Goal: Task Accomplishment & Management: Manage account settings

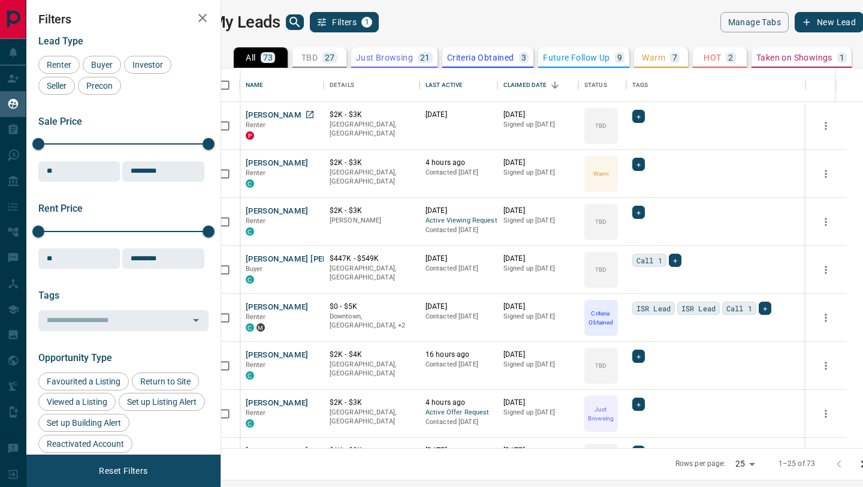
scroll to position [379, 637]
click at [200, 11] on icon "button" at bounding box center [202, 18] width 14 height 14
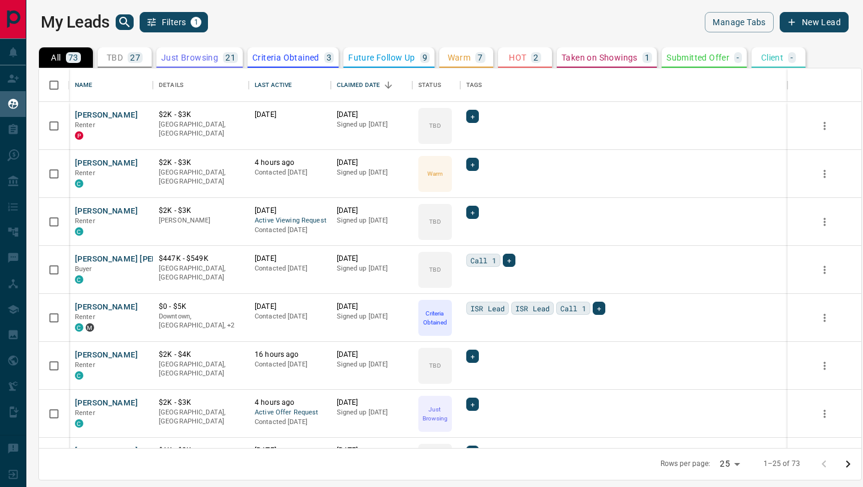
scroll to position [379, 822]
click at [190, 59] on p "Just Browsing" at bounding box center [189, 57] width 57 height 8
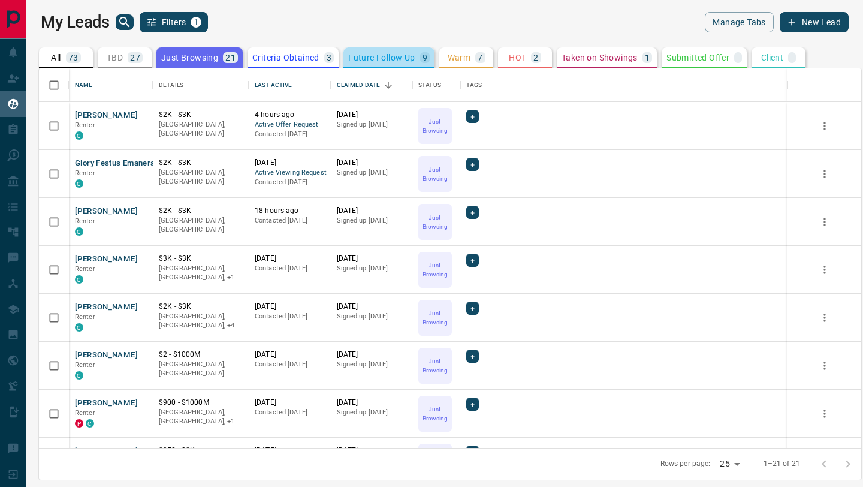
click at [368, 59] on p "Future Follow Up" at bounding box center [381, 57] width 67 height 8
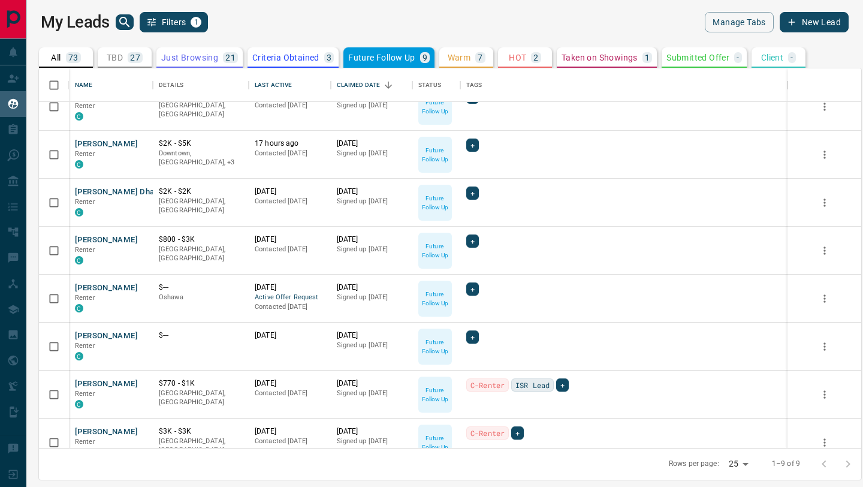
scroll to position [0, 0]
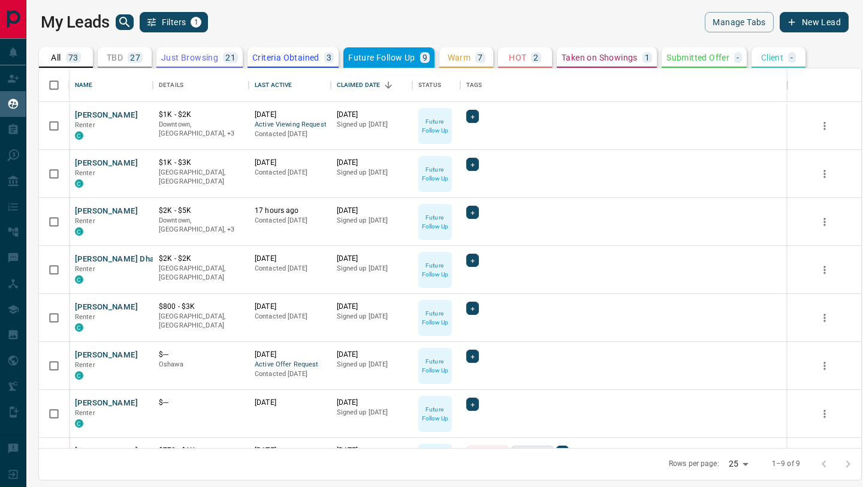
click at [459, 56] on p "Warm" at bounding box center [459, 57] width 23 height 8
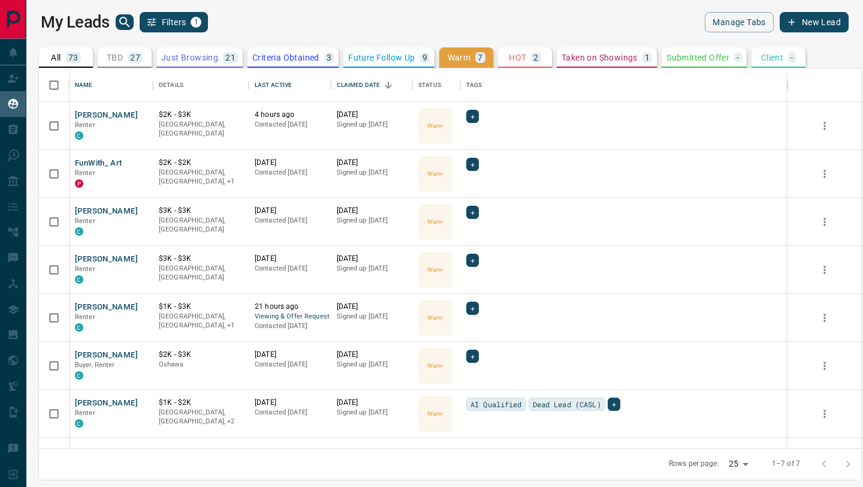
click at [377, 59] on p "Future Follow Up" at bounding box center [381, 57] width 67 height 8
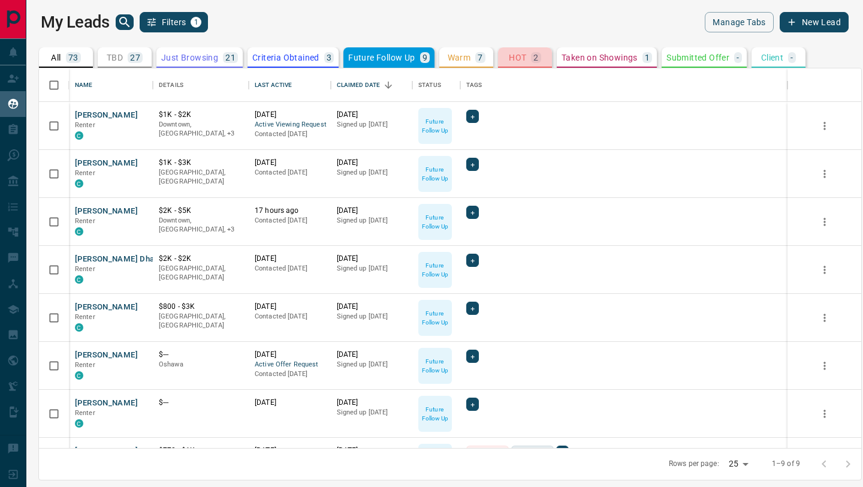
click at [515, 59] on p "HOT" at bounding box center [517, 57] width 17 height 8
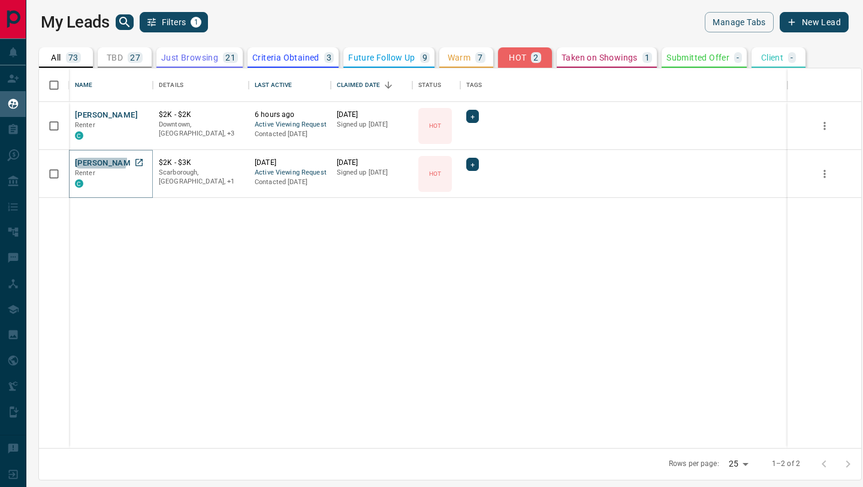
click at [97, 159] on button "[PERSON_NAME]" at bounding box center [106, 163] width 63 height 11
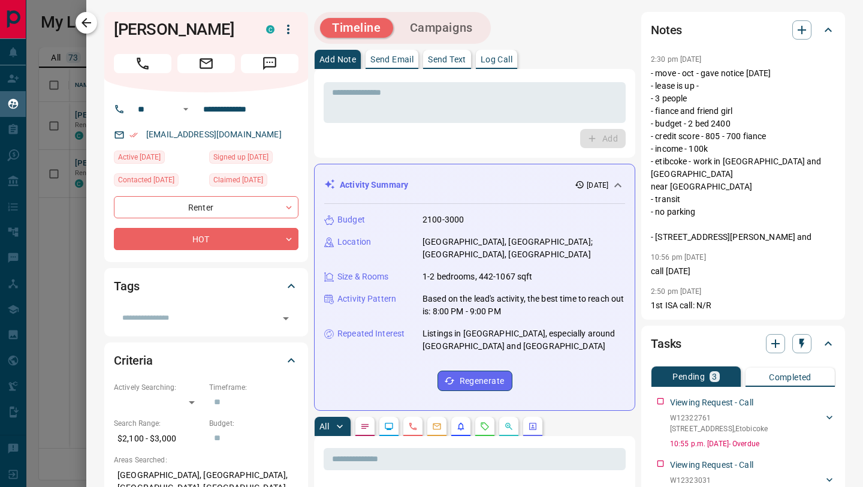
click at [88, 26] on icon "button" at bounding box center [86, 23] width 14 height 14
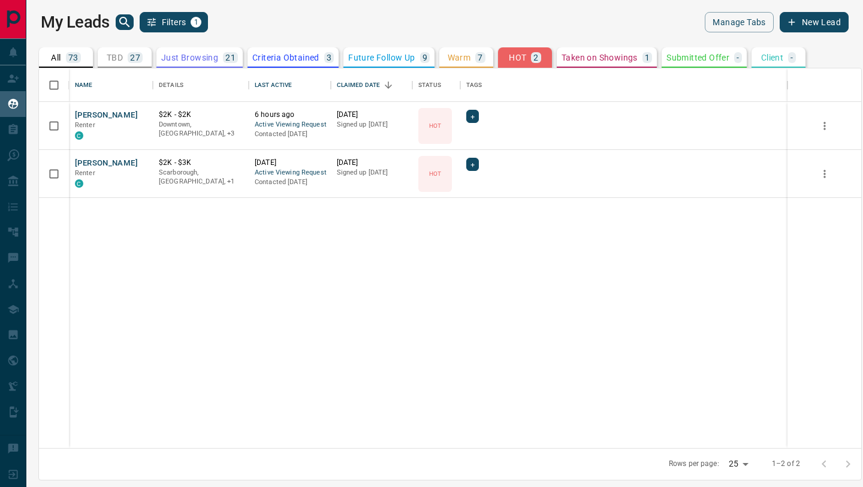
click at [359, 61] on p "Future Follow Up" at bounding box center [381, 57] width 67 height 8
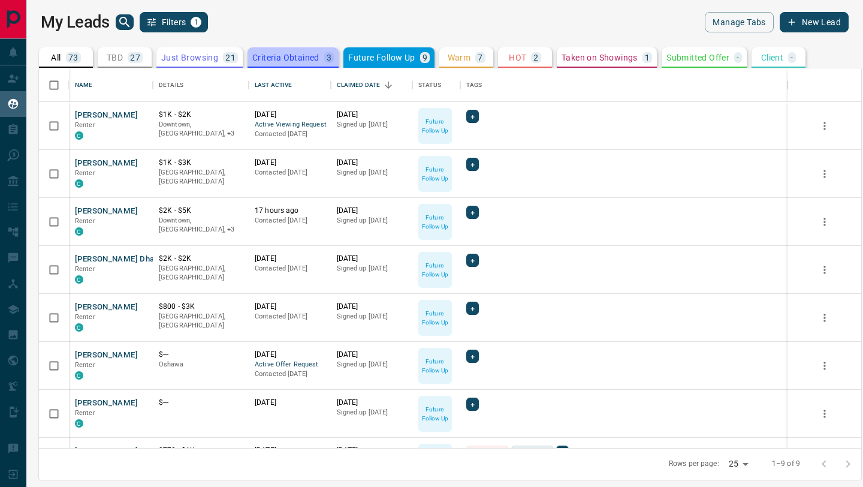
click at [273, 52] on div "Criteria Obtained 3" at bounding box center [293, 57] width 82 height 11
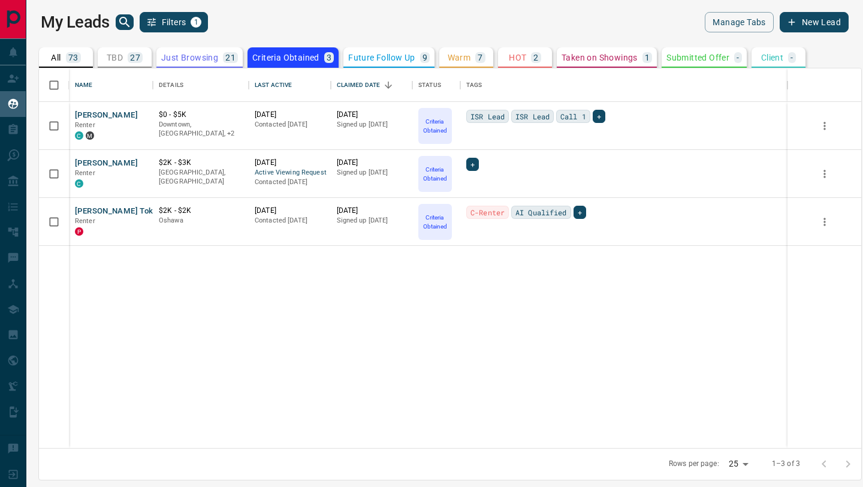
click at [182, 59] on p "Just Browsing" at bounding box center [189, 57] width 57 height 8
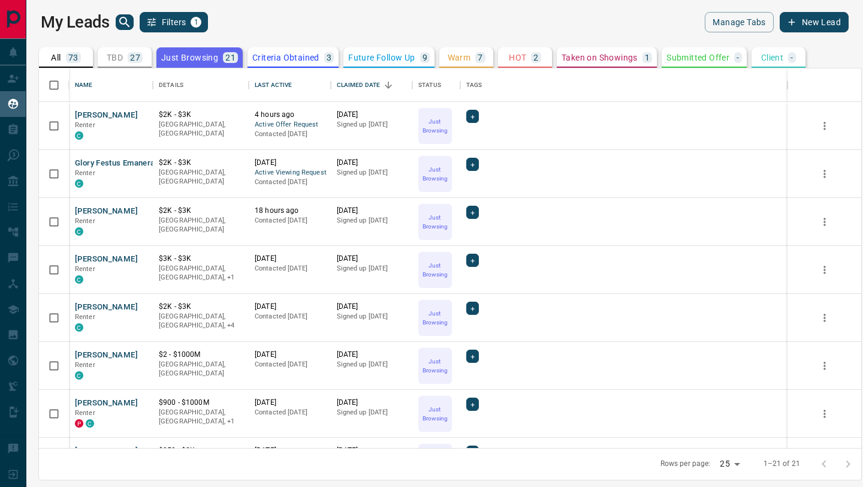
click at [111, 53] on p "TBD" at bounding box center [115, 57] width 16 height 8
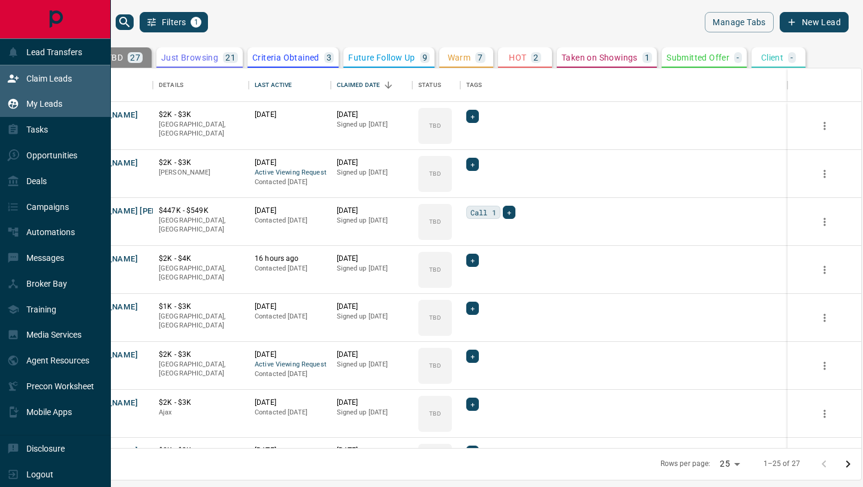
click at [44, 80] on p "Claim Leads" at bounding box center [49, 79] width 46 height 10
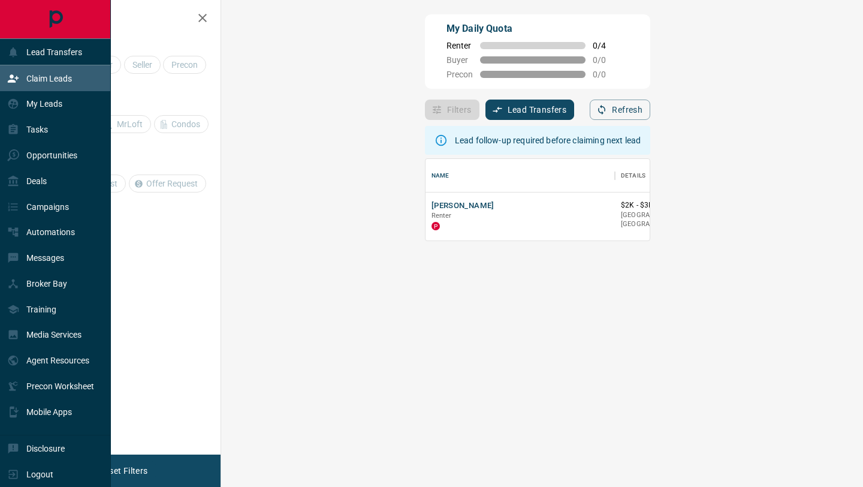
scroll to position [82, 616]
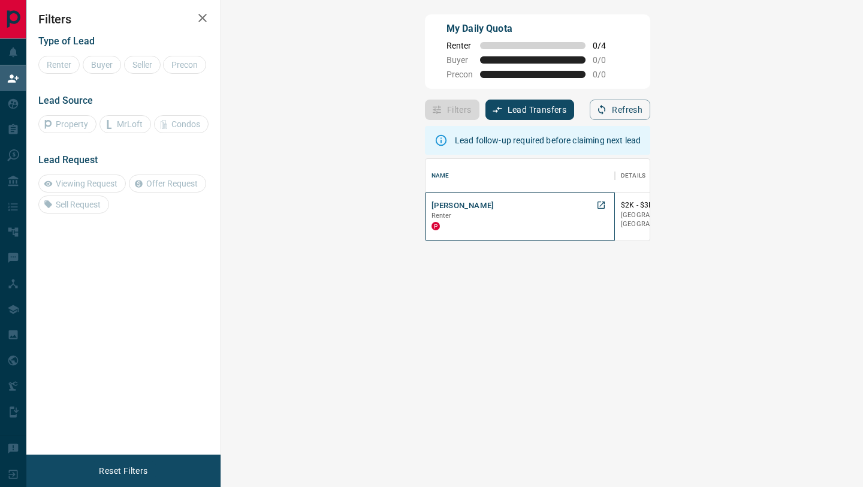
click at [432, 216] on p "Renter" at bounding box center [520, 216] width 177 height 10
click at [432, 204] on button "[PERSON_NAME]" at bounding box center [463, 205] width 63 height 11
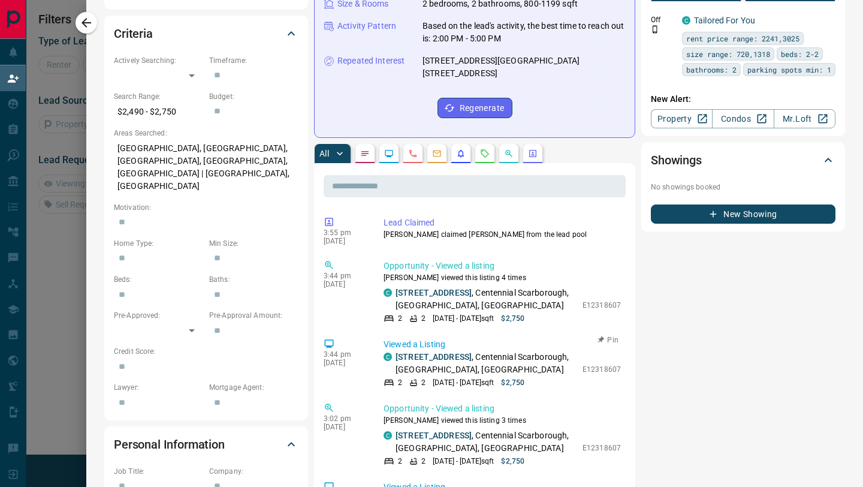
scroll to position [0, 0]
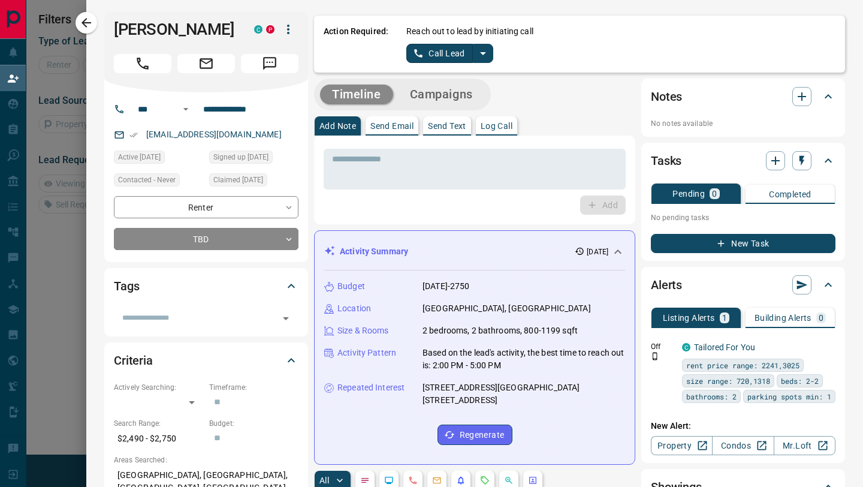
click at [507, 123] on p "Log Call" at bounding box center [497, 126] width 32 height 8
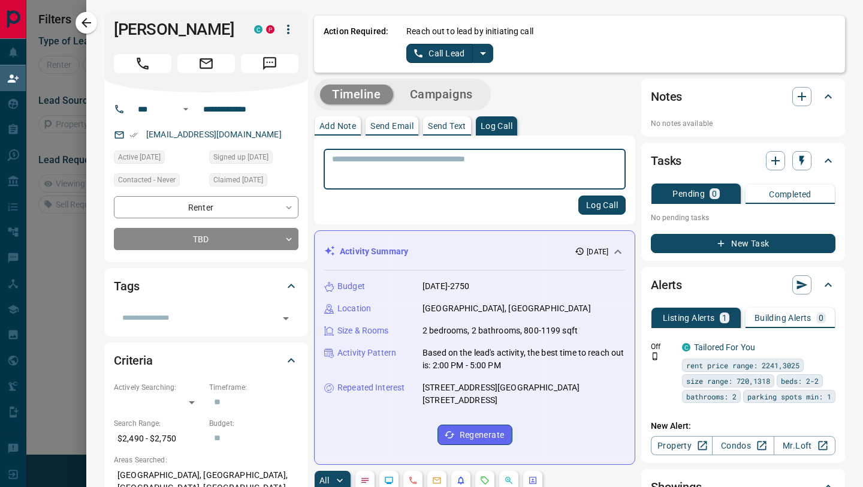
click at [484, 166] on textarea at bounding box center [474, 169] width 285 height 31
click at [397, 154] on textarea "**********" at bounding box center [474, 169] width 285 height 31
type textarea "**********"
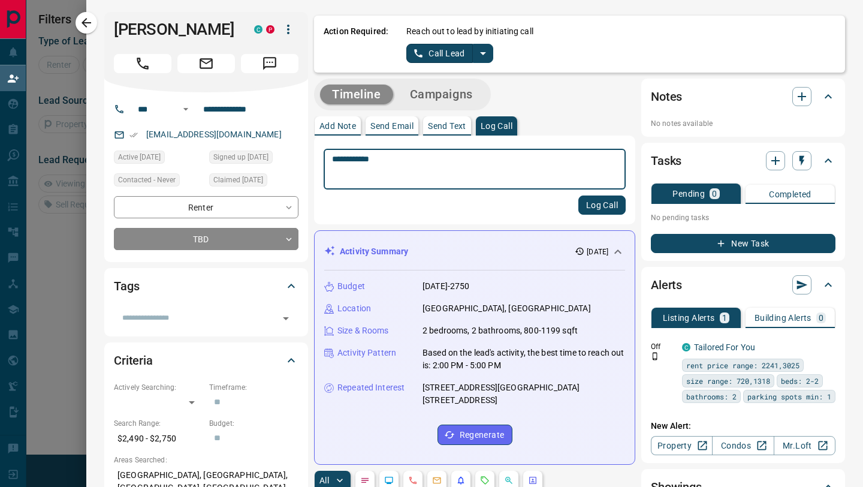
click at [599, 202] on button "Log Call" at bounding box center [601, 204] width 47 height 19
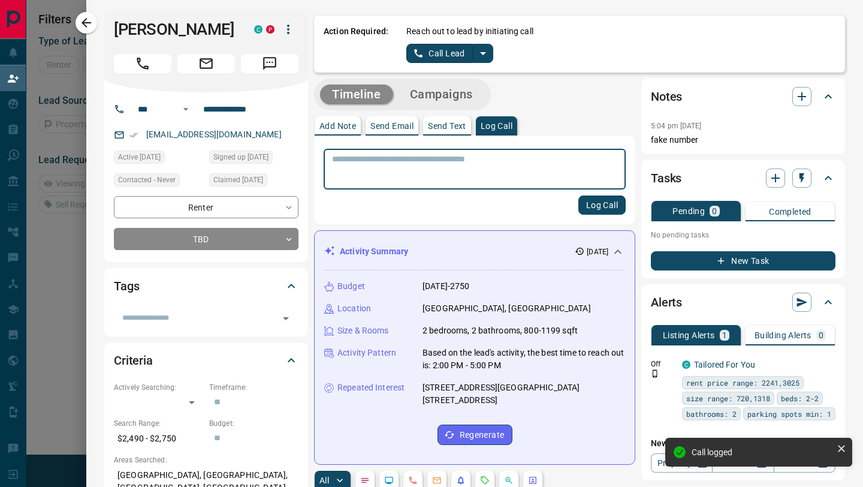
click at [392, 127] on p "Send Email" at bounding box center [391, 126] width 43 height 8
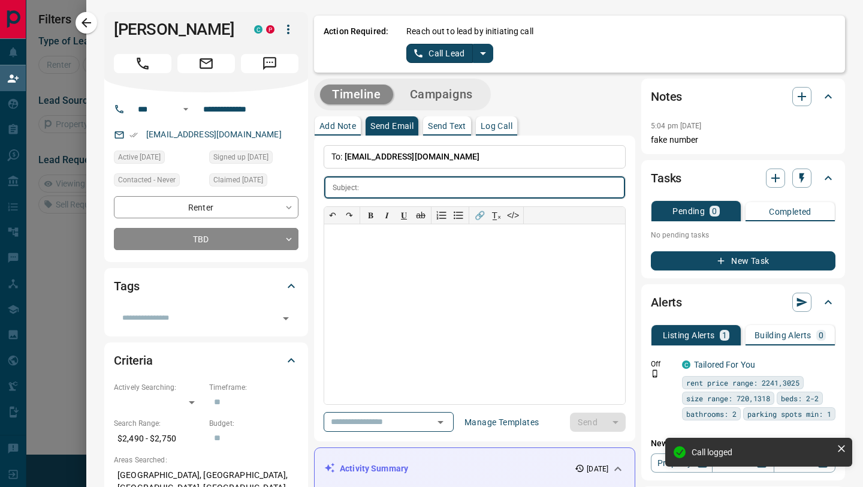
click at [385, 190] on input "text" at bounding box center [494, 187] width 261 height 22
click at [393, 427] on input "text" at bounding box center [371, 421] width 91 height 15
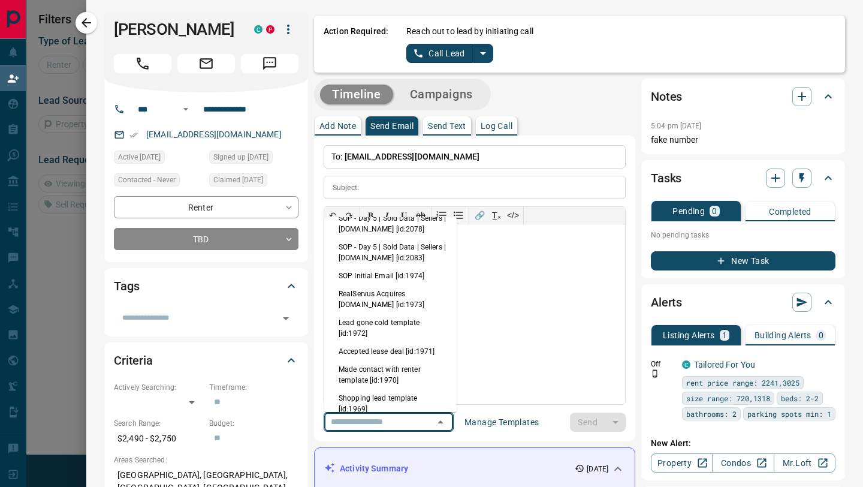
scroll to position [270, 0]
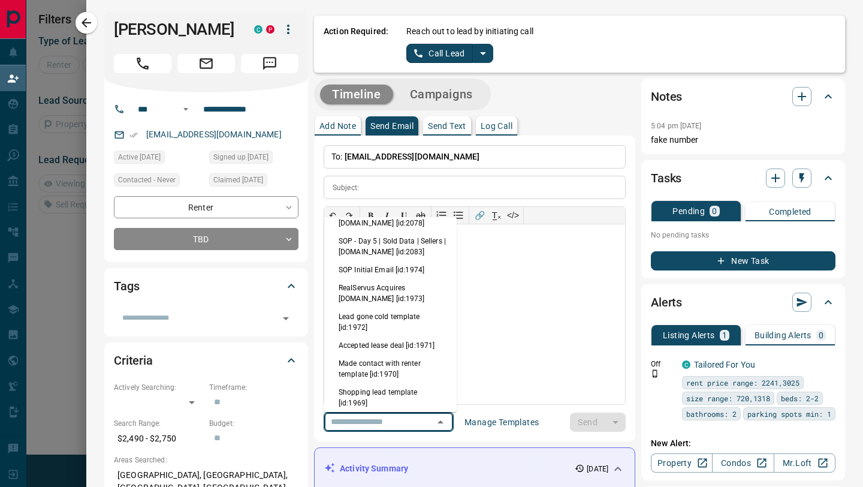
click at [390, 265] on li "SOP Initial Email [id:1974]" at bounding box center [390, 270] width 132 height 18
type input "**********"
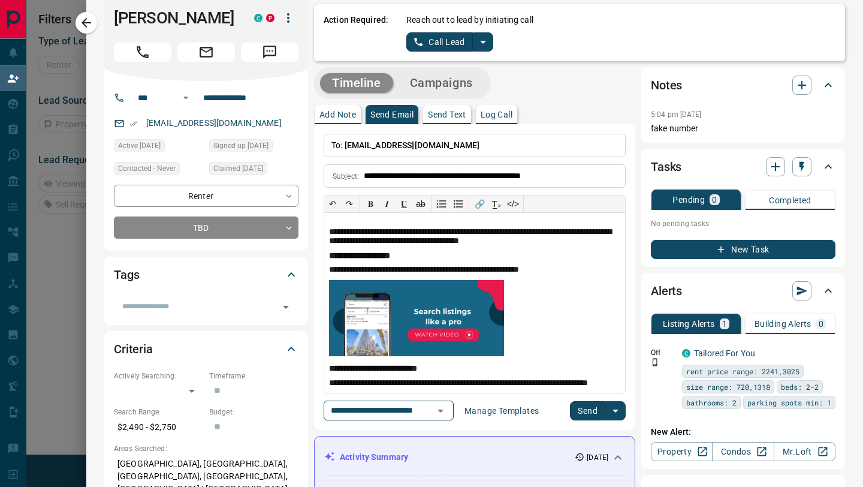
scroll to position [0, 0]
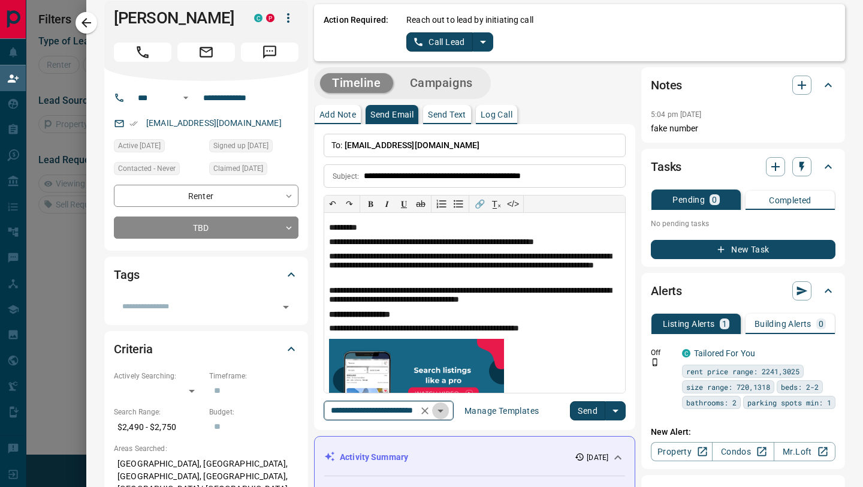
click at [444, 410] on icon "Open" at bounding box center [441, 410] width 6 height 3
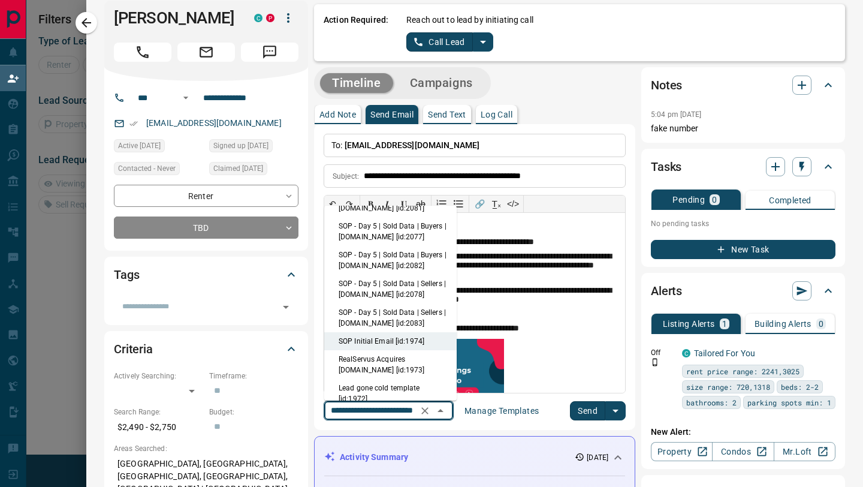
scroll to position [197, 0]
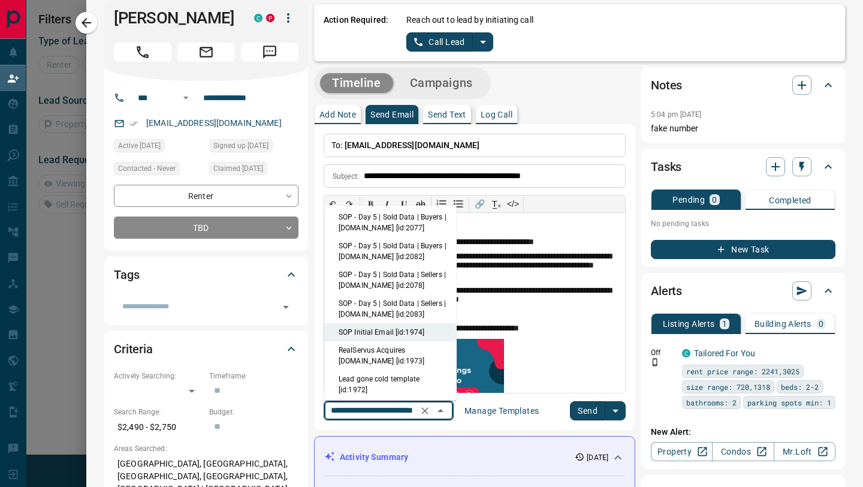
click at [417, 353] on li "RealServus Acquires [DOMAIN_NAME] [id:1973]" at bounding box center [390, 355] width 132 height 29
type input "**********"
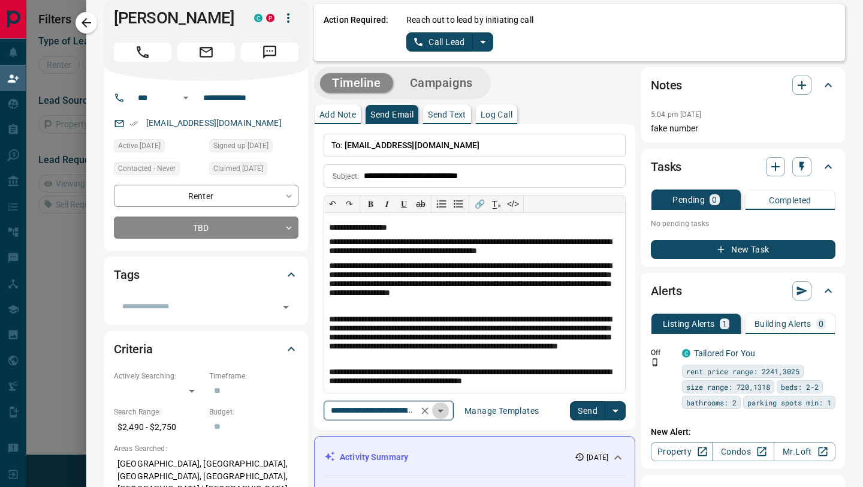
click at [444, 410] on icon "Open" at bounding box center [441, 410] width 6 height 3
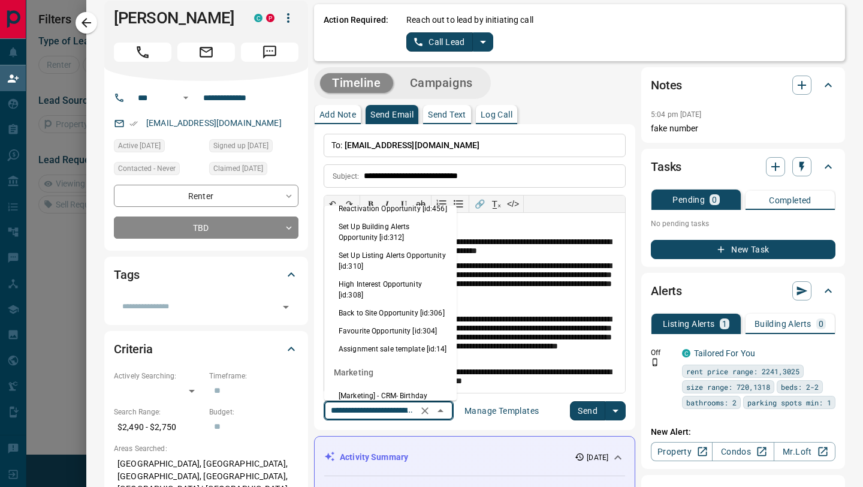
scroll to position [751, 0]
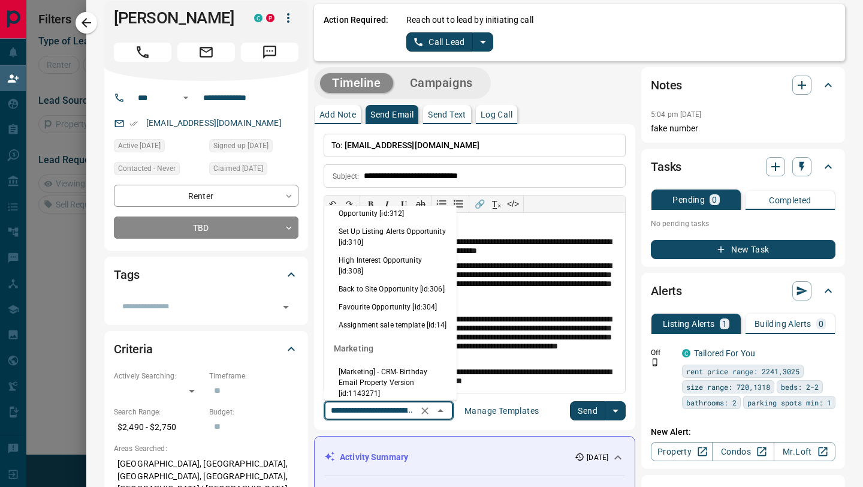
click at [402, 251] on li "High Interest Opportunity [id:308]" at bounding box center [390, 265] width 132 height 29
type input "**********"
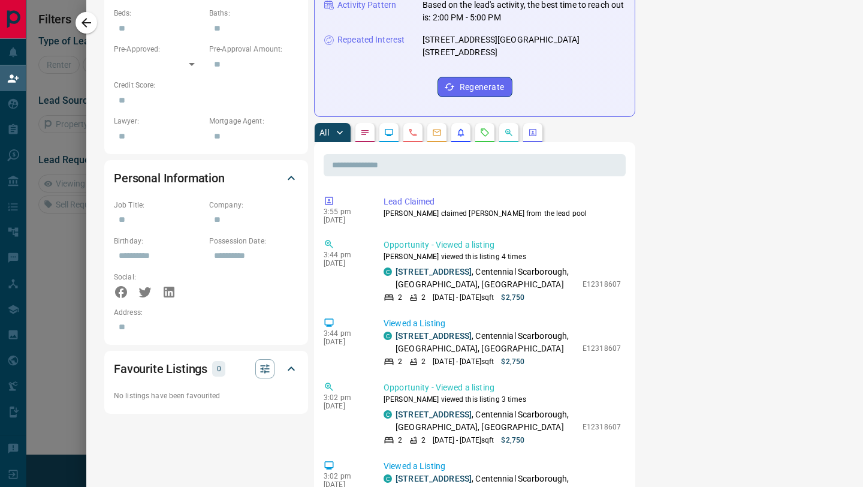
scroll to position [594, 0]
copy link "[STREET_ADDRESS]"
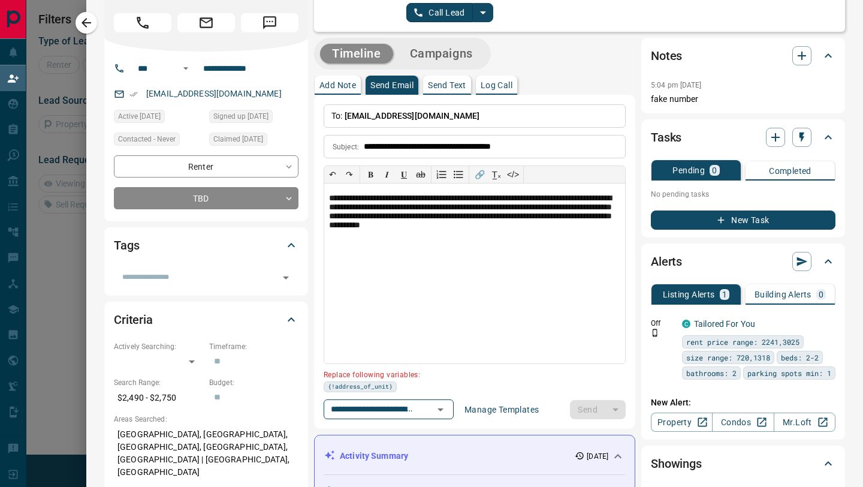
scroll to position [0, 0]
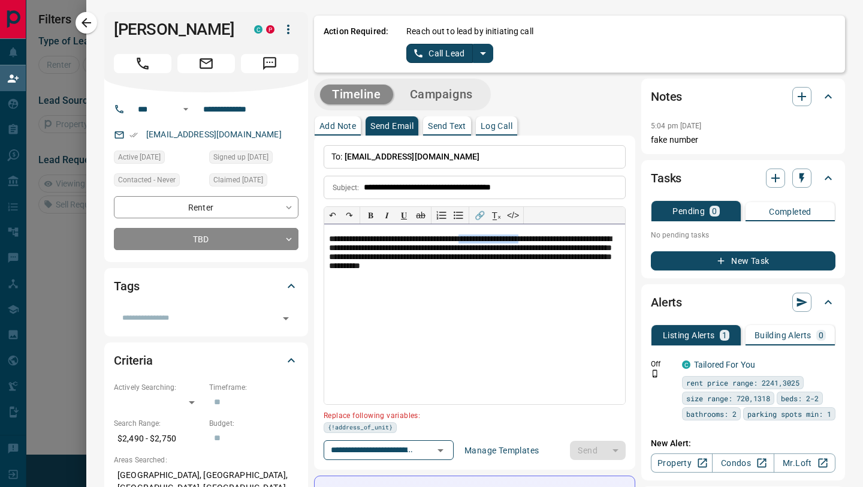
drag, startPoint x: 570, startPoint y: 240, endPoint x: 499, endPoint y: 240, distance: 71.3
click at [499, 240] on p "**********" at bounding box center [474, 253] width 291 height 38
paste div
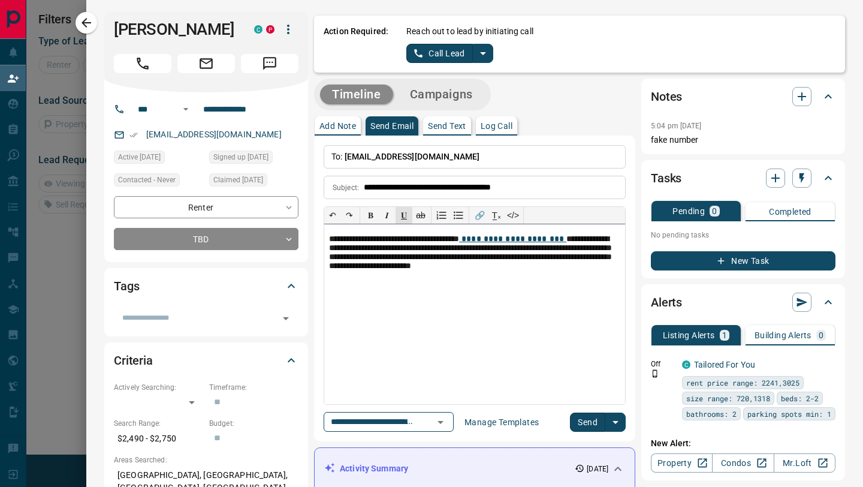
click at [531, 251] on p "**********" at bounding box center [474, 253] width 291 height 38
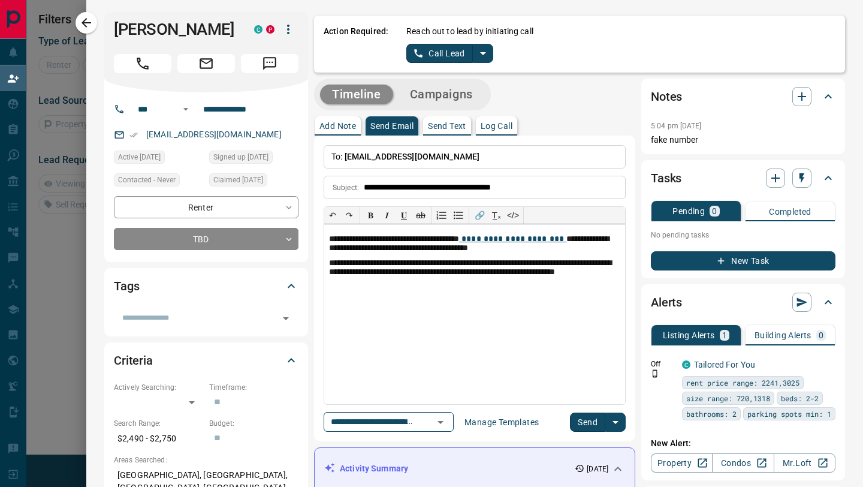
click at [490, 312] on div "**********" at bounding box center [474, 314] width 301 height 180
click at [590, 421] on button "Send" at bounding box center [587, 421] width 35 height 19
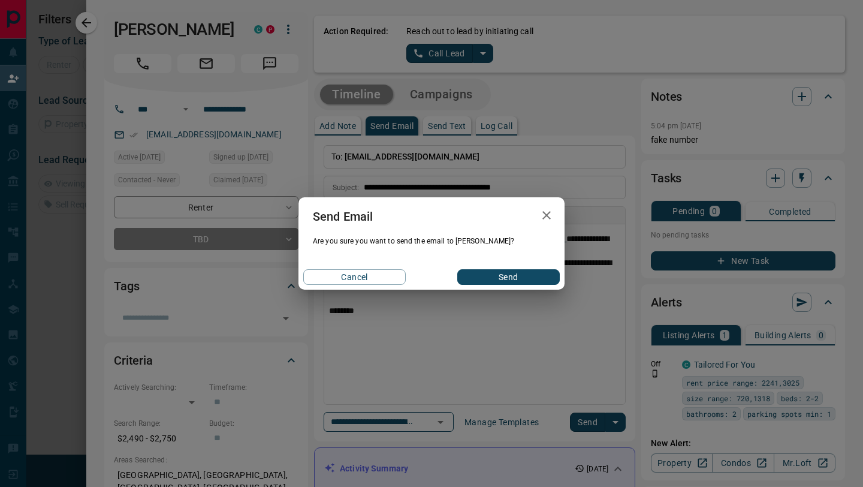
click at [482, 276] on button "Send" at bounding box center [508, 277] width 103 height 16
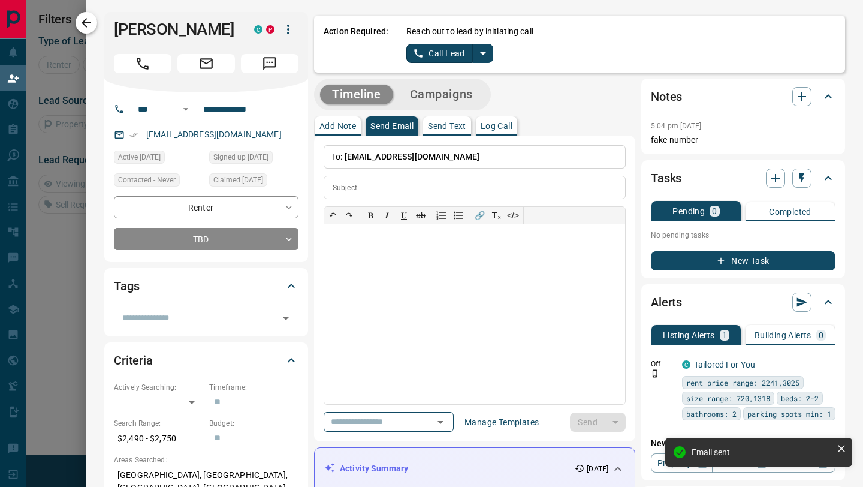
click at [87, 17] on icon "button" at bounding box center [86, 23] width 14 height 14
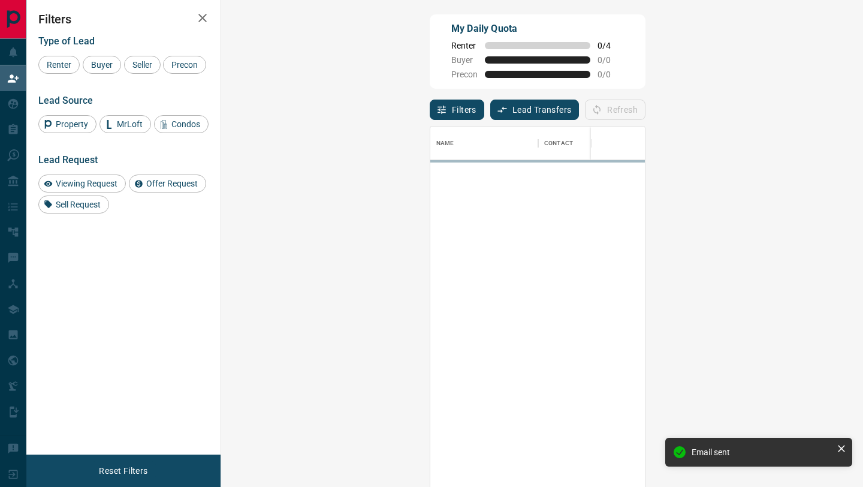
scroll to position [370, 616]
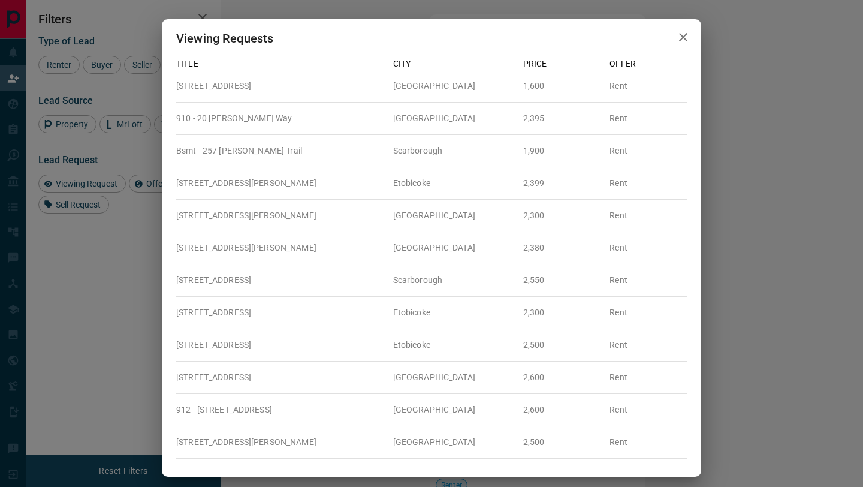
scroll to position [9, 0]
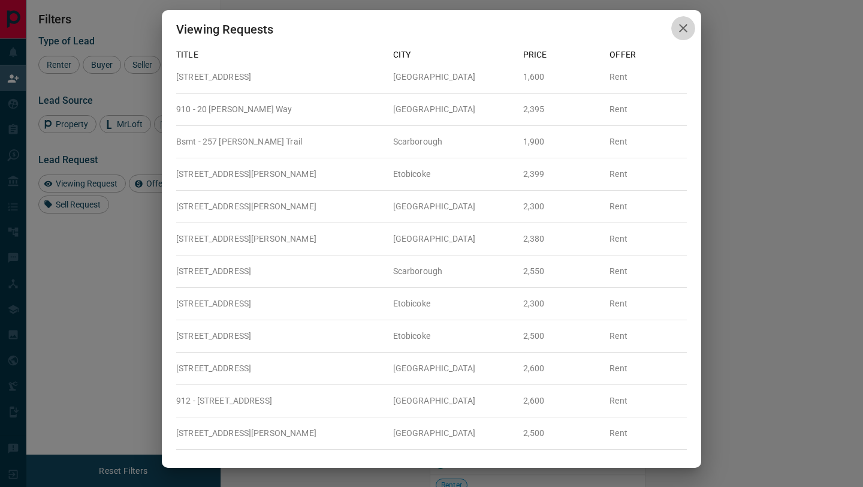
click at [682, 26] on icon "button" at bounding box center [683, 28] width 8 height 8
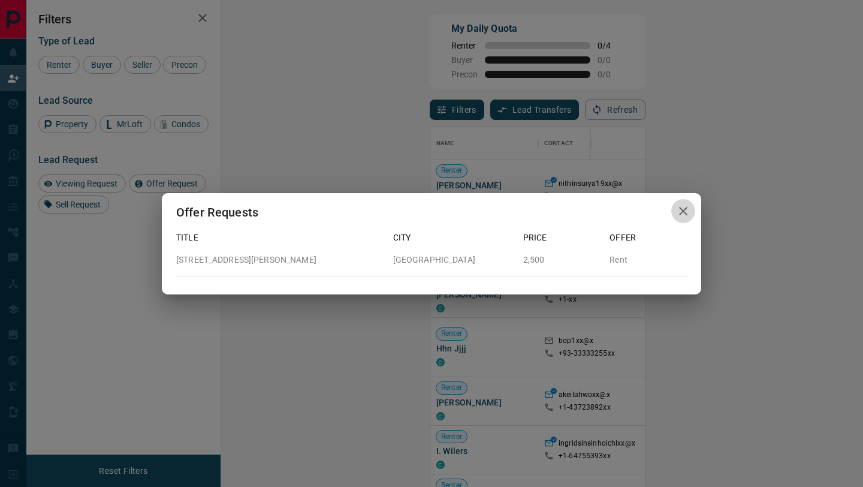
click at [681, 213] on icon "button" at bounding box center [683, 211] width 8 height 8
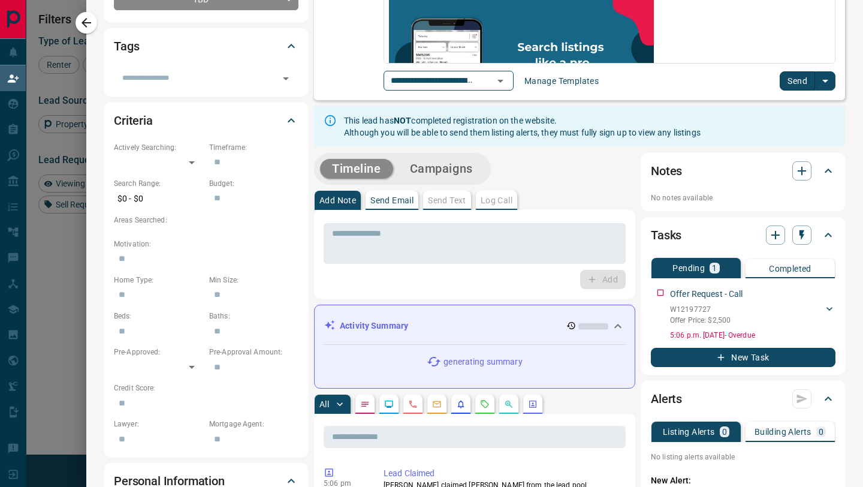
scroll to position [254, 0]
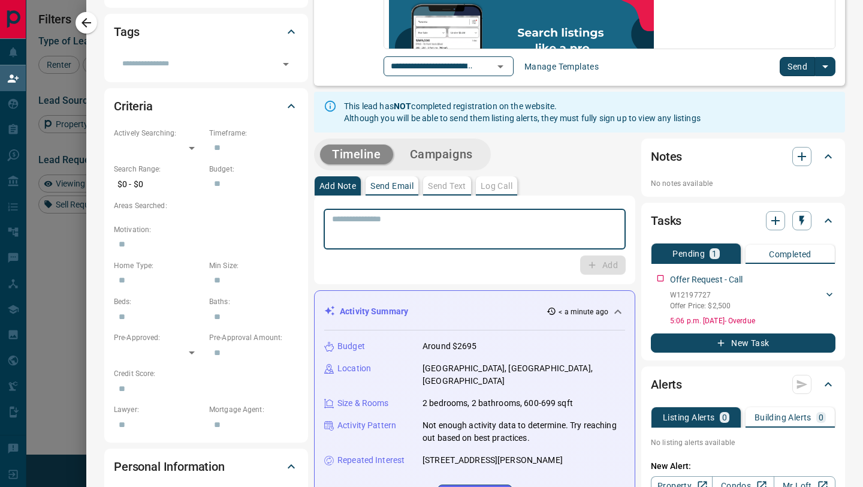
click at [427, 233] on textarea at bounding box center [474, 229] width 285 height 31
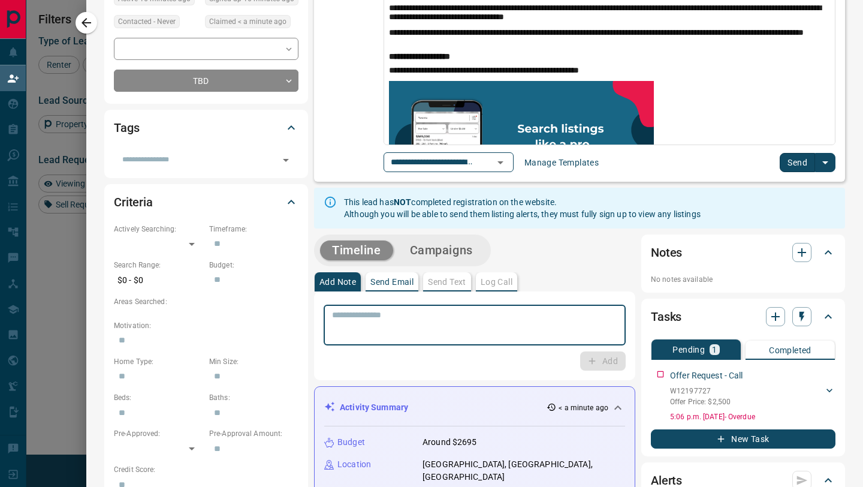
scroll to position [0, 0]
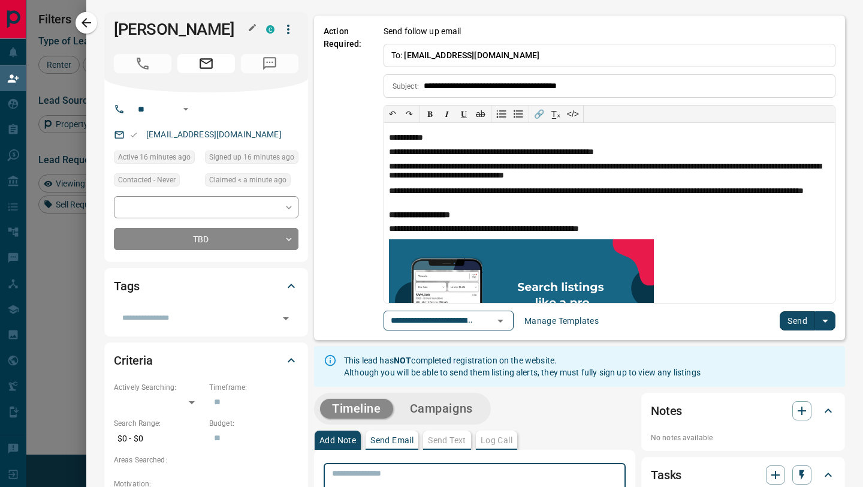
click at [179, 39] on h1 "[PERSON_NAME]" at bounding box center [181, 29] width 134 height 19
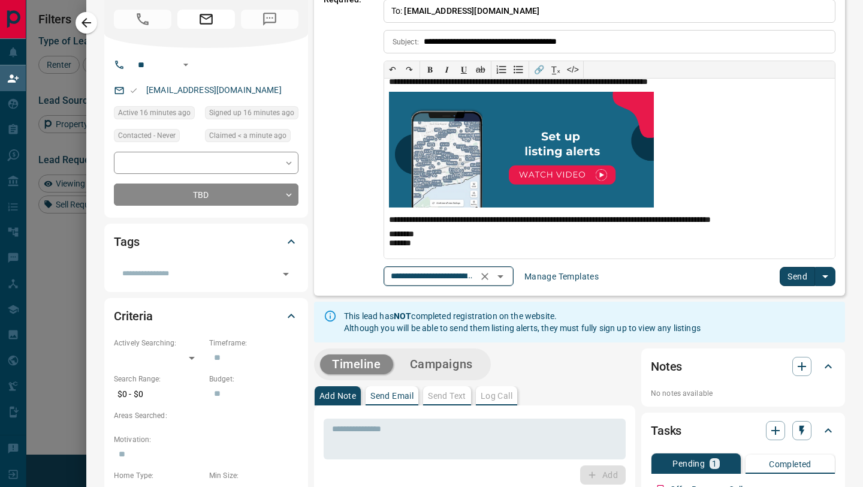
scroll to position [28, 0]
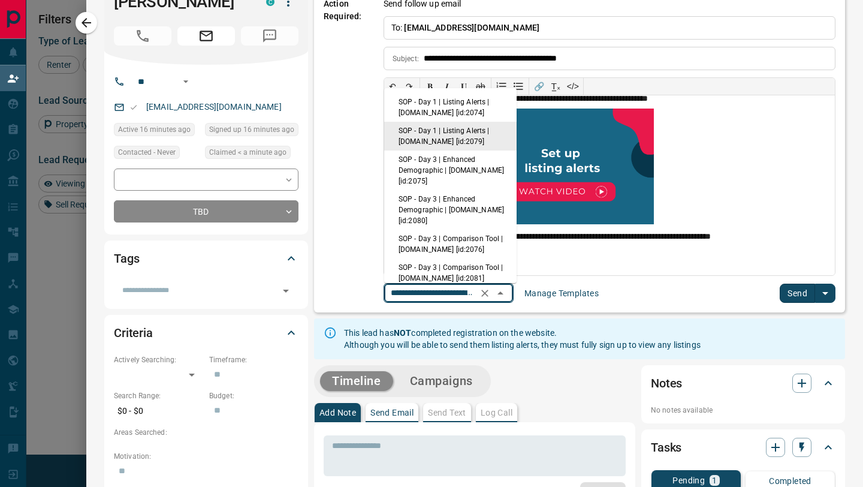
click at [477, 290] on input "**********" at bounding box center [431, 292] width 91 height 15
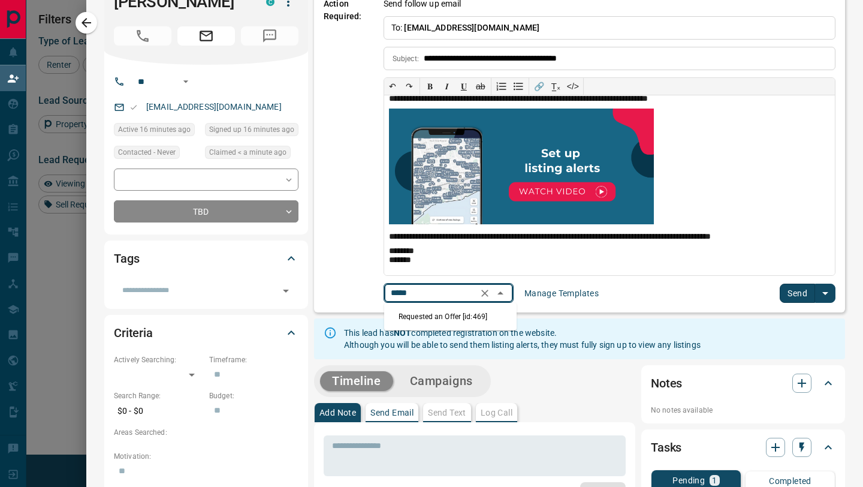
click at [455, 313] on li "Requested an Offer [id:469]" at bounding box center [450, 317] width 132 height 18
type input "*****"
type input "**********"
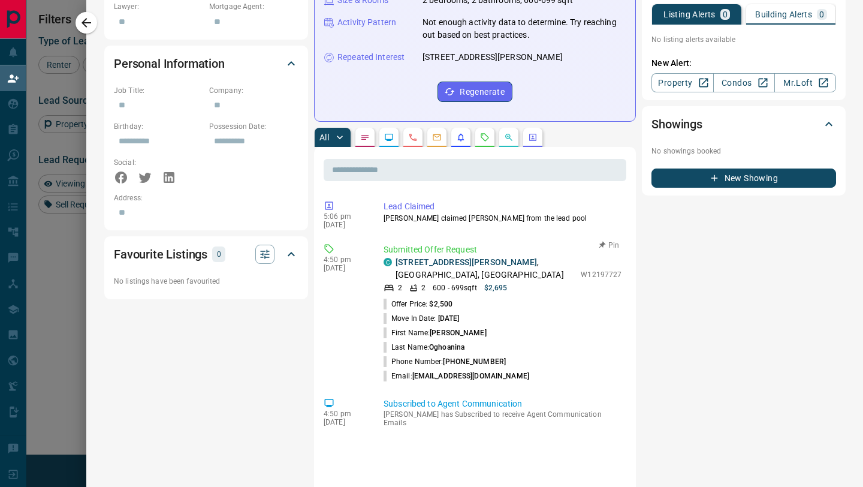
scroll to position [601, 0]
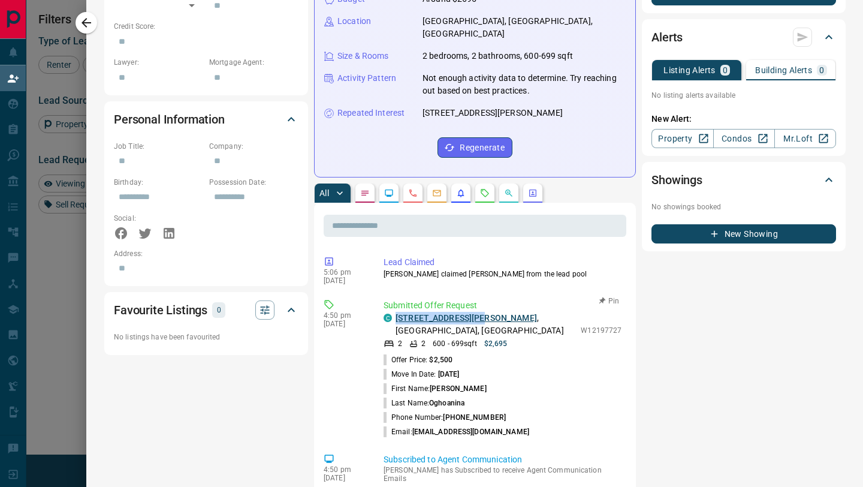
copy link "[STREET_ADDRESS][PERSON_NAME]"
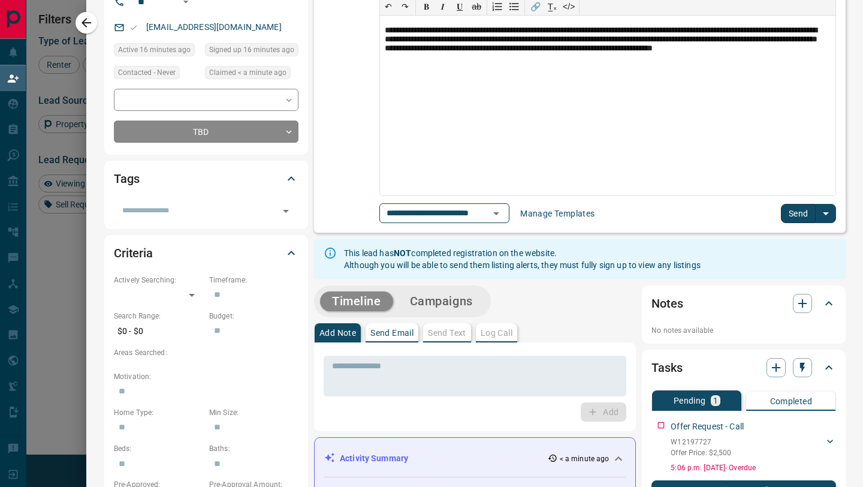
scroll to position [0, 0]
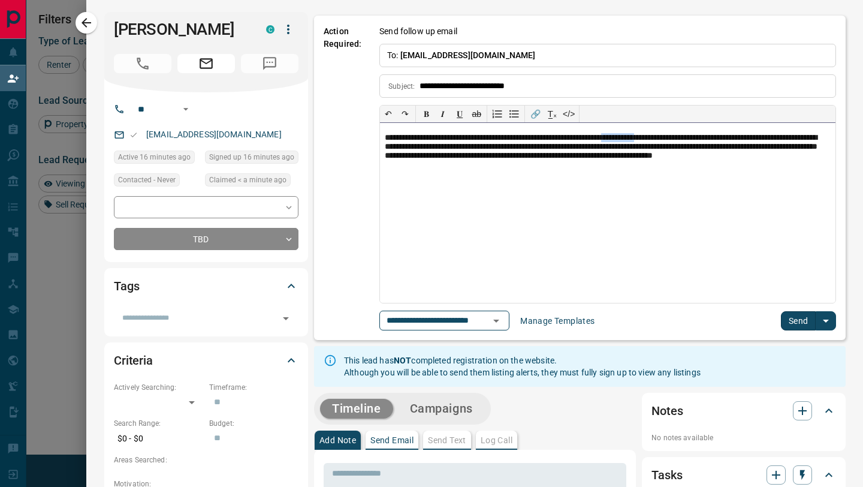
drag, startPoint x: 700, startPoint y: 137, endPoint x: 658, endPoint y: 138, distance: 42.0
click at [658, 138] on p "**********" at bounding box center [608, 152] width 446 height 38
paste div
click at [737, 140] on p "**********" at bounding box center [608, 152] width 446 height 38
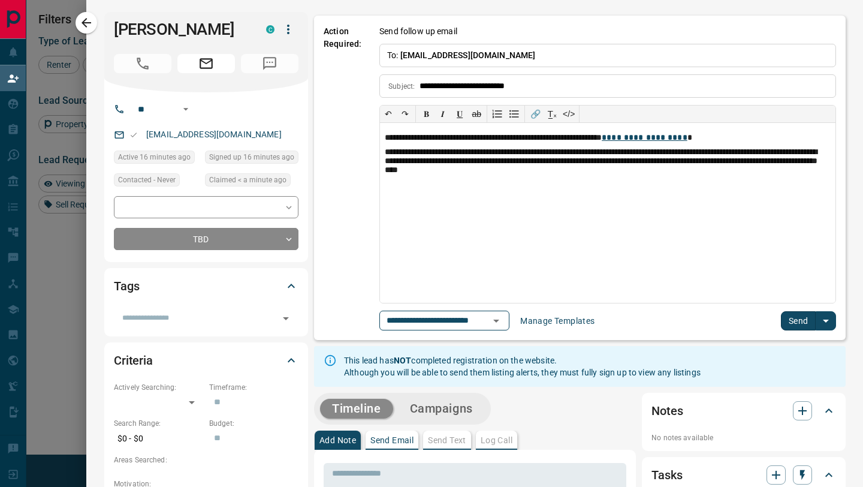
click at [792, 320] on button "Send" at bounding box center [798, 320] width 35 height 19
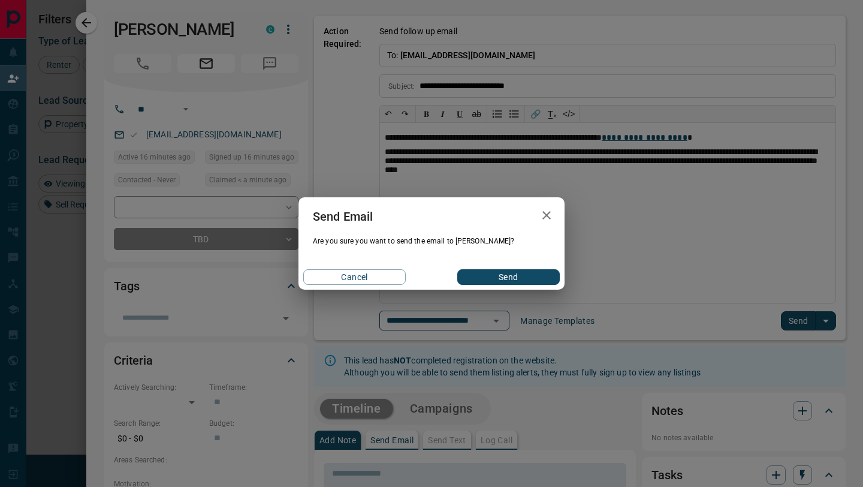
click at [524, 278] on button "Send" at bounding box center [508, 277] width 103 height 16
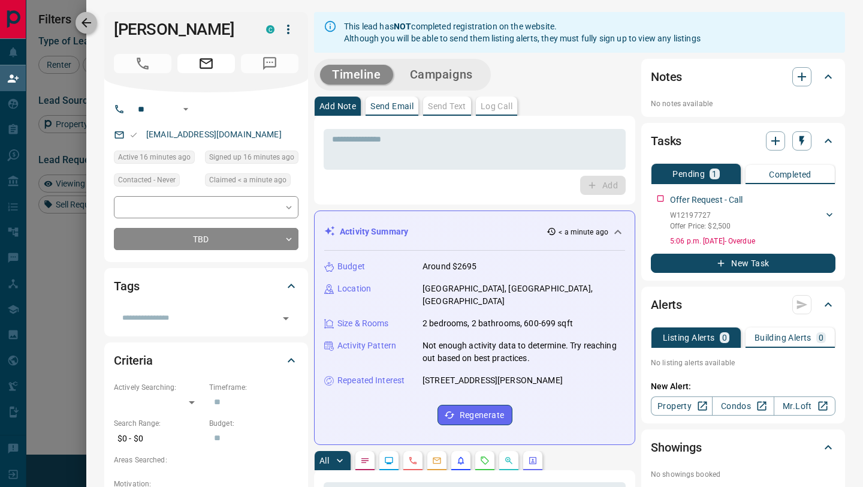
click at [88, 24] on icon "button" at bounding box center [86, 23] width 14 height 14
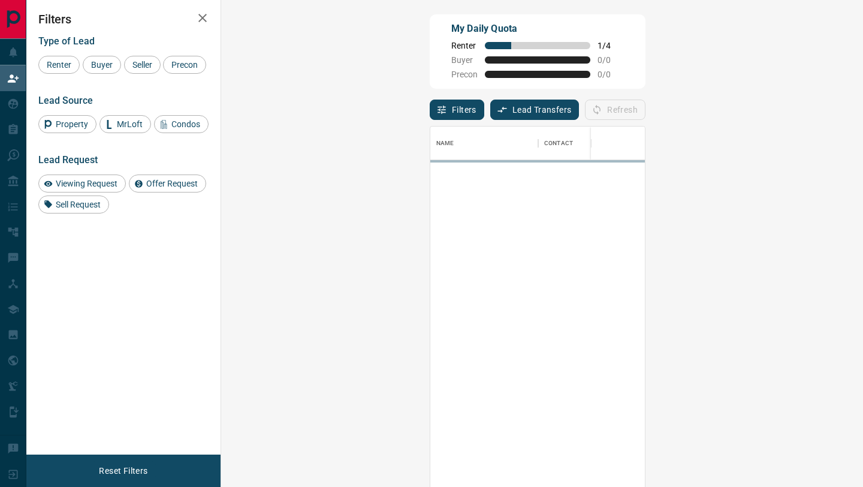
scroll to position [370, 616]
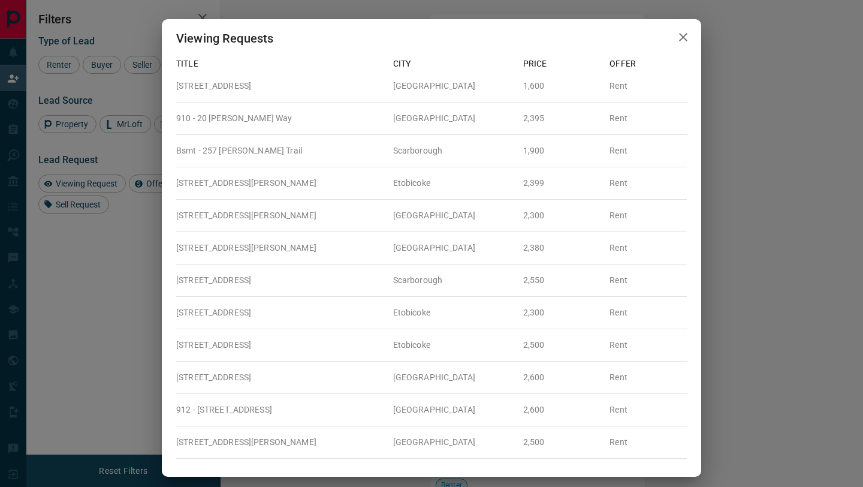
scroll to position [9, 0]
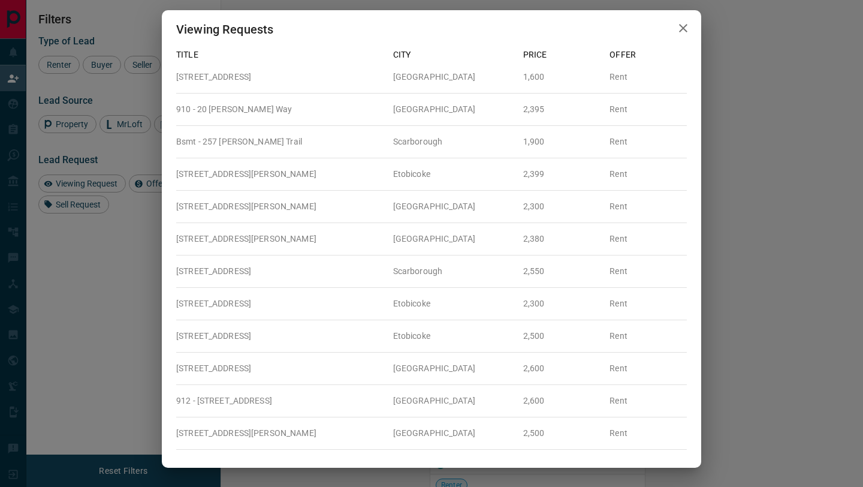
click at [685, 26] on icon "button" at bounding box center [683, 28] width 8 height 8
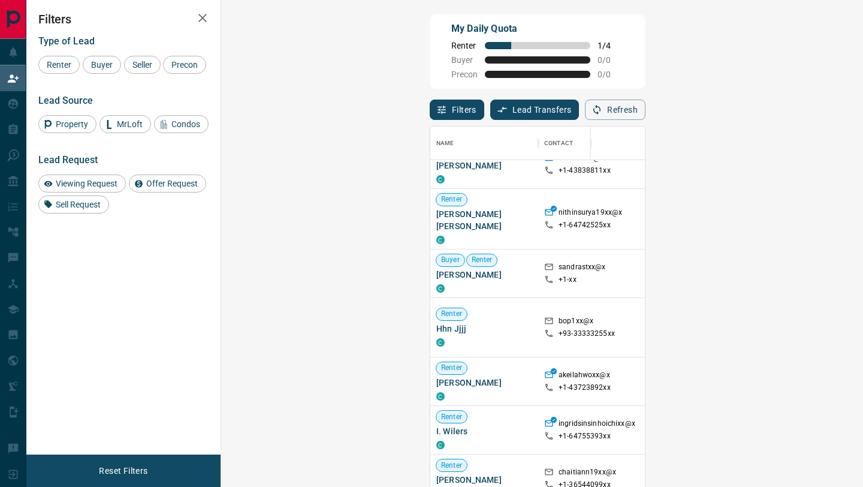
scroll to position [22, 0]
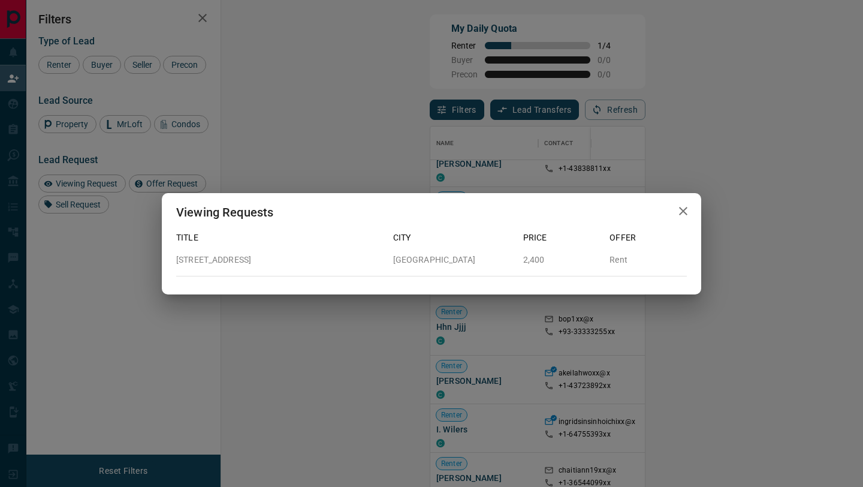
click at [684, 213] on icon "button" at bounding box center [683, 211] width 14 height 14
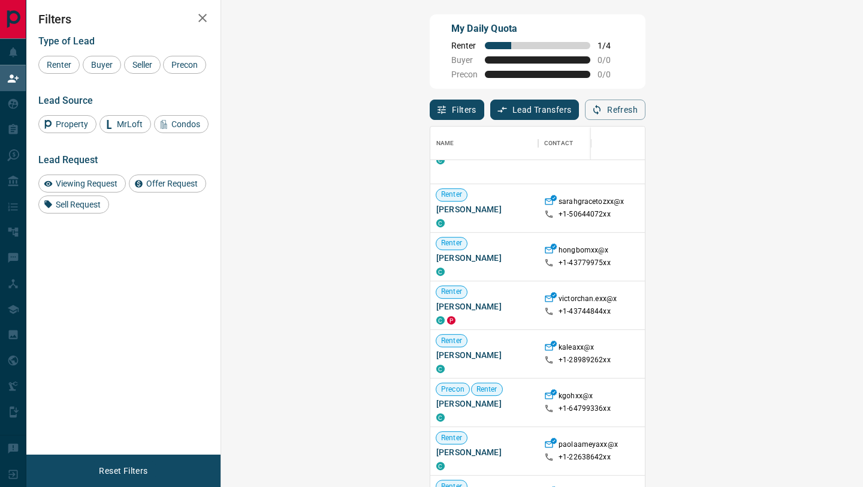
scroll to position [745, 0]
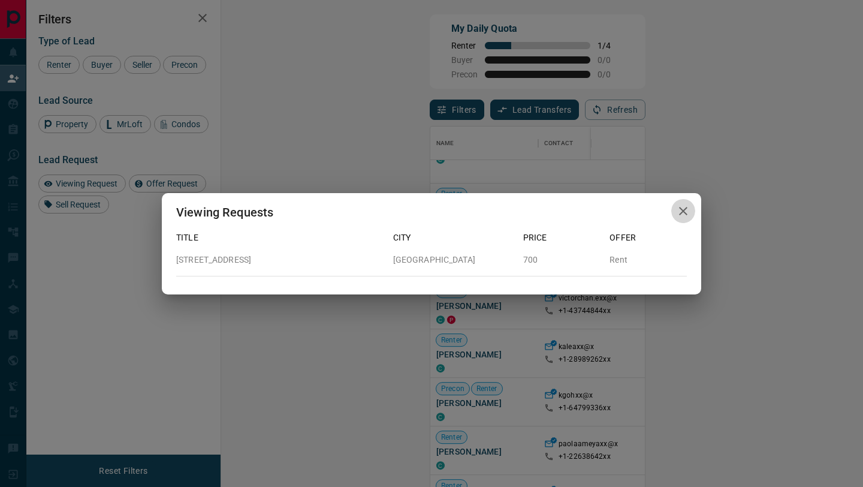
click at [685, 212] on icon "button" at bounding box center [683, 211] width 8 height 8
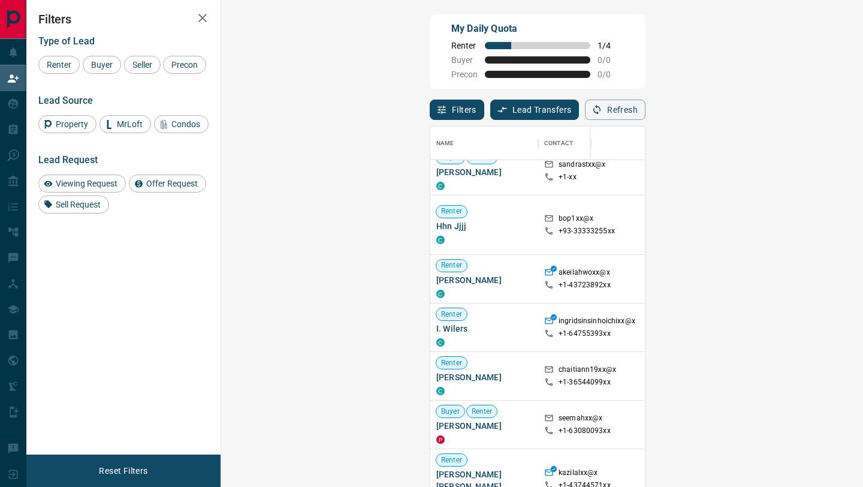
scroll to position [126, 0]
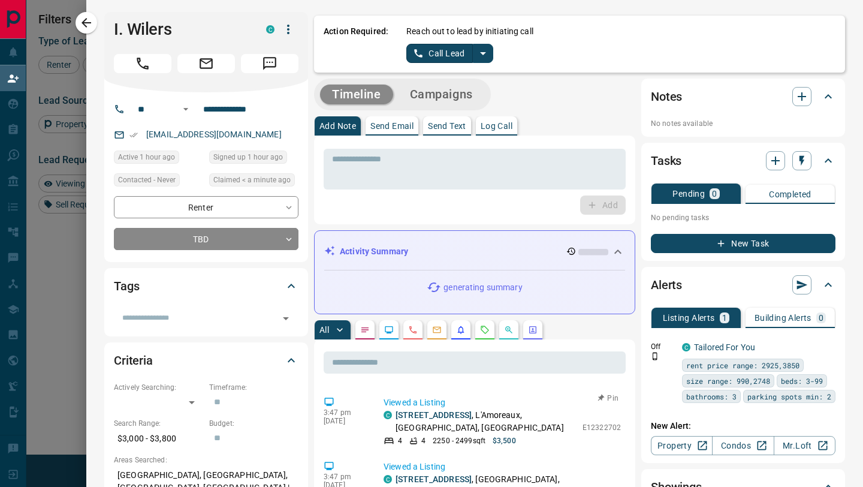
scroll to position [0, 0]
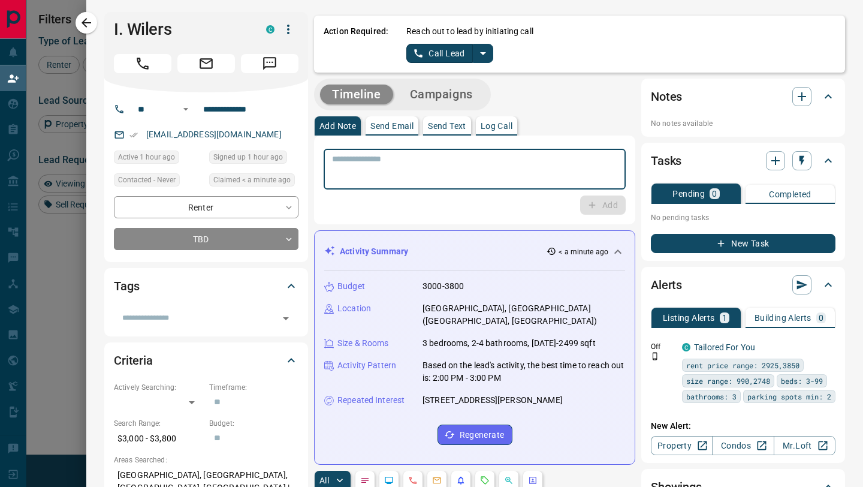
click at [490, 174] on textarea at bounding box center [474, 169] width 285 height 31
click at [494, 128] on p "Log Call" at bounding box center [497, 126] width 32 height 8
click at [469, 164] on textarea at bounding box center [474, 169] width 285 height 31
click at [459, 168] on textarea at bounding box center [474, 169] width 285 height 31
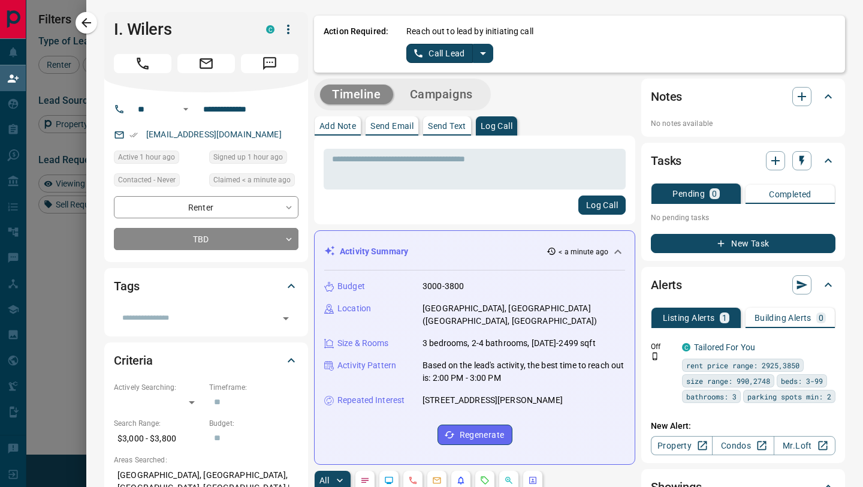
click at [450, 202] on div "Log Call" at bounding box center [475, 204] width 302 height 19
click at [445, 180] on textarea at bounding box center [474, 169] width 285 height 31
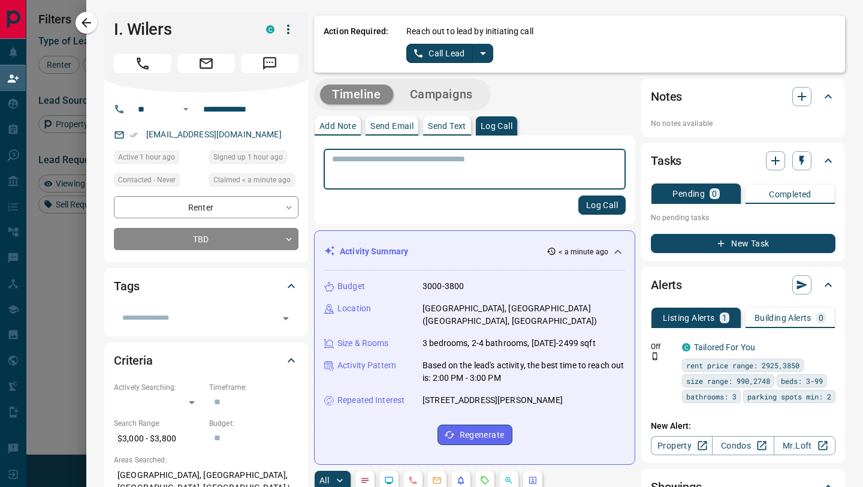
click at [445, 163] on textarea at bounding box center [474, 169] width 285 height 31
click at [439, 170] on textarea at bounding box center [474, 169] width 285 height 31
click at [438, 201] on div "Log Call" at bounding box center [475, 204] width 302 height 19
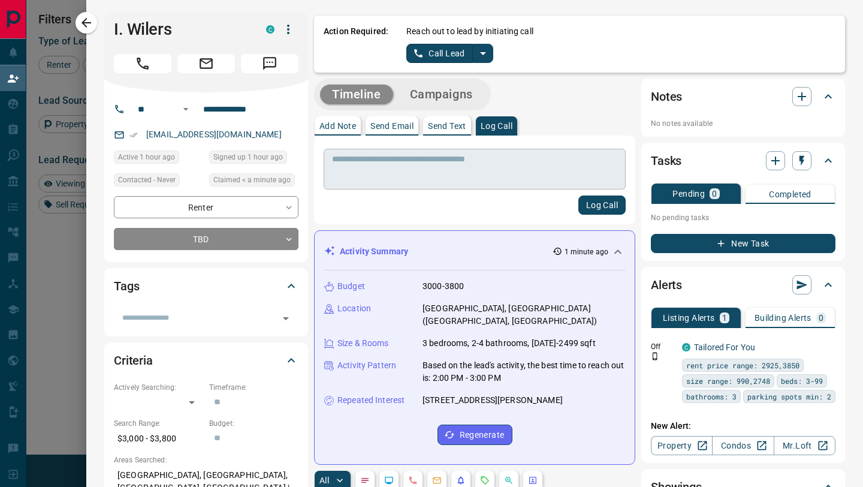
click at [436, 177] on textarea at bounding box center [474, 169] width 285 height 31
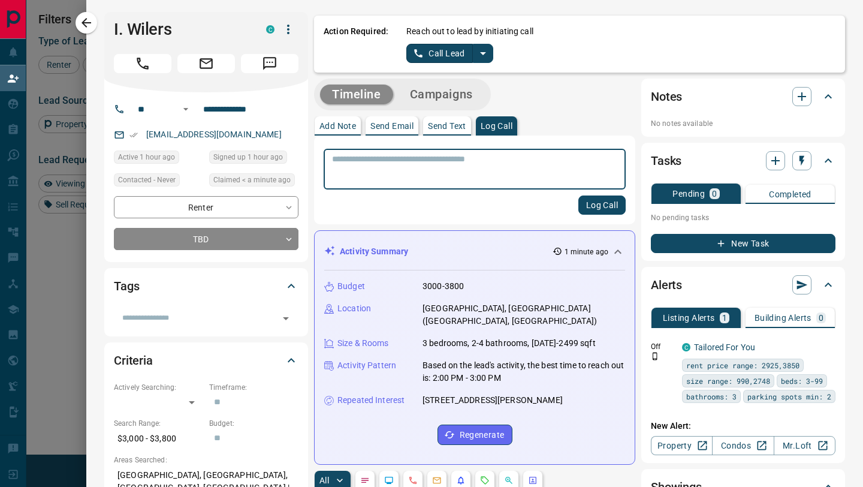
click at [439, 159] on textarea at bounding box center [474, 169] width 285 height 31
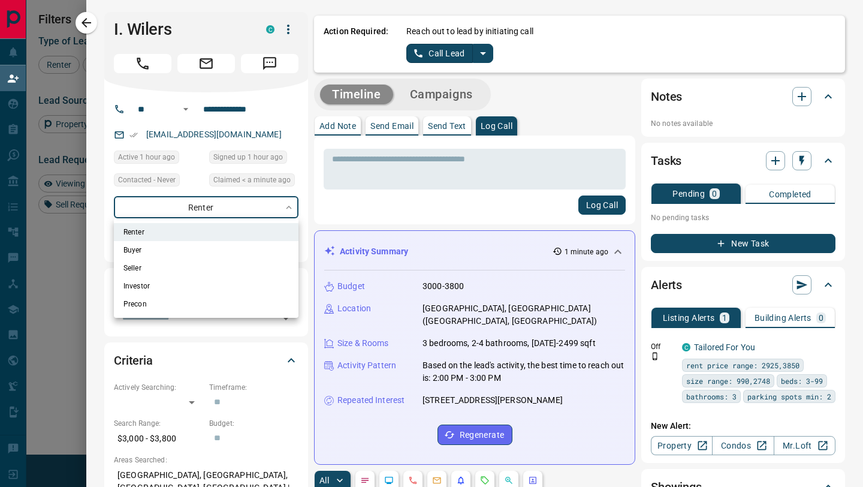
click at [232, 207] on body "Lead Transfers Claim Leads My Leads Tasks Opportunities Deals Campaigns Automat…" at bounding box center [431, 207] width 863 height 414
click at [330, 201] on div at bounding box center [431, 243] width 863 height 487
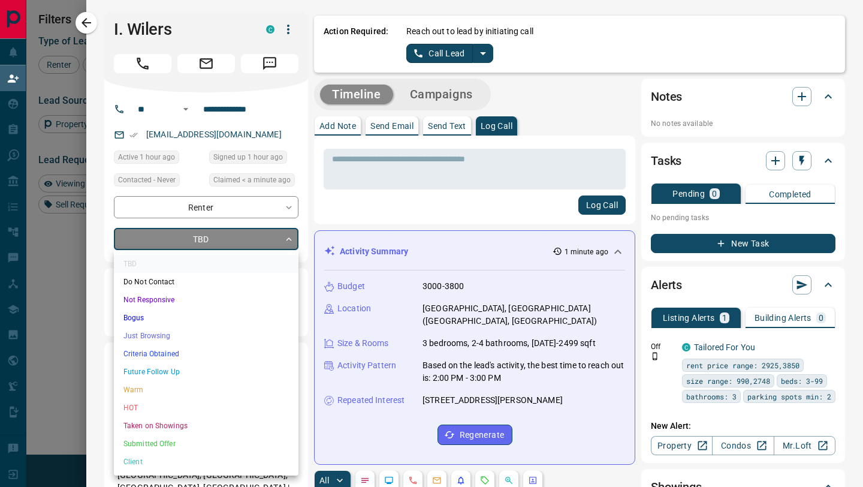
click at [274, 243] on body "Lead Transfers Claim Leads My Leads Tasks Opportunities Deals Campaigns Automat…" at bounding box center [431, 196] width 863 height 414
click at [210, 281] on li "Do Not Contact" at bounding box center [206, 282] width 185 height 18
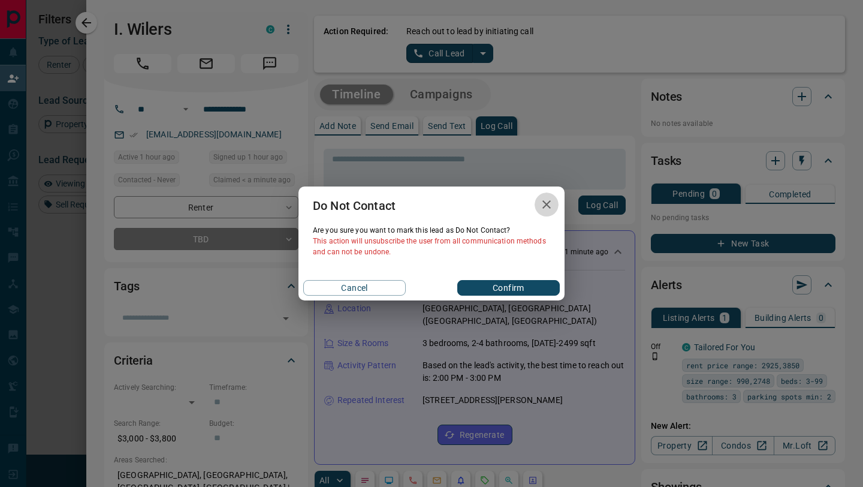
click at [547, 206] on icon "button" at bounding box center [546, 204] width 8 height 8
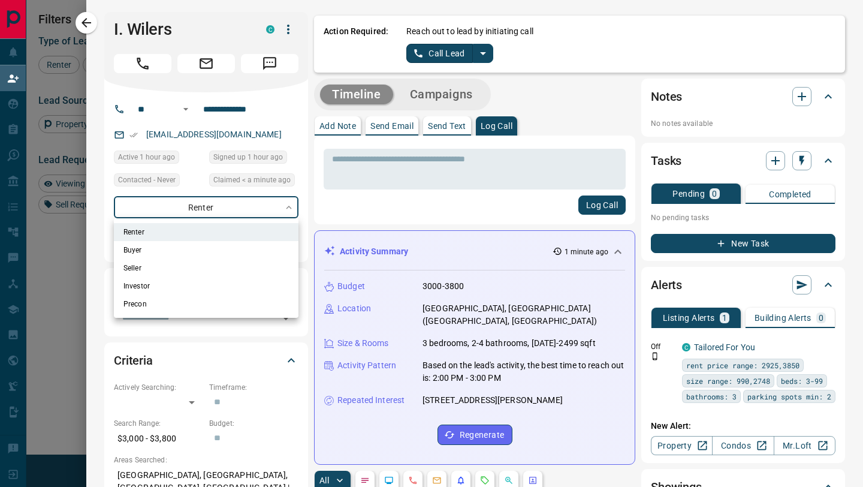
click at [240, 203] on body "Lead Transfers Claim Leads My Leads Tasks Opportunities Deals Campaigns Automat…" at bounding box center [431, 196] width 863 height 414
click at [240, 204] on div at bounding box center [431, 243] width 863 height 487
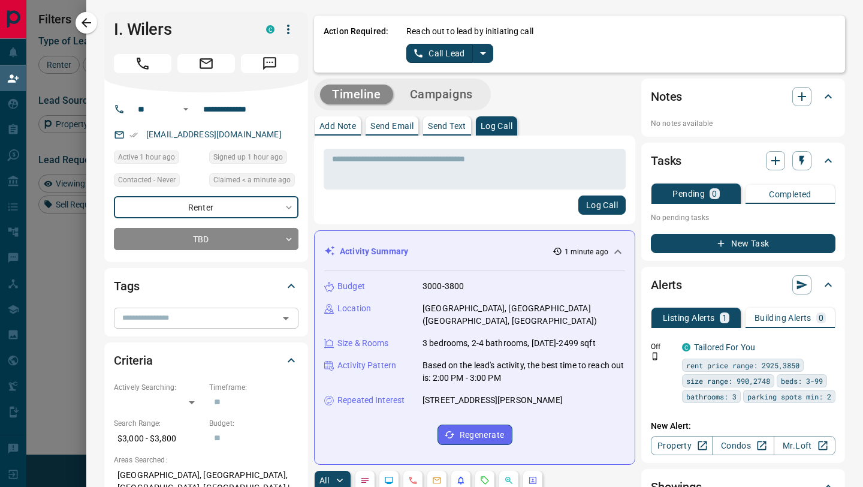
click at [238, 327] on div "​" at bounding box center [206, 318] width 185 height 20
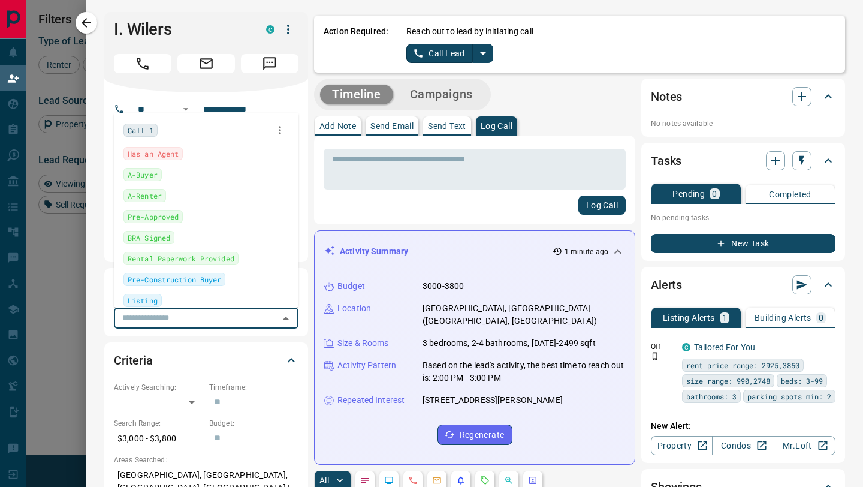
click at [157, 157] on span "Has an Agent" at bounding box center [153, 153] width 51 height 12
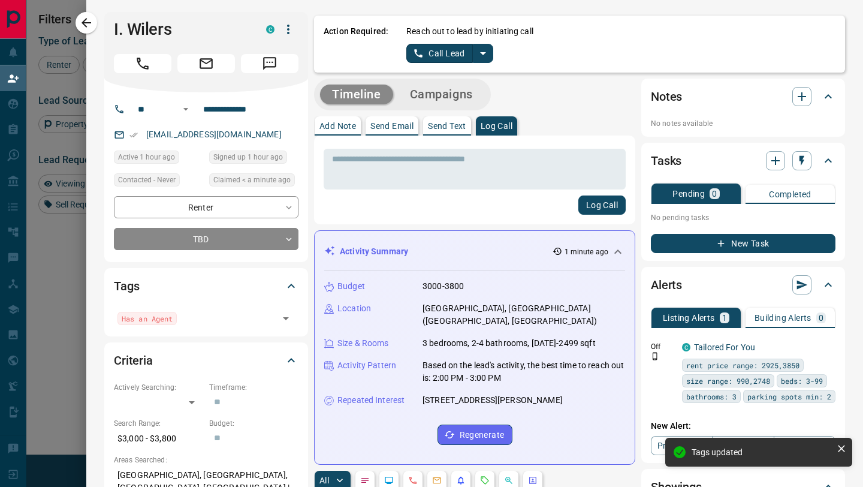
click at [344, 202] on div "Log Call" at bounding box center [475, 204] width 302 height 19
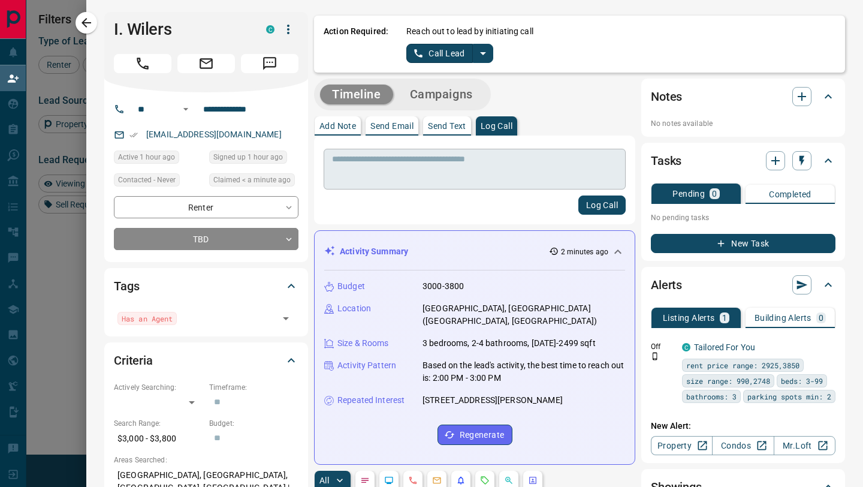
click at [360, 170] on textarea at bounding box center [474, 169] width 285 height 31
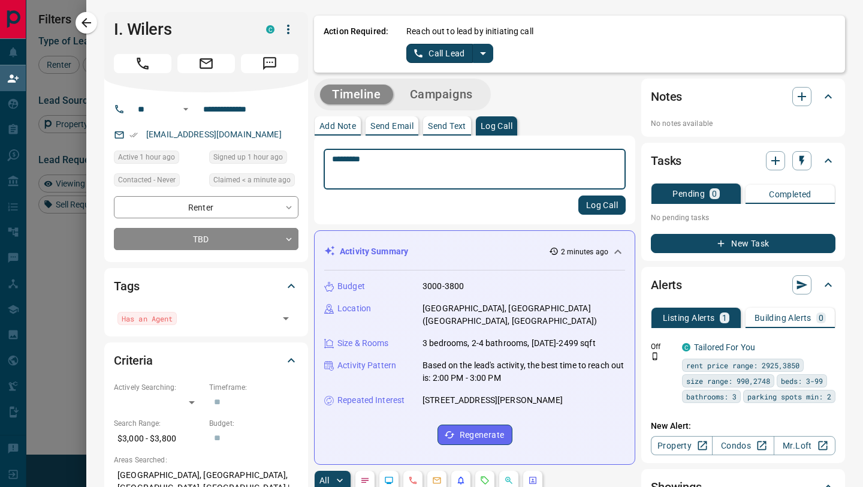
type textarea "*********"
click at [590, 208] on button "Log Call" at bounding box center [601, 204] width 47 height 19
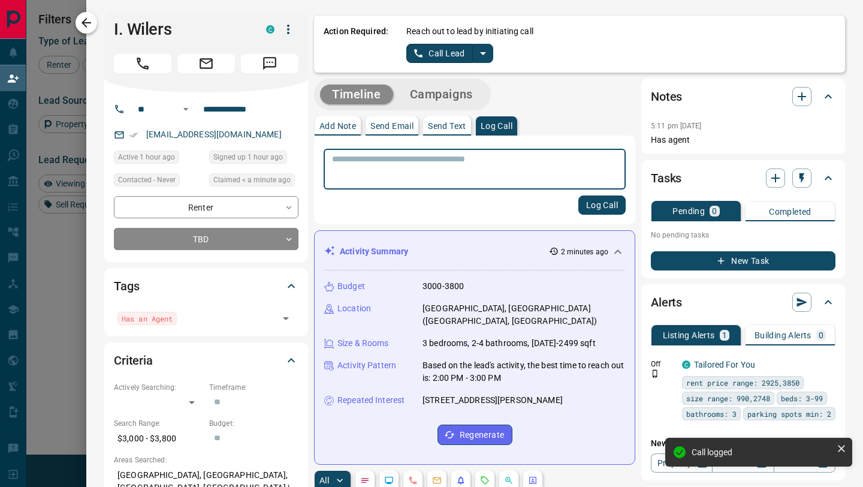
click at [82, 20] on icon "button" at bounding box center [86, 23] width 14 height 14
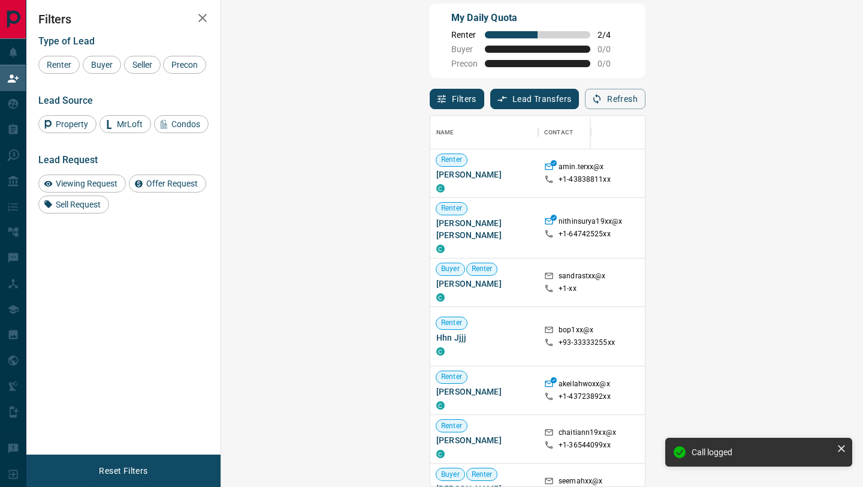
scroll to position [370, 616]
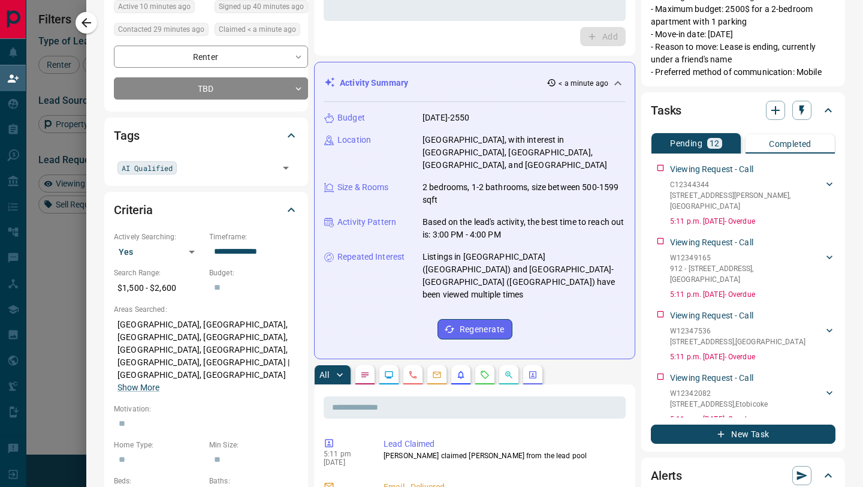
scroll to position [0, 0]
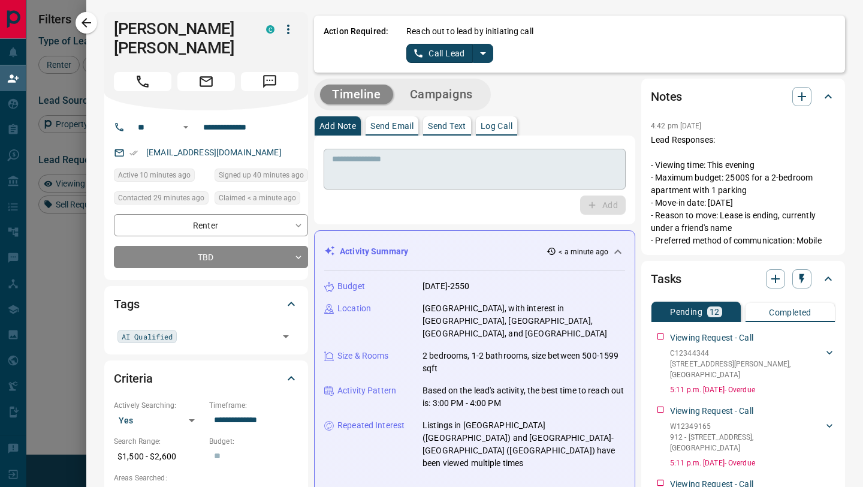
click at [507, 162] on textarea at bounding box center [474, 169] width 285 height 31
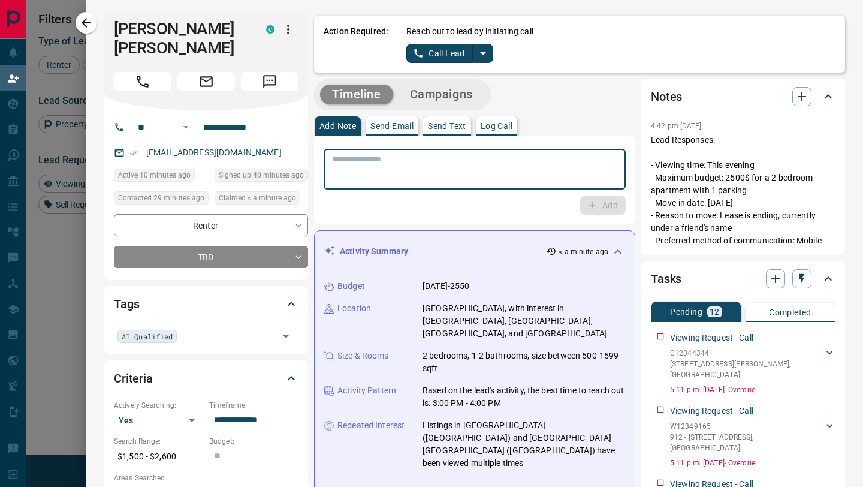
click at [423, 171] on textarea at bounding box center [474, 169] width 285 height 31
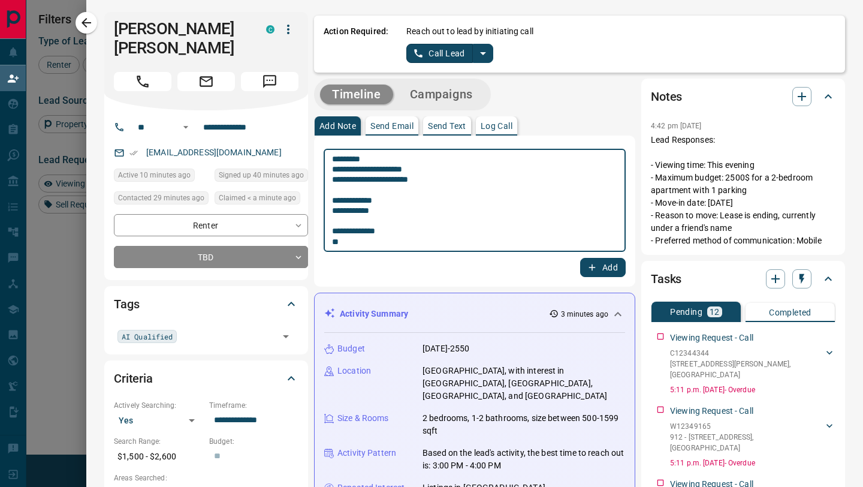
click at [425, 244] on textarea "**********" at bounding box center [474, 200] width 285 height 93
click at [418, 201] on textarea "**********" at bounding box center [474, 200] width 285 height 93
click at [390, 239] on textarea "**********" at bounding box center [474, 200] width 285 height 93
click at [407, 233] on textarea "**********" at bounding box center [474, 200] width 285 height 93
click at [400, 243] on textarea "**********" at bounding box center [474, 200] width 285 height 93
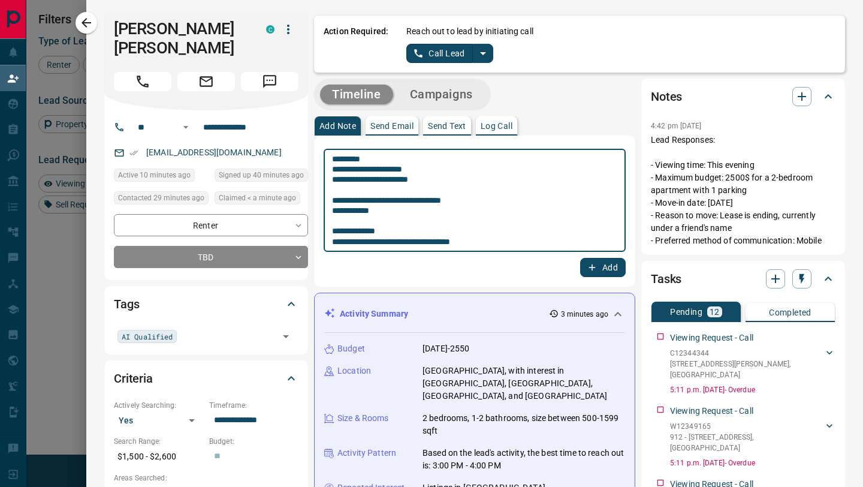
click at [440, 210] on textarea "**********" at bounding box center [474, 200] width 285 height 93
click at [489, 201] on textarea "**********" at bounding box center [474, 200] width 285 height 93
click at [453, 213] on textarea "**********" at bounding box center [474, 200] width 285 height 93
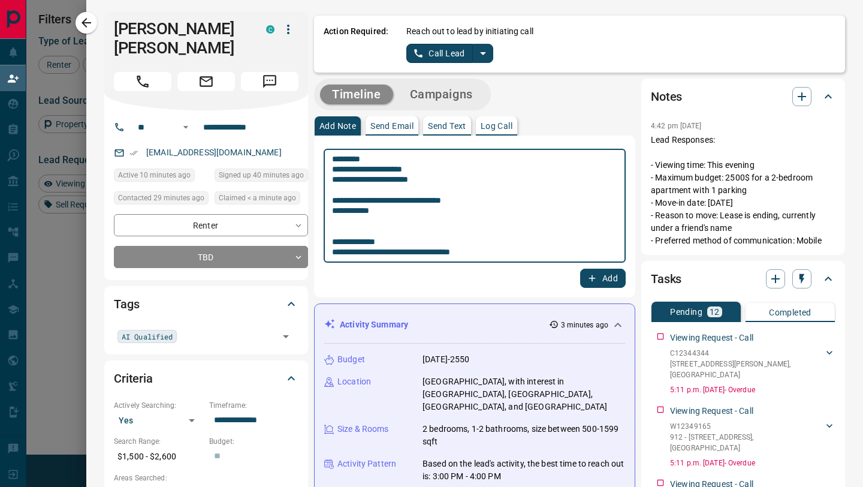
type textarea "**********"
click at [604, 275] on button "Add" at bounding box center [603, 278] width 46 height 19
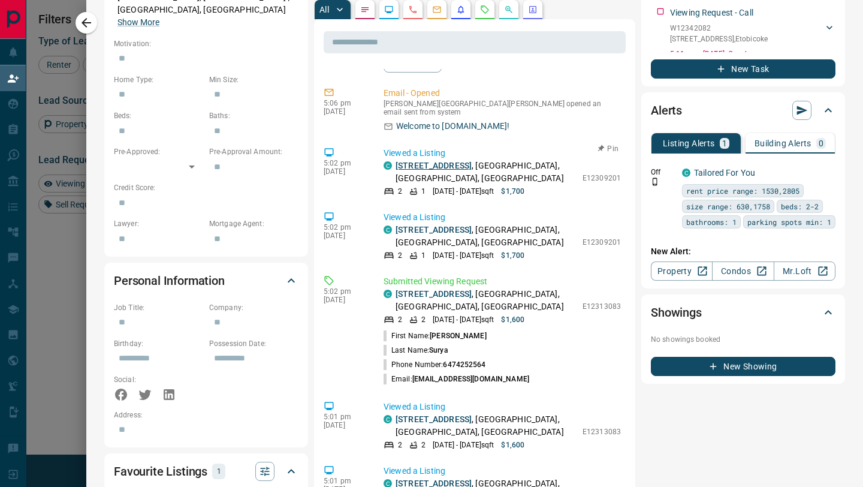
scroll to position [89, 0]
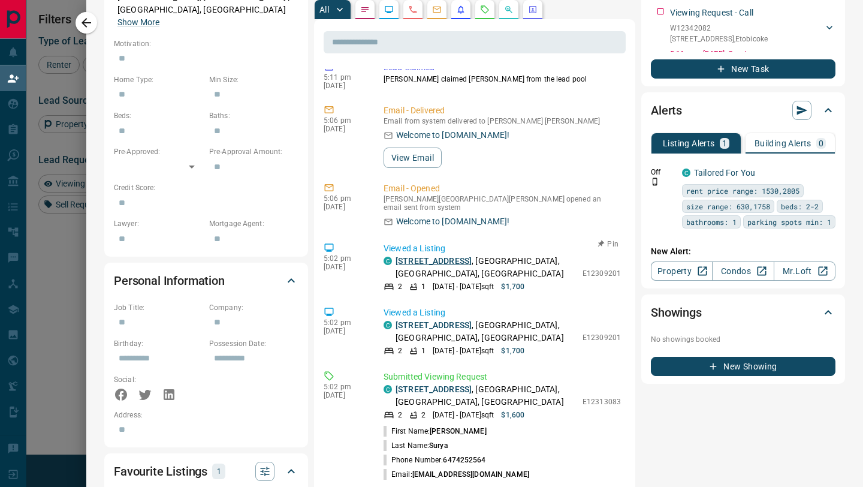
copy link "[STREET_ADDRESS]"
click at [0, 0] on body "Lead Transfers Claim Leads My Leads Tasks Opportunities Deals Campaigns Automat…" at bounding box center [431, 207] width 863 height 414
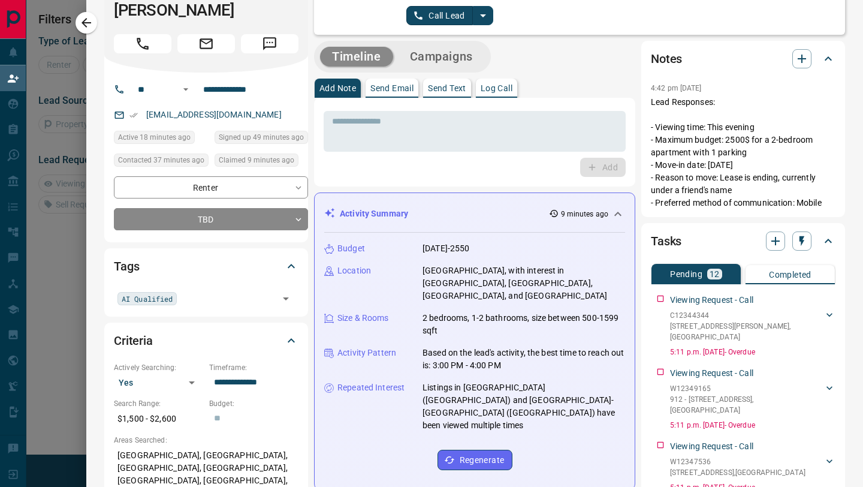
scroll to position [0, 0]
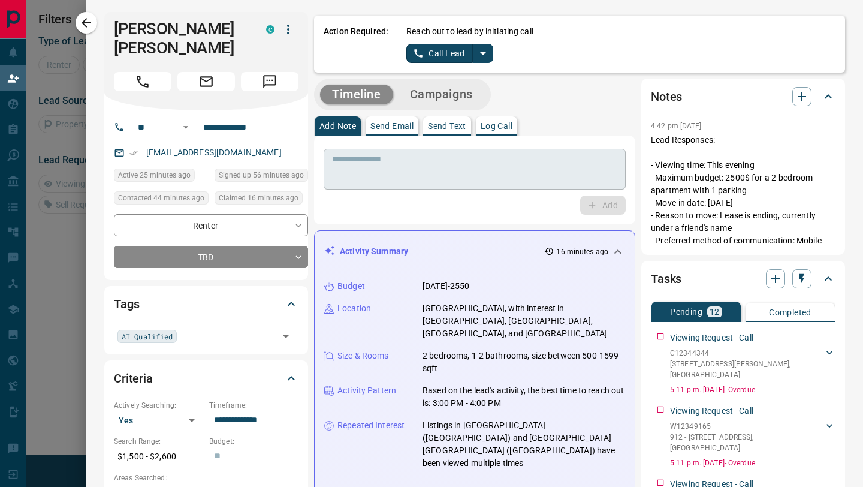
click at [396, 177] on textarea at bounding box center [474, 169] width 285 height 31
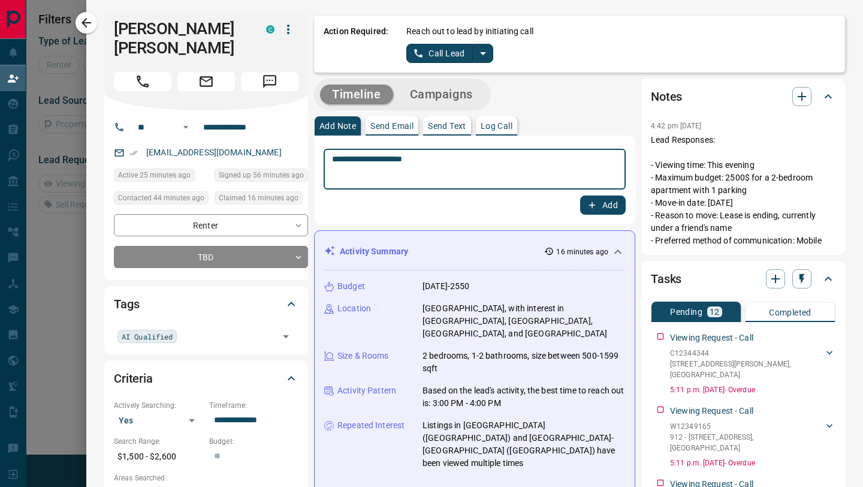
type textarea "**********"
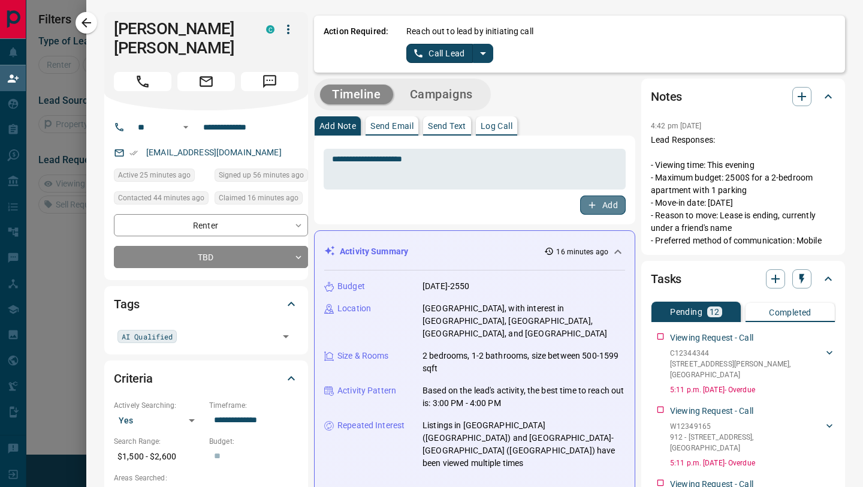
click at [599, 206] on button "Add" at bounding box center [603, 204] width 46 height 19
click at [510, 127] on p "Log Call" at bounding box center [497, 126] width 32 height 8
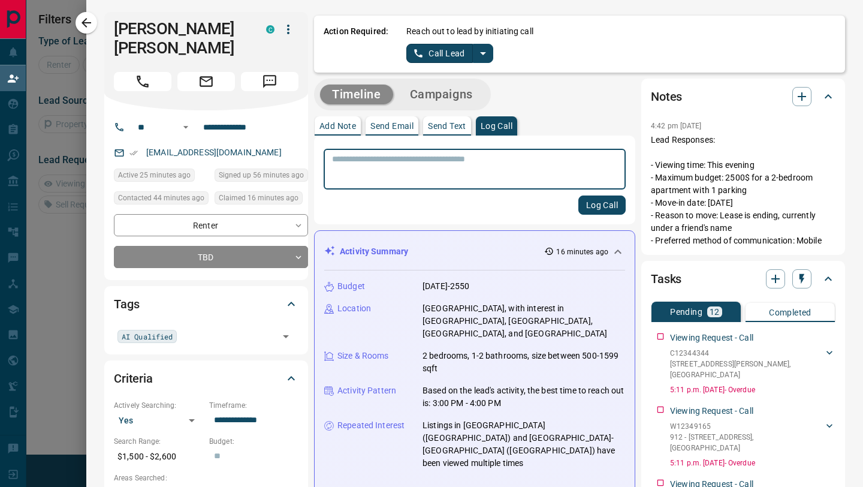
click at [493, 169] on textarea at bounding box center [474, 169] width 285 height 31
type textarea "*"
type textarea "**********"
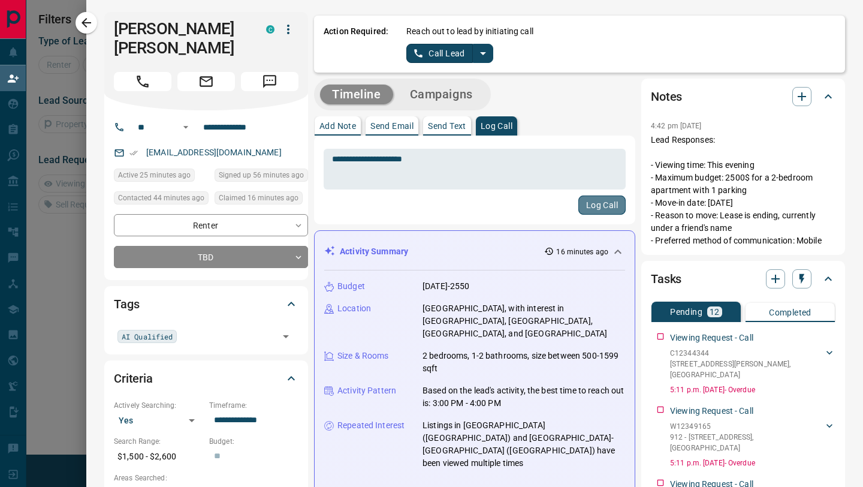
click at [606, 209] on button "Log Call" at bounding box center [601, 204] width 47 height 19
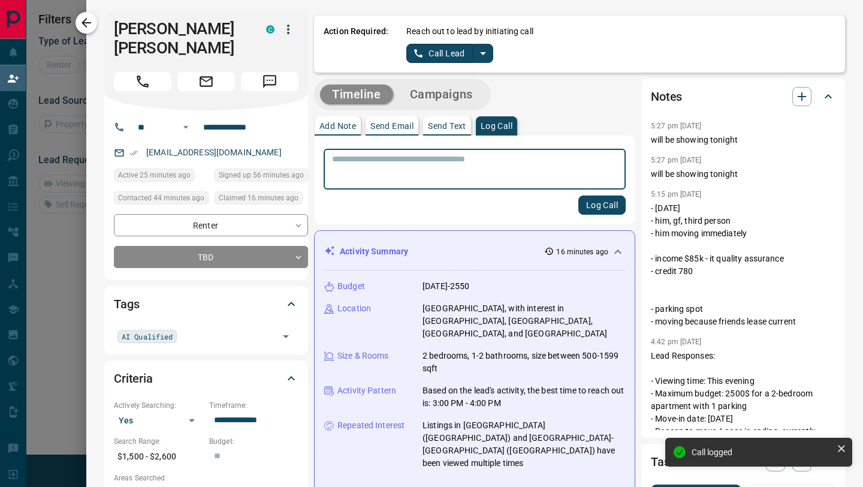
click at [92, 26] on icon "button" at bounding box center [86, 23] width 14 height 14
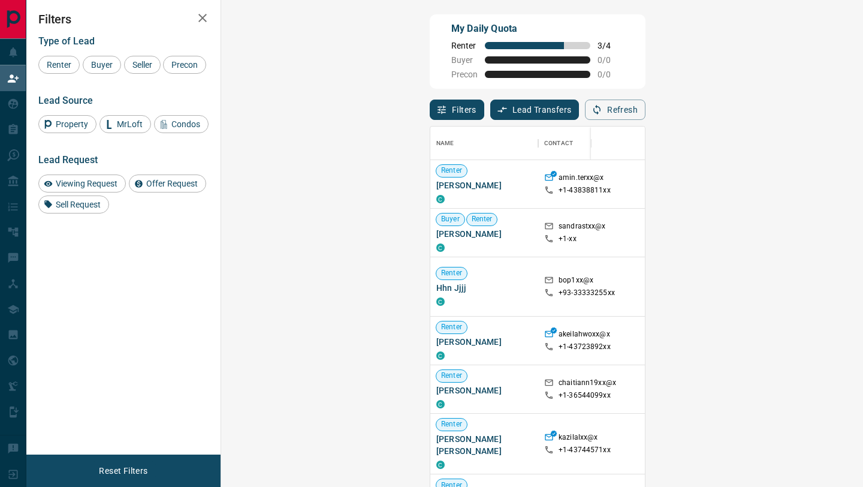
scroll to position [370, 616]
click at [199, 20] on icon "button" at bounding box center [202, 18] width 14 height 14
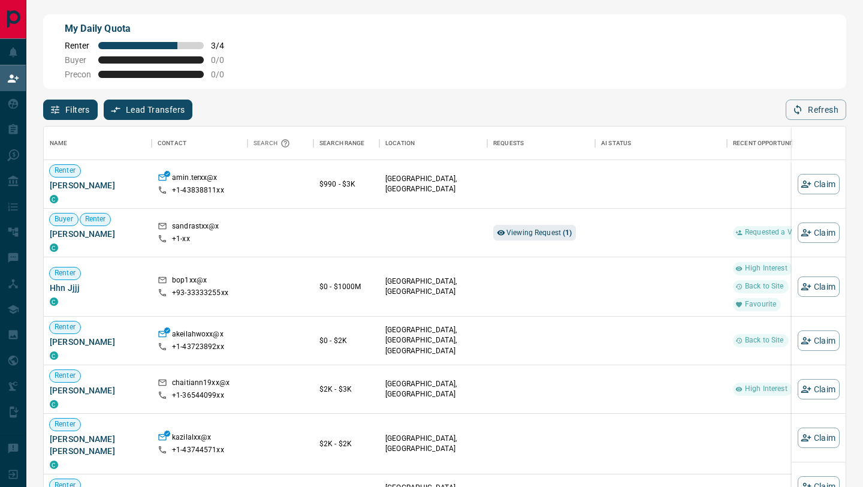
scroll to position [370, 802]
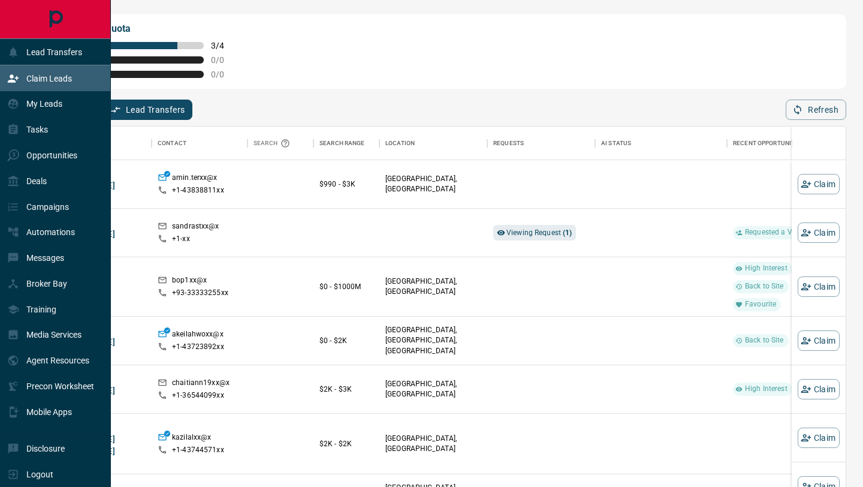
click at [44, 74] on p "Claim Leads" at bounding box center [49, 79] width 46 height 10
click at [43, 105] on p "My Leads" at bounding box center [44, 104] width 36 height 10
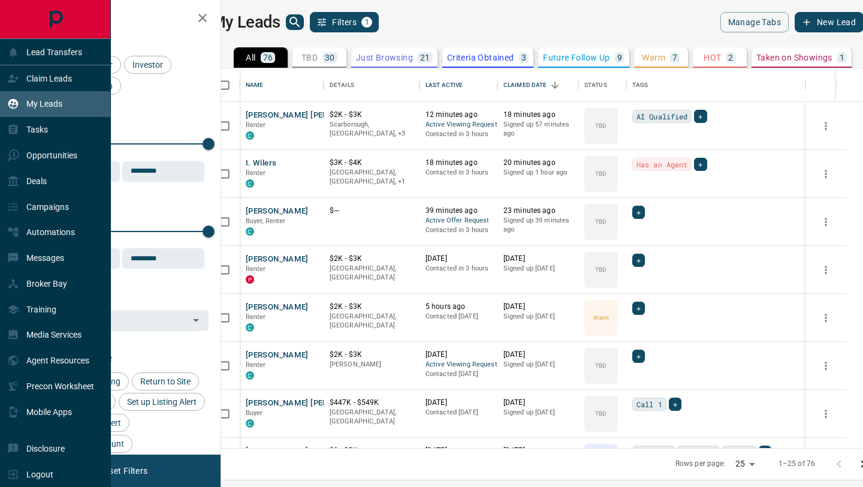
scroll to position [379, 637]
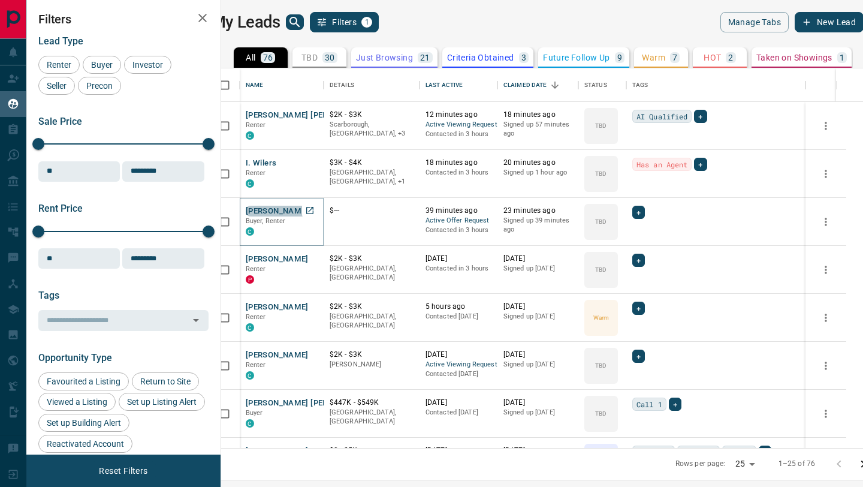
click at [309, 209] on button "[PERSON_NAME]" at bounding box center [277, 211] width 63 height 11
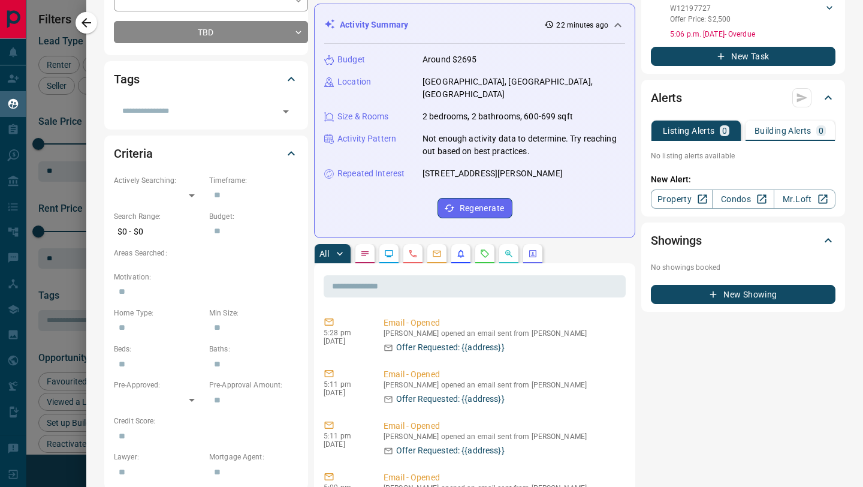
scroll to position [0, 0]
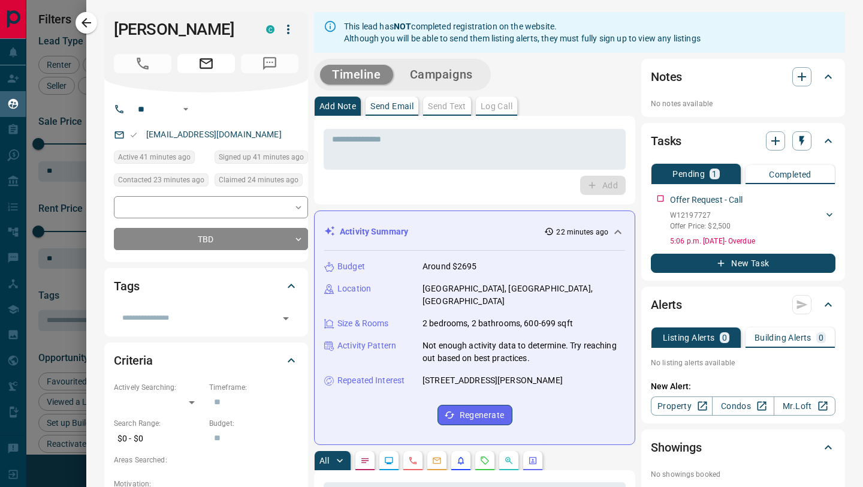
click at [489, 156] on textarea at bounding box center [474, 149] width 285 height 31
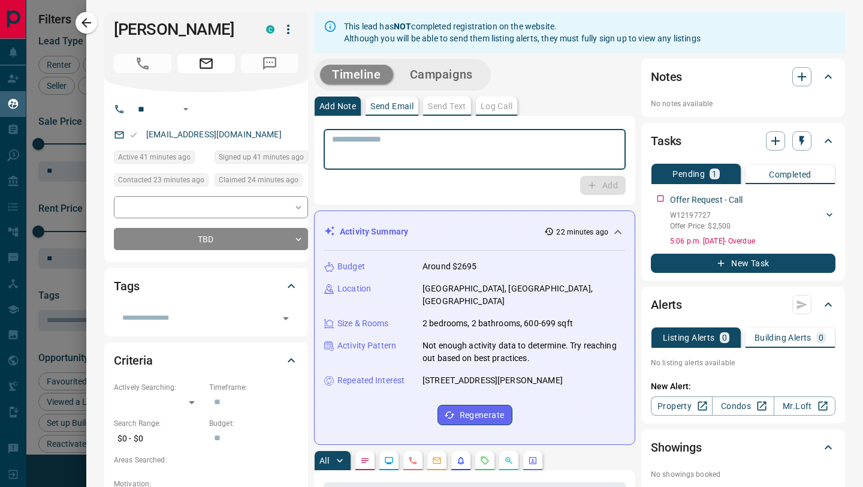
click at [502, 109] on div "Add Note Send Email Send Text Log Call" at bounding box center [474, 106] width 321 height 19
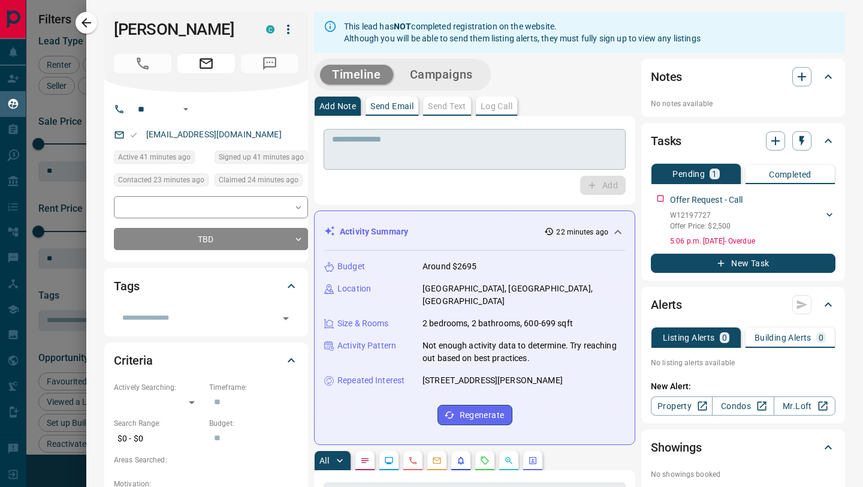
click at [474, 149] on textarea at bounding box center [474, 149] width 285 height 31
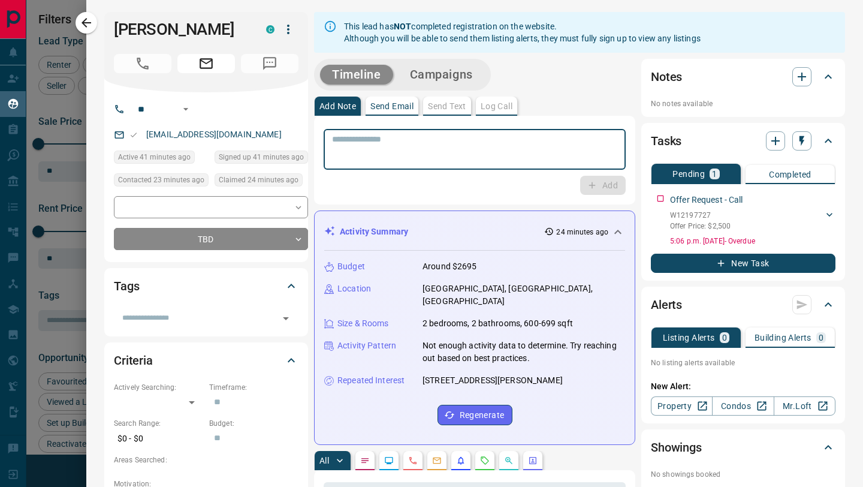
click at [474, 149] on textarea at bounding box center [474, 149] width 285 height 31
click at [463, 150] on textarea "*" at bounding box center [474, 149] width 285 height 31
type textarea "*"
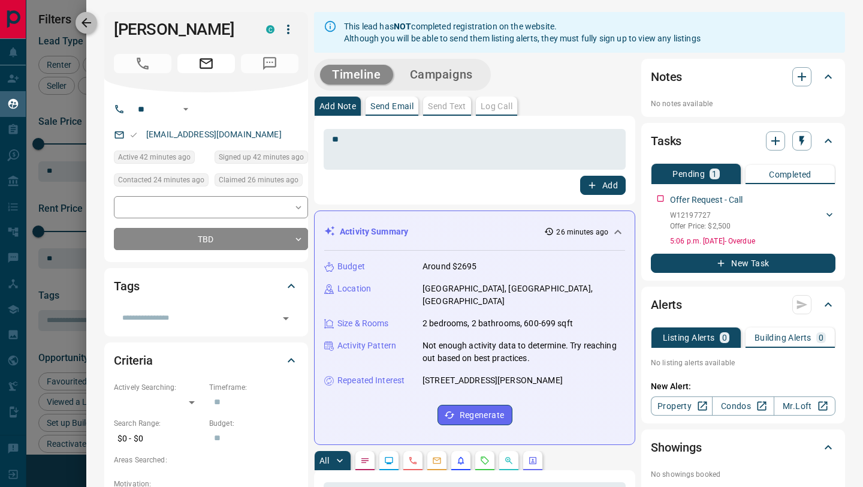
click at [86, 22] on icon "button" at bounding box center [86, 23] width 14 height 14
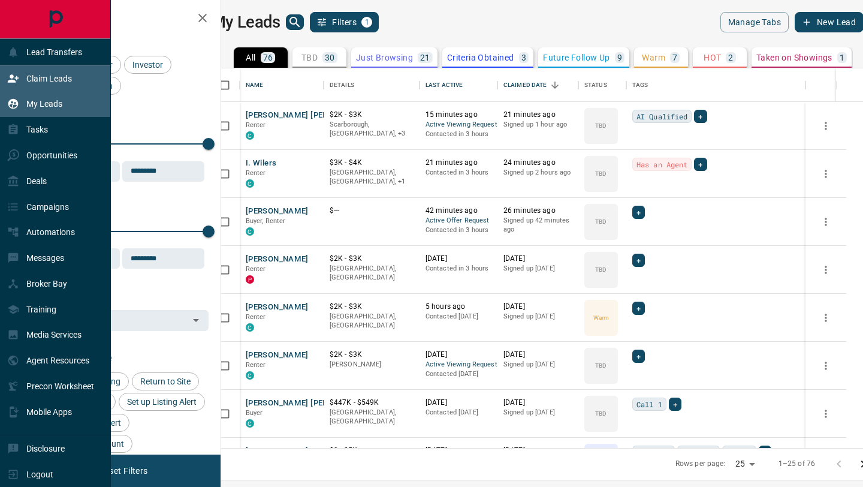
click at [35, 78] on p "Claim Leads" at bounding box center [49, 79] width 46 height 10
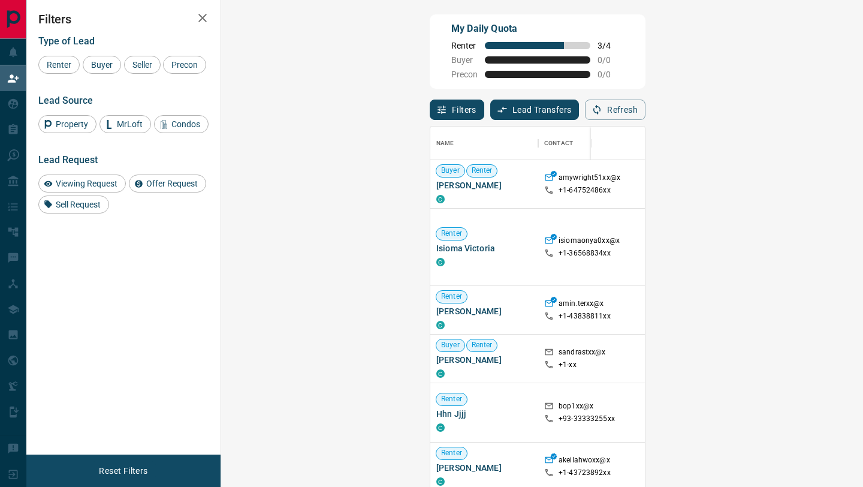
scroll to position [370, 616]
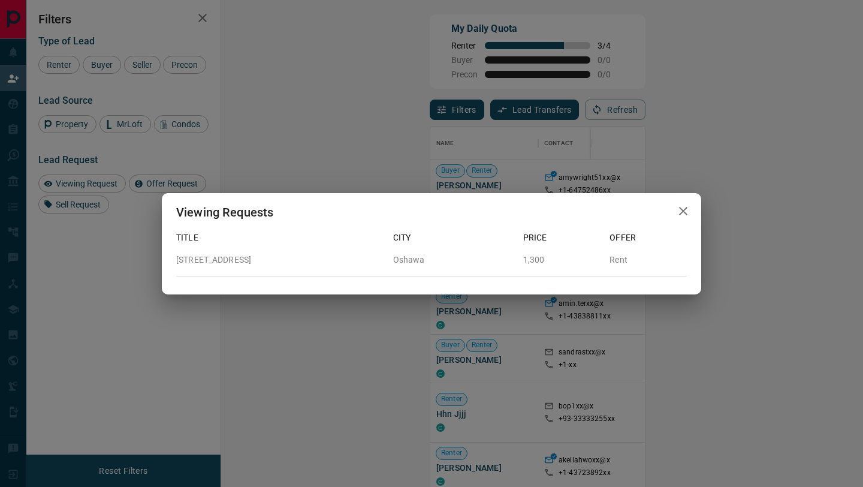
click at [683, 213] on icon "button" at bounding box center [683, 211] width 14 height 14
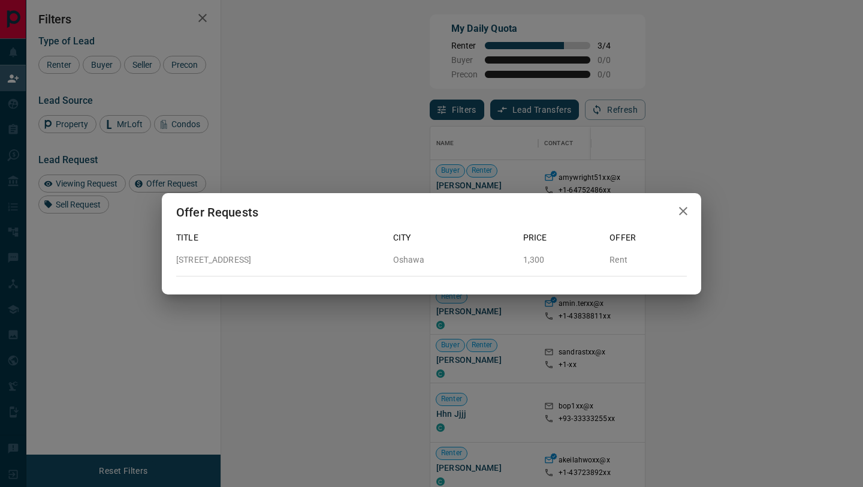
click at [709, 58] on div "Offer Requests Title City Price Offer [STREET_ADDRESS] 1,300 Rent" at bounding box center [431, 243] width 863 height 487
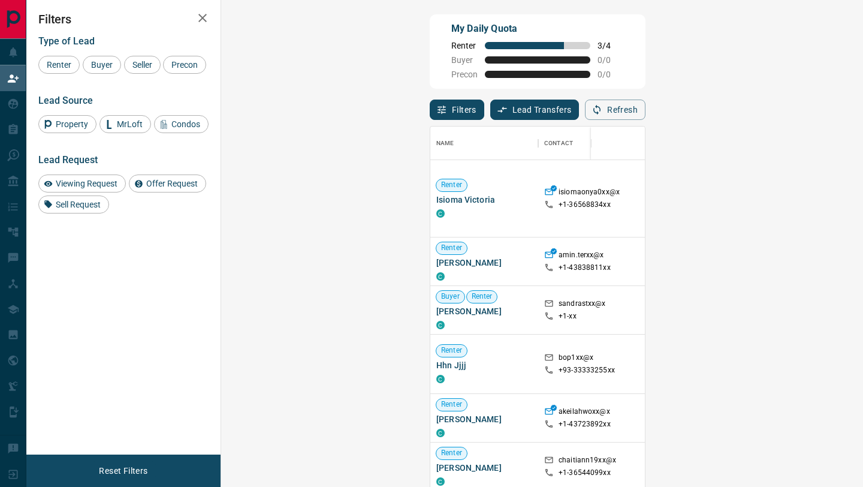
click at [203, 19] on icon "button" at bounding box center [202, 18] width 8 height 8
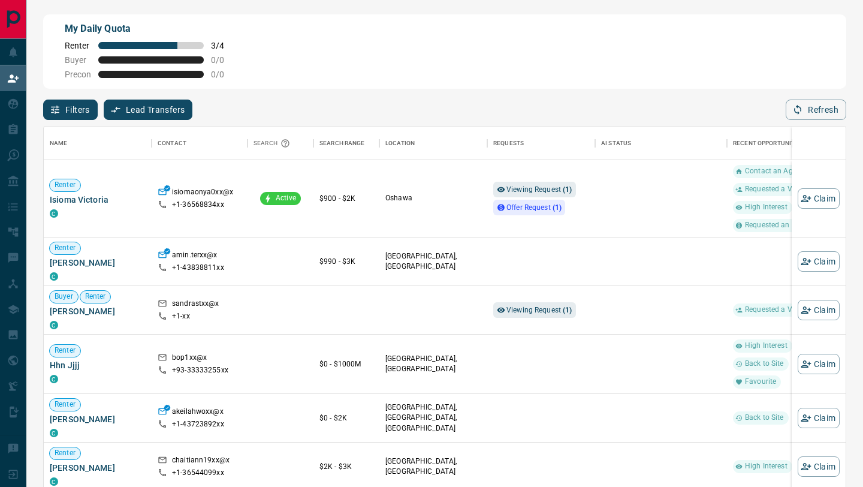
scroll to position [370, 802]
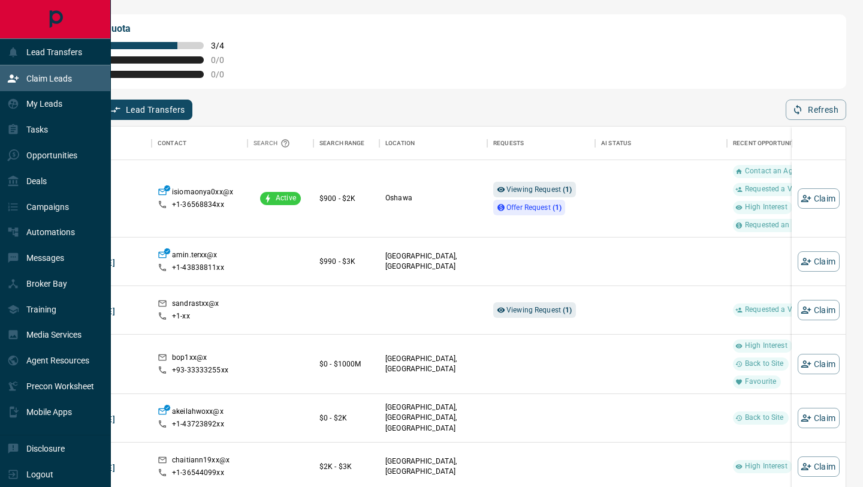
click at [39, 71] on div "Claim Leads" at bounding box center [39, 78] width 65 height 20
click at [41, 100] on p "My Leads" at bounding box center [44, 104] width 36 height 10
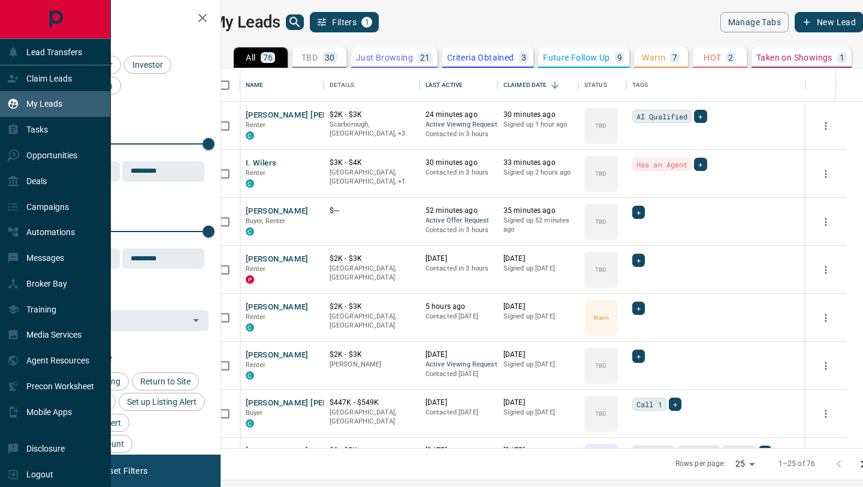
scroll to position [379, 637]
click at [46, 104] on p "My Leads" at bounding box center [44, 104] width 36 height 10
click at [49, 82] on p "Claim Leads" at bounding box center [49, 79] width 46 height 10
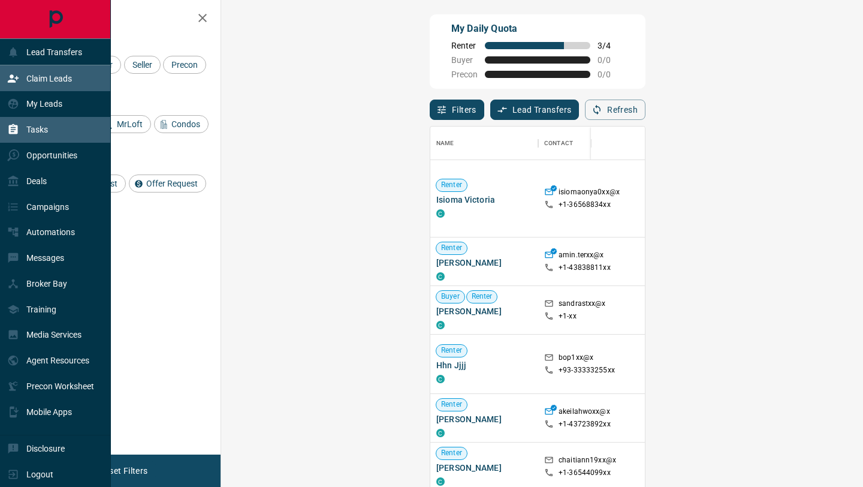
scroll to position [370, 616]
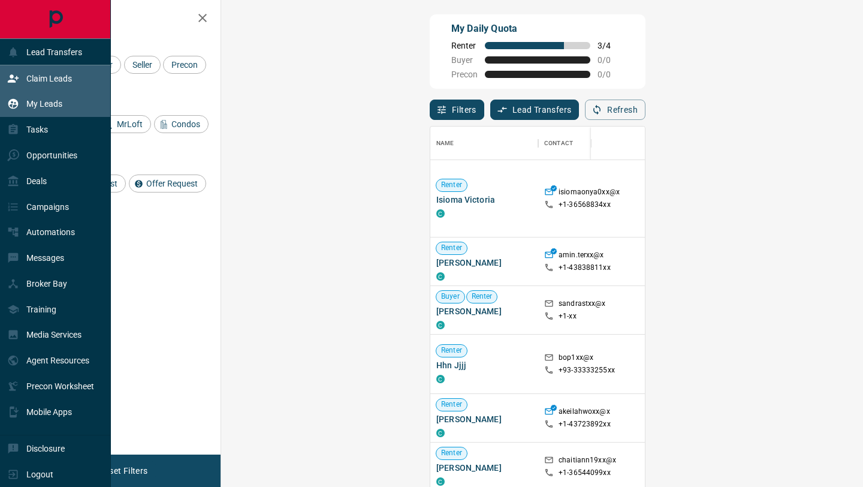
click at [40, 107] on p "My Leads" at bounding box center [44, 104] width 36 height 10
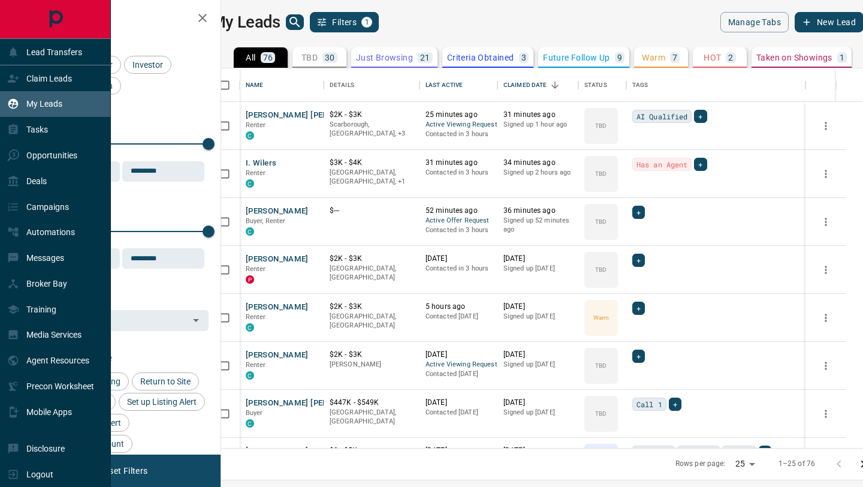
scroll to position [379, 637]
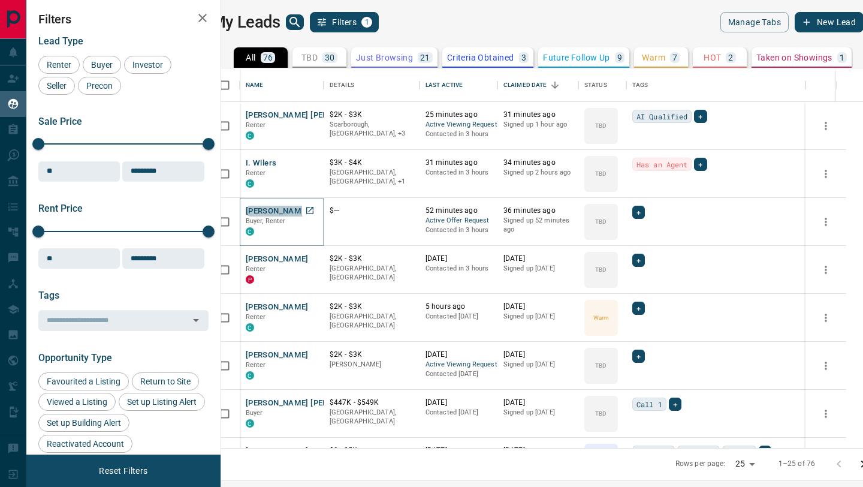
click at [300, 211] on button "[PERSON_NAME]" at bounding box center [277, 211] width 63 height 11
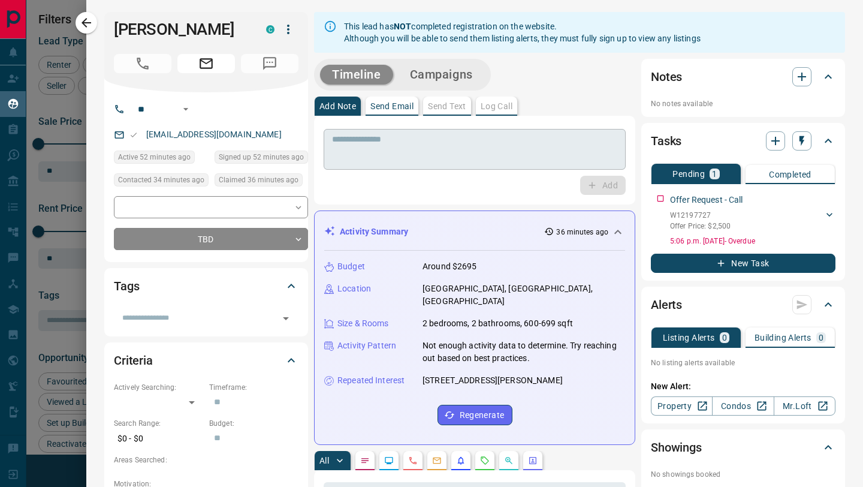
click at [388, 144] on textarea at bounding box center [474, 149] width 285 height 31
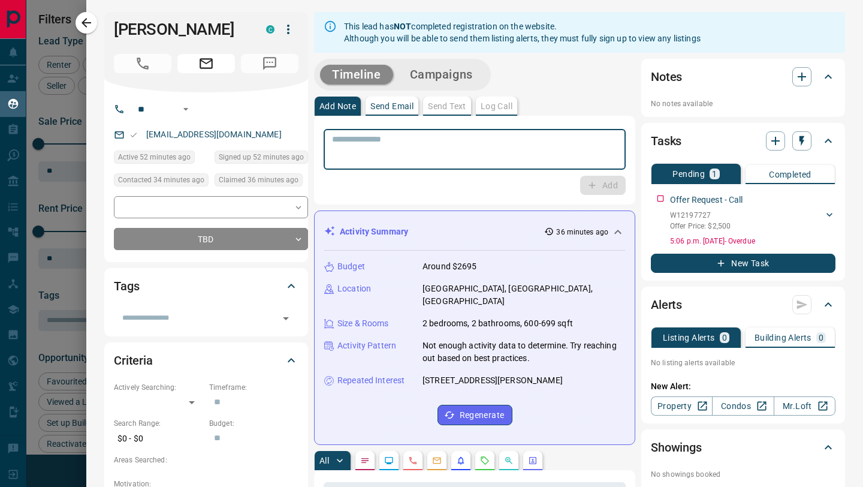
paste textarea "**********"
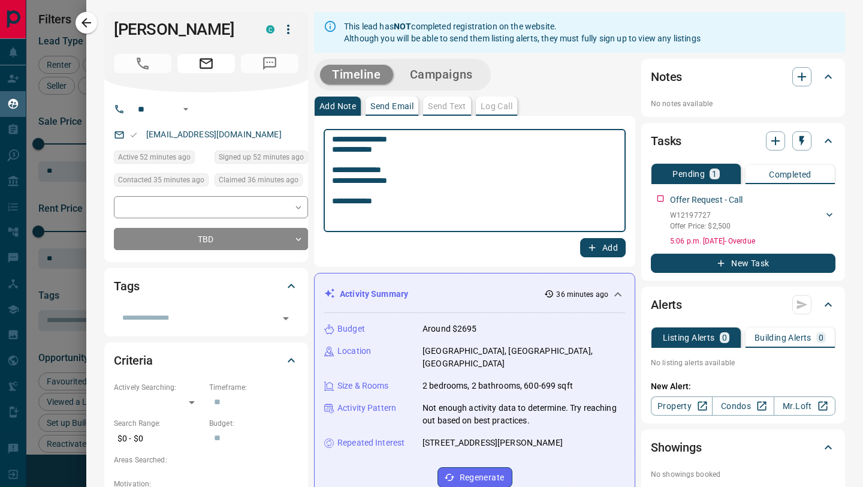
click at [331, 203] on div "**********" at bounding box center [475, 180] width 302 height 103
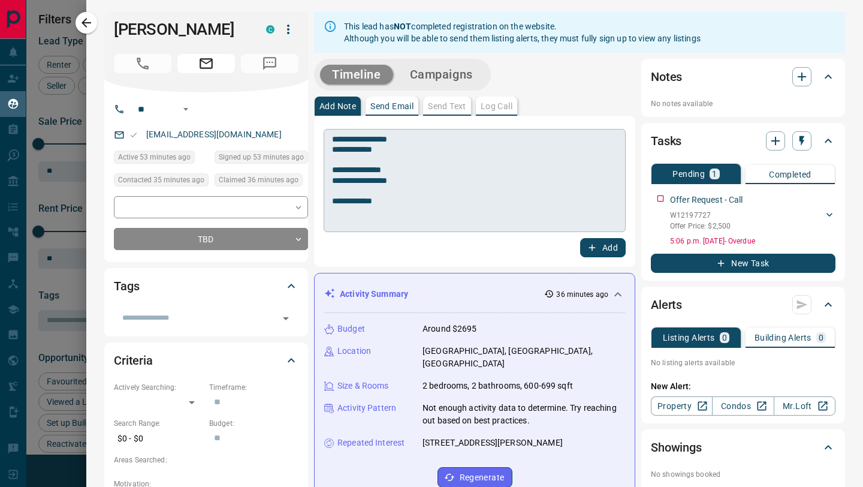
click at [330, 201] on div "**********" at bounding box center [475, 180] width 302 height 103
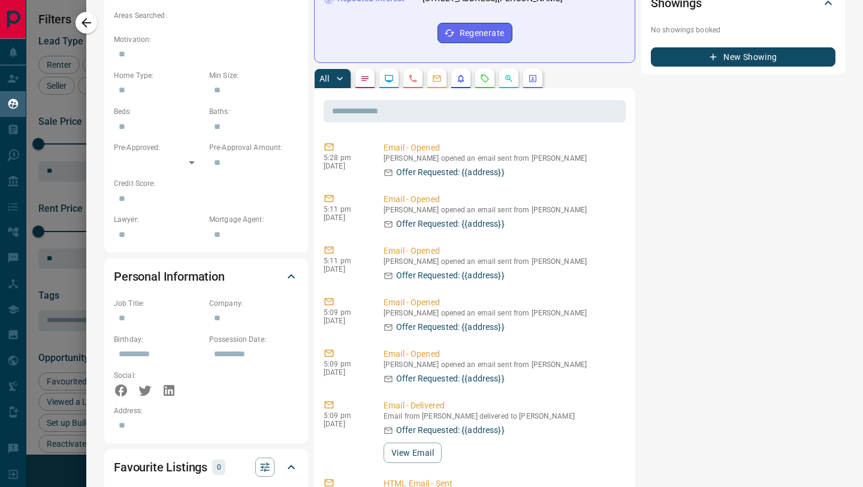
scroll to position [0, 0]
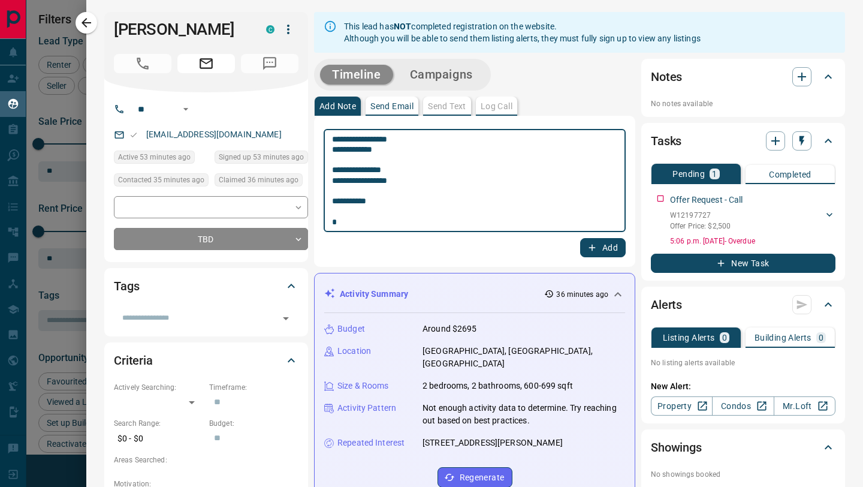
click at [388, 224] on textarea "**********" at bounding box center [474, 180] width 285 height 93
click at [384, 213] on textarea "**********" at bounding box center [474, 180] width 285 height 93
click at [384, 216] on textarea "**********" at bounding box center [474, 180] width 285 height 93
click at [379, 226] on textarea "**********" at bounding box center [474, 180] width 285 height 93
type textarea "**********"
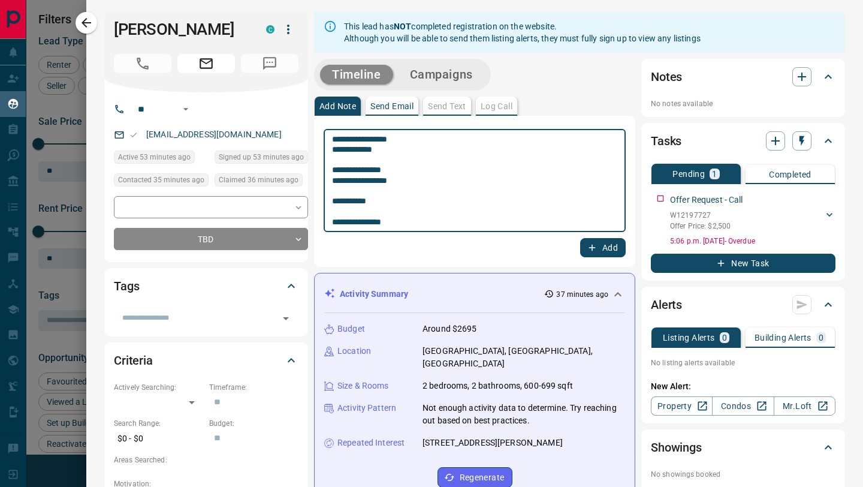
click at [592, 250] on icon "button" at bounding box center [592, 248] width 7 height 7
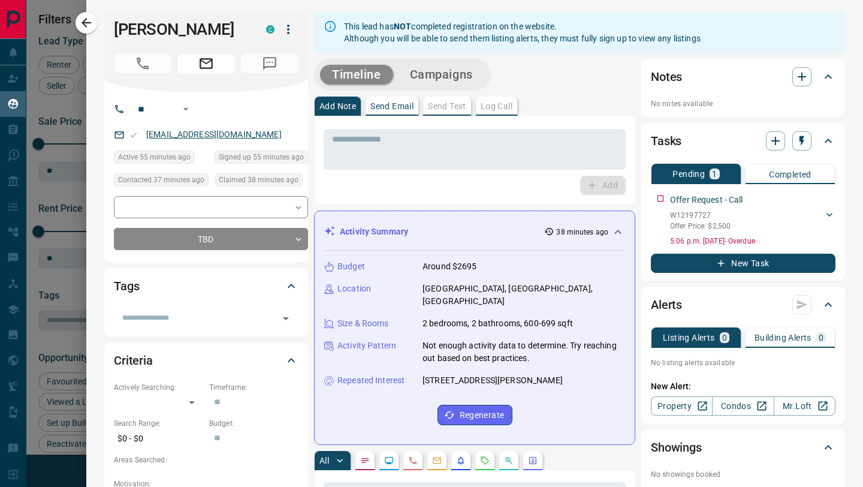
click at [158, 144] on div "[EMAIL_ADDRESS][DOMAIN_NAME]" at bounding box center [211, 135] width 194 height 20
click at [143, 144] on p "[EMAIL_ADDRESS][DOMAIN_NAME]" at bounding box center [214, 135] width 143 height 20
drag, startPoint x: 143, startPoint y: 153, endPoint x: 246, endPoint y: 152, distance: 102.5
click at [246, 144] on div "[EMAIL_ADDRESS][DOMAIN_NAME]" at bounding box center [211, 135] width 194 height 20
copy link "[EMAIL_ADDRESS][DOMAIN_NAME]"
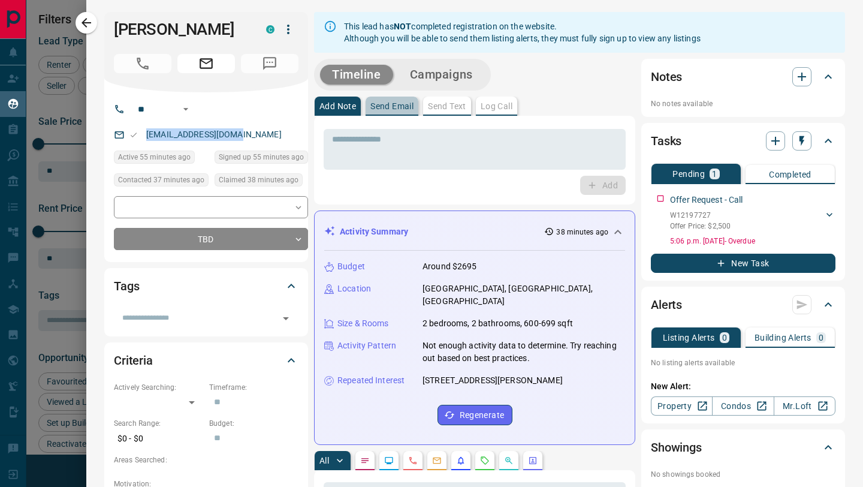
click at [389, 106] on p "Send Email" at bounding box center [391, 106] width 43 height 8
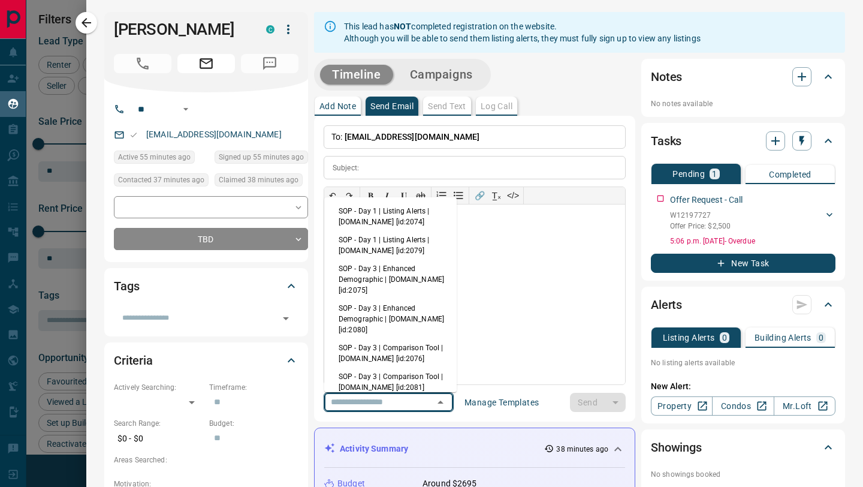
click at [399, 402] on input "text" at bounding box center [371, 401] width 91 height 15
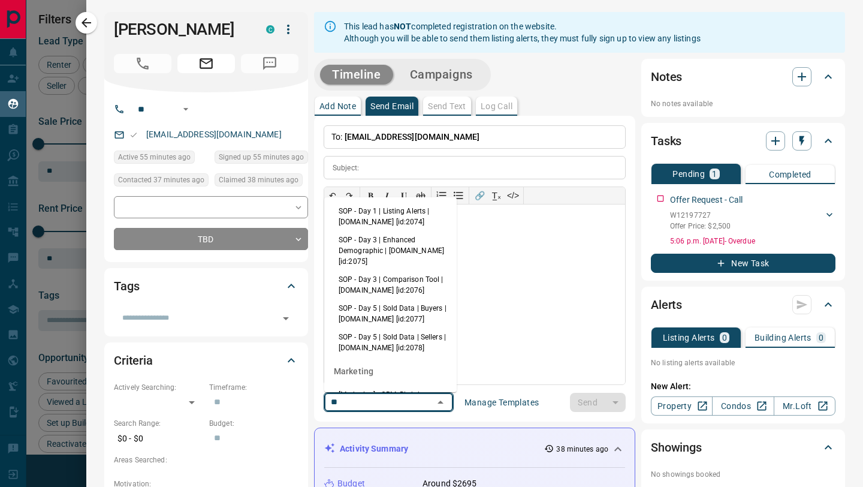
type input "*"
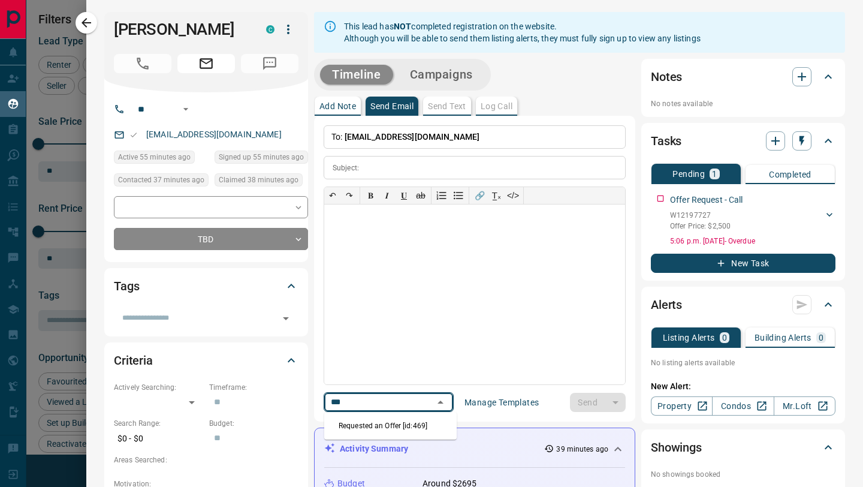
click at [407, 430] on li "Requested an Offer [id:469]" at bounding box center [390, 426] width 132 height 18
type input "***"
type input "**********"
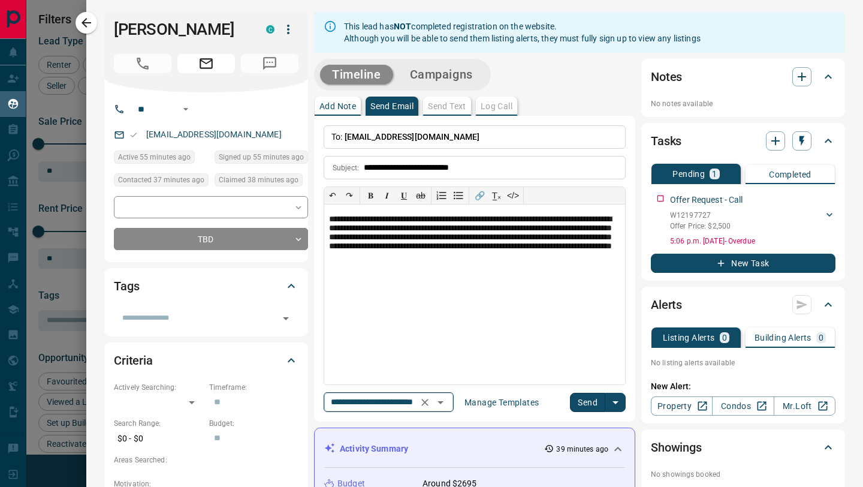
click at [404, 408] on input "**********" at bounding box center [371, 401] width 91 height 15
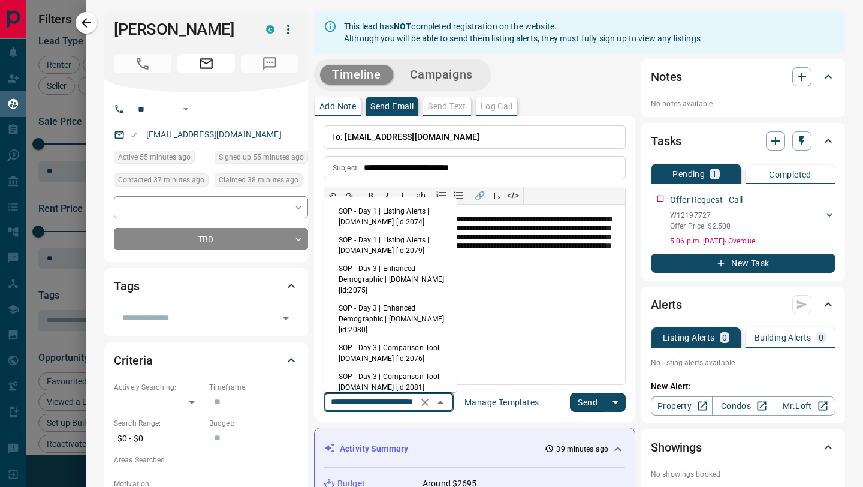
scroll to position [515, 0]
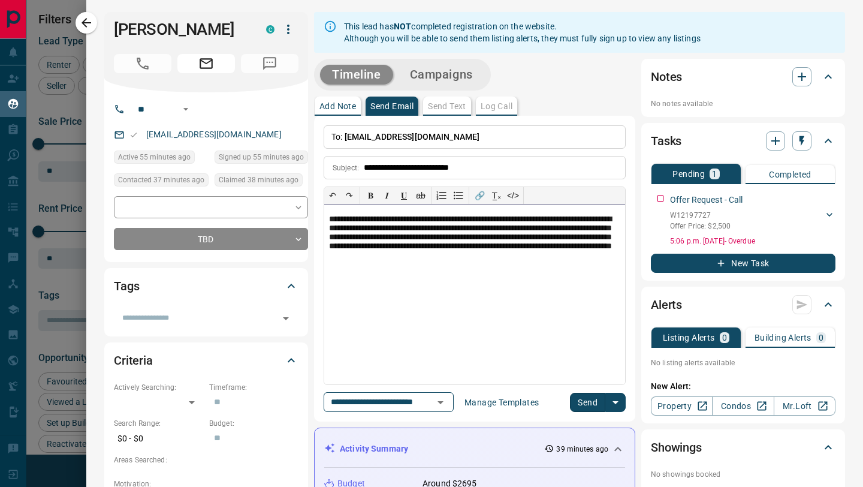
click at [516, 337] on div "**********" at bounding box center [474, 294] width 301 height 180
click at [448, 400] on icon "Open" at bounding box center [440, 402] width 14 height 14
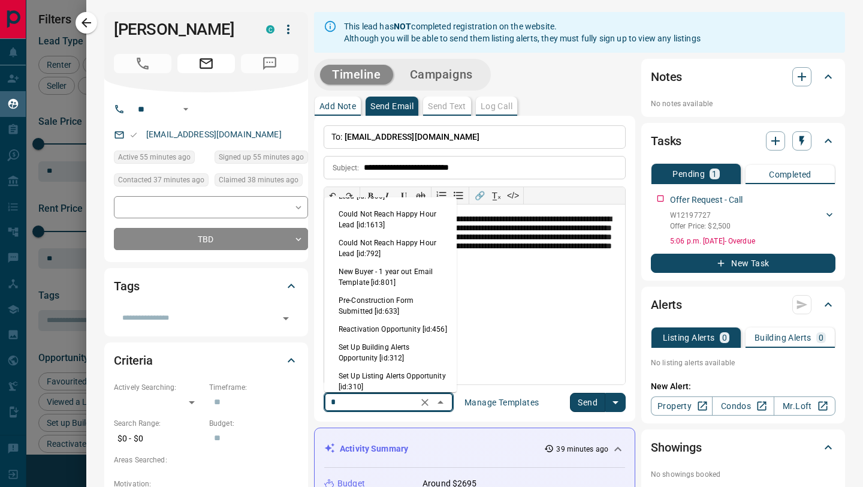
scroll to position [0, 0]
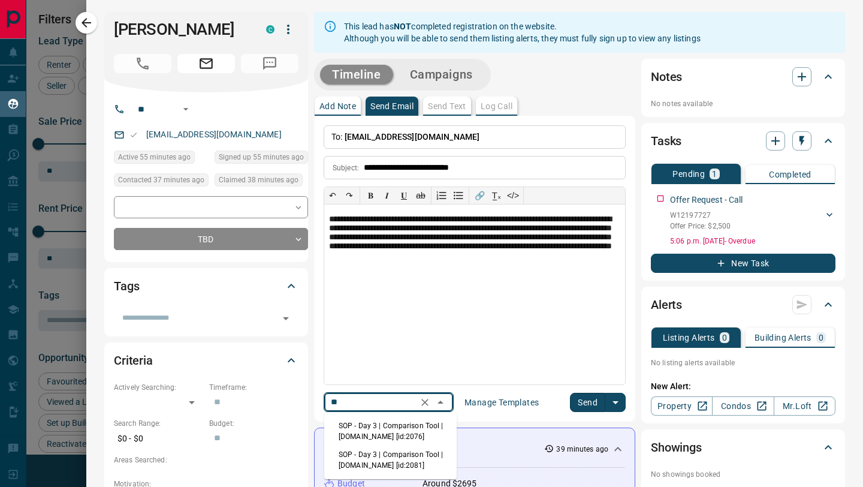
type input "*"
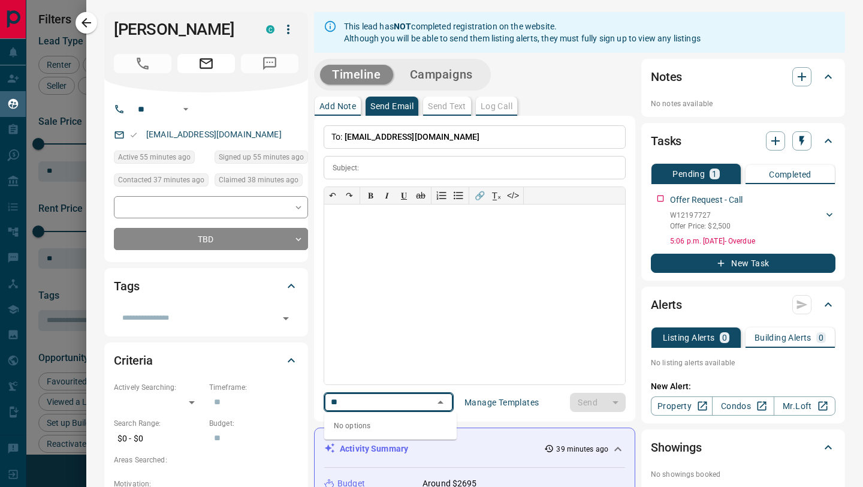
type input "*"
click at [533, 326] on div at bounding box center [474, 294] width 301 height 180
click at [428, 406] on div "​" at bounding box center [389, 402] width 130 height 20
click at [417, 403] on input "text" at bounding box center [371, 401] width 91 height 15
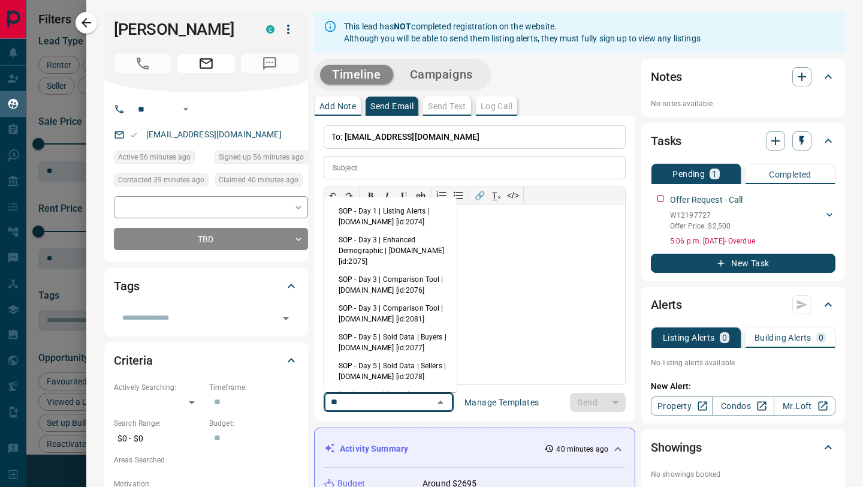
type input "*"
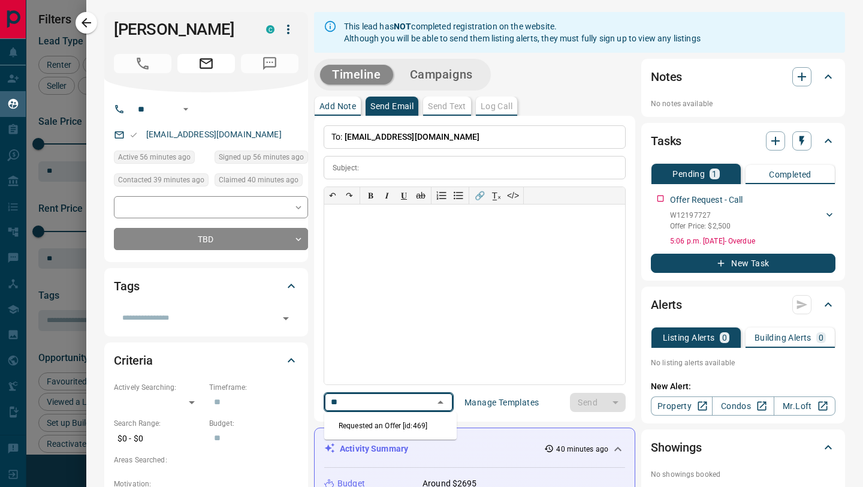
type input "*"
click at [540, 271] on div at bounding box center [474, 294] width 301 height 180
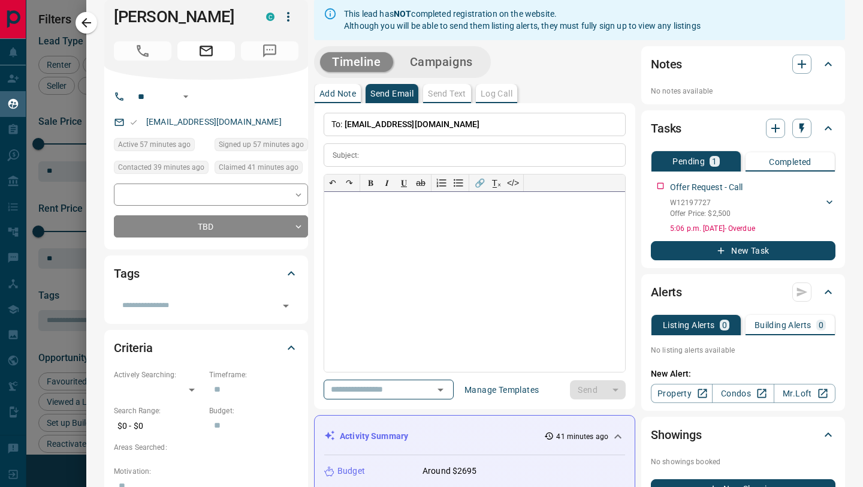
scroll to position [34, 0]
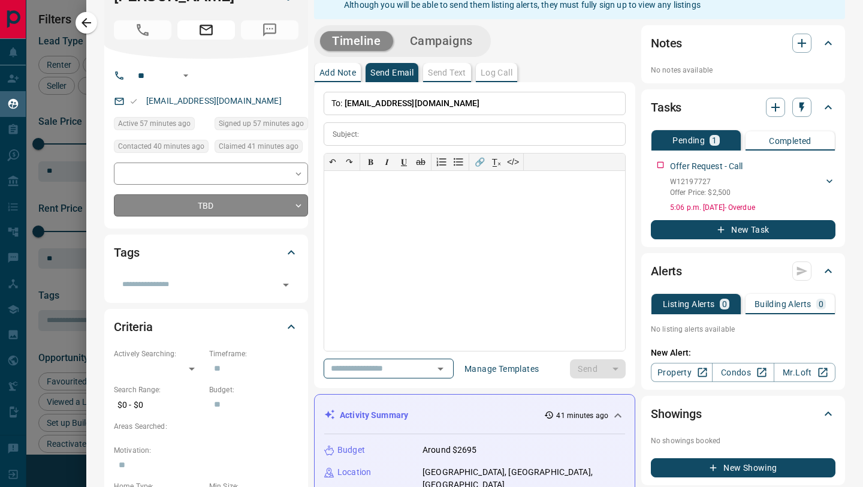
click at [257, 226] on body "Lead Transfers Claim Leads My Leads Tasks Opportunities Deals Campaigns Automat…" at bounding box center [431, 236] width 863 height 472
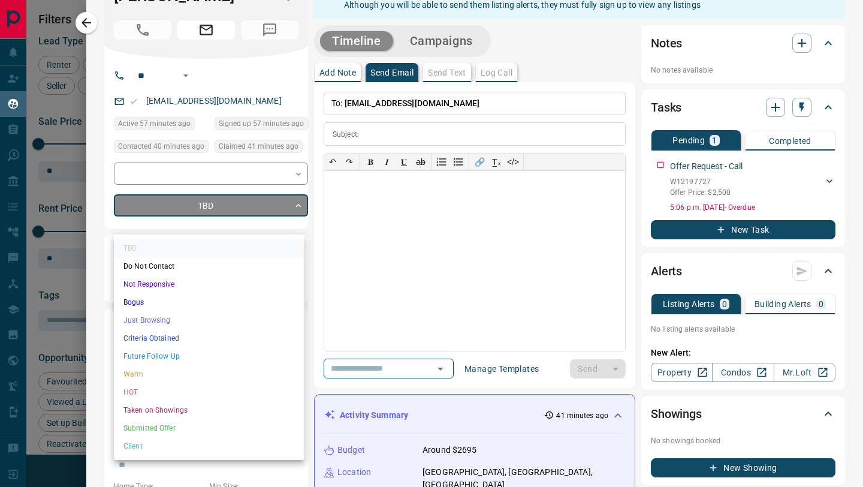
click at [258, 186] on div at bounding box center [431, 243] width 863 height 487
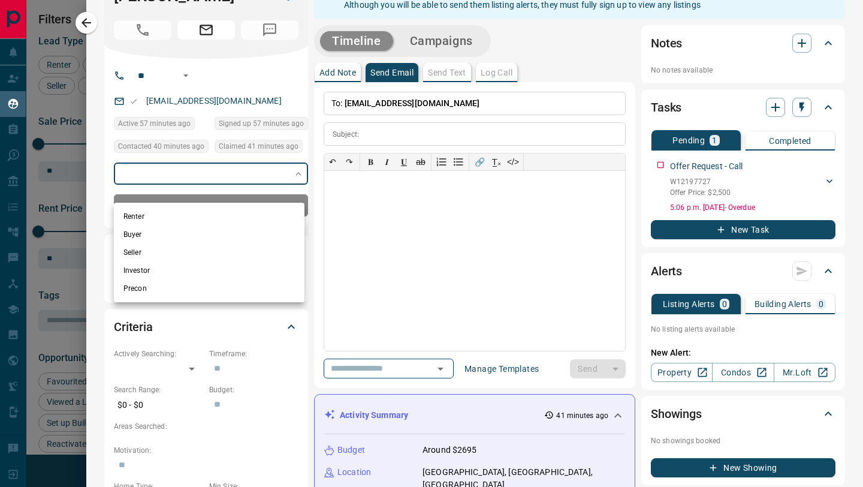
click at [258, 186] on body "Lead Transfers Claim Leads My Leads Tasks Opportunities Deals Campaigns Automat…" at bounding box center [431, 236] width 863 height 472
click at [249, 217] on li "Renter" at bounding box center [209, 216] width 191 height 18
type input "**********"
click at [429, 201] on div at bounding box center [431, 243] width 863 height 487
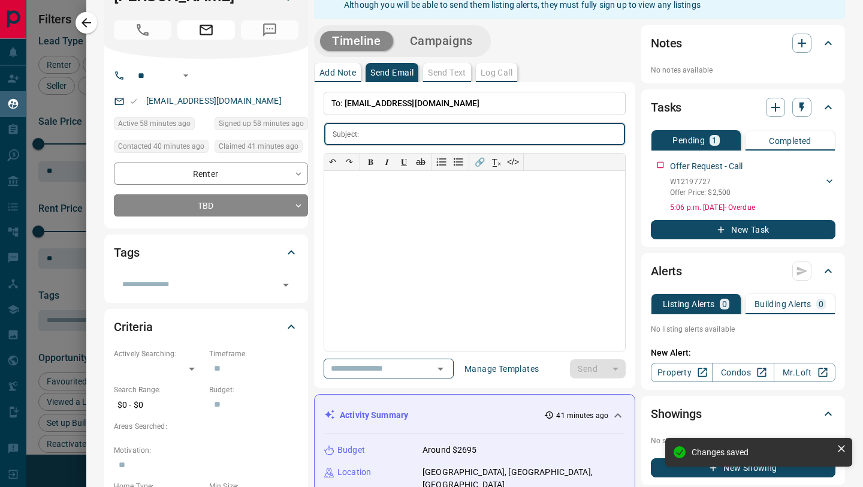
click at [439, 127] on input "text" at bounding box center [494, 134] width 261 height 22
type input "*"
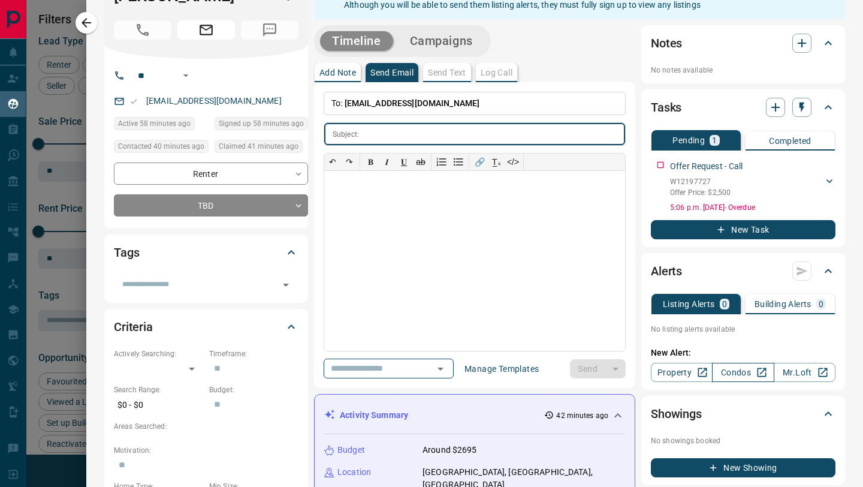
click at [734, 375] on link "Condos" at bounding box center [743, 372] width 62 height 19
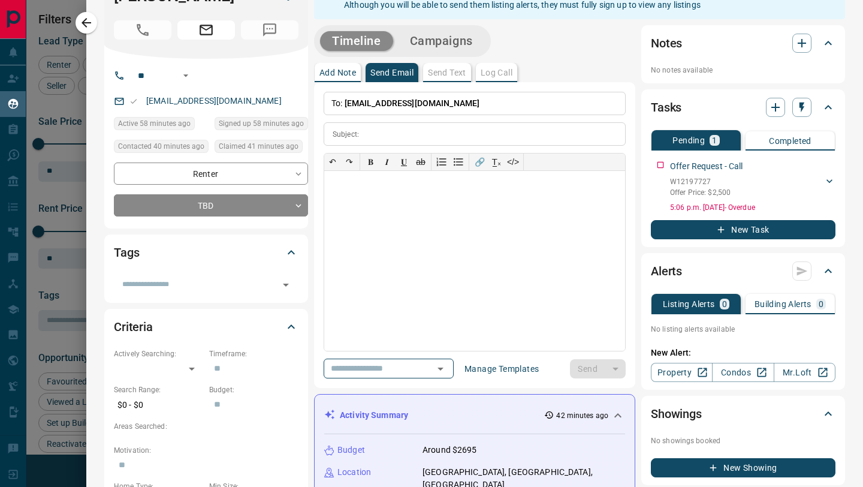
click at [480, 372] on button "Manage Templates" at bounding box center [501, 368] width 89 height 19
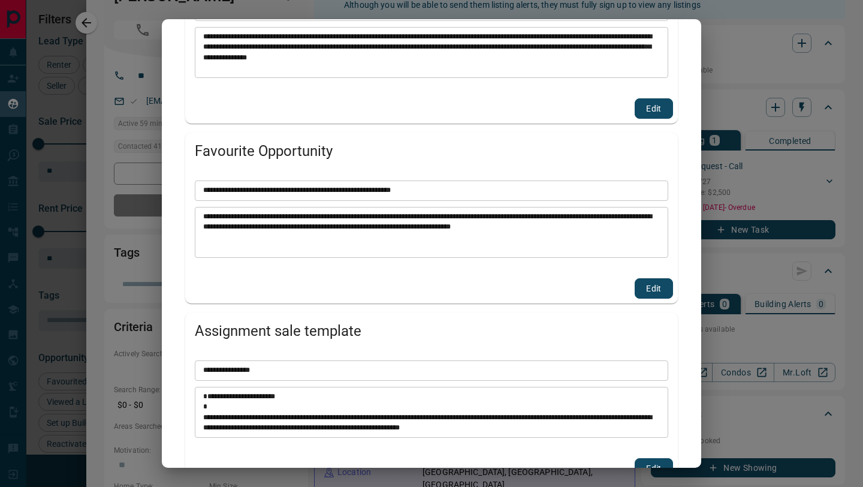
scroll to position [5685, 0]
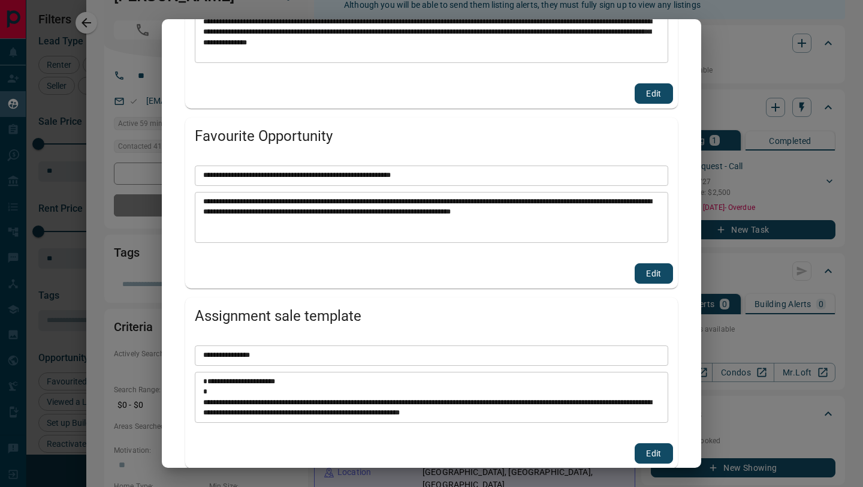
click at [132, 207] on div "**********" at bounding box center [431, 243] width 863 height 487
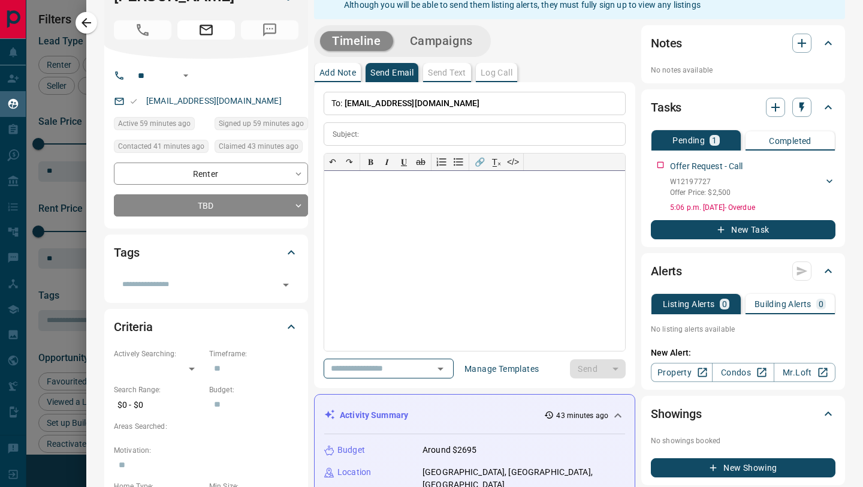
click at [421, 217] on div at bounding box center [474, 261] width 301 height 180
paste div
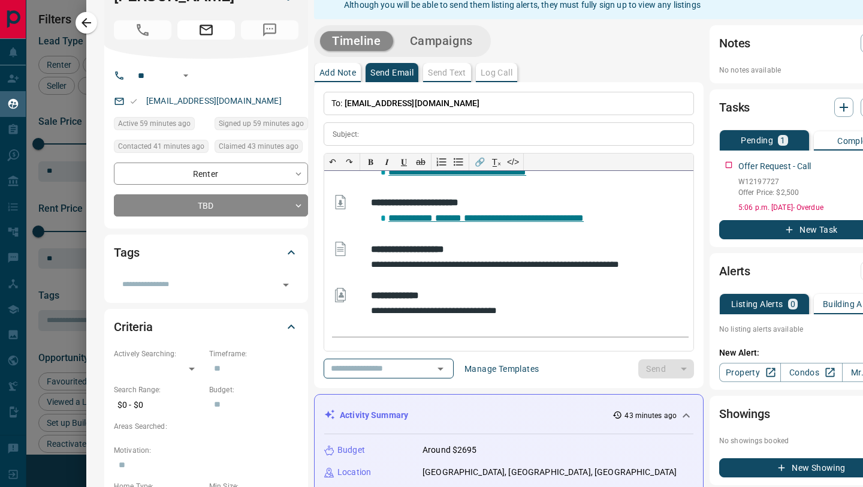
scroll to position [89, 0]
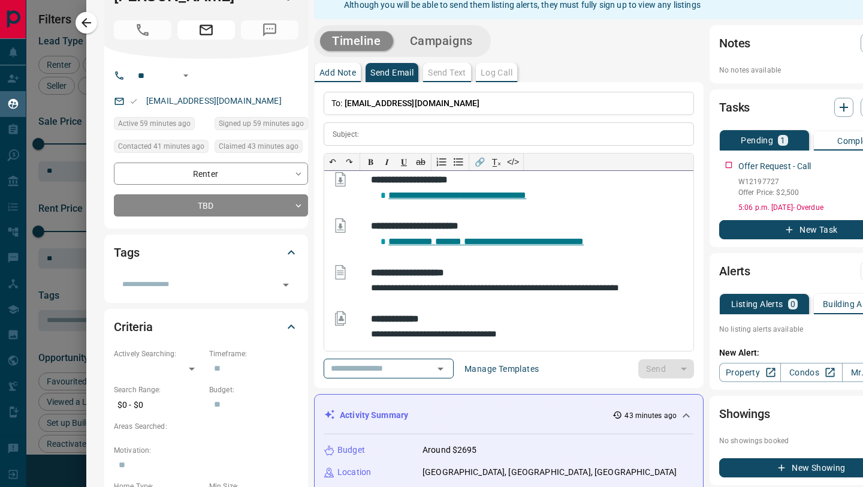
click at [414, 242] on link "**********" at bounding box center [485, 241] width 195 height 9
click at [446, 245] on link "**********" at bounding box center [485, 241] width 195 height 9
click at [462, 243] on span "*******" at bounding box center [448, 241] width 26 height 9
click at [483, 258] on td "**********" at bounding box center [522, 241] width 303 height 46
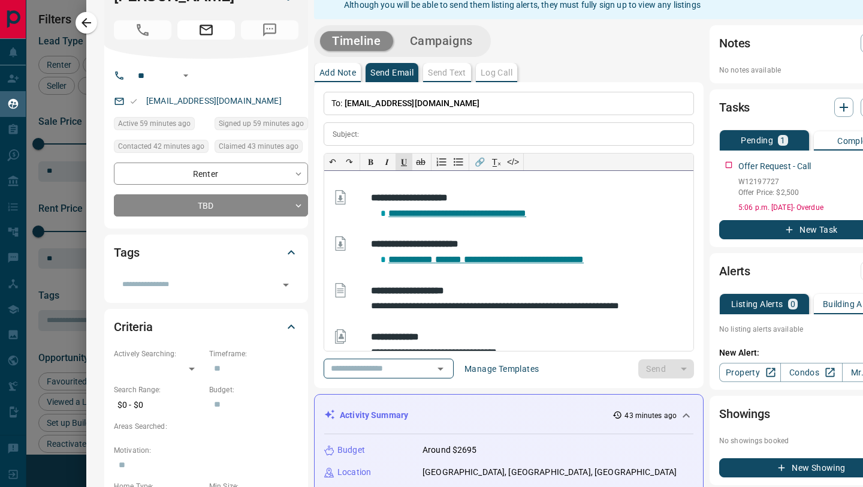
scroll to position [70, 0]
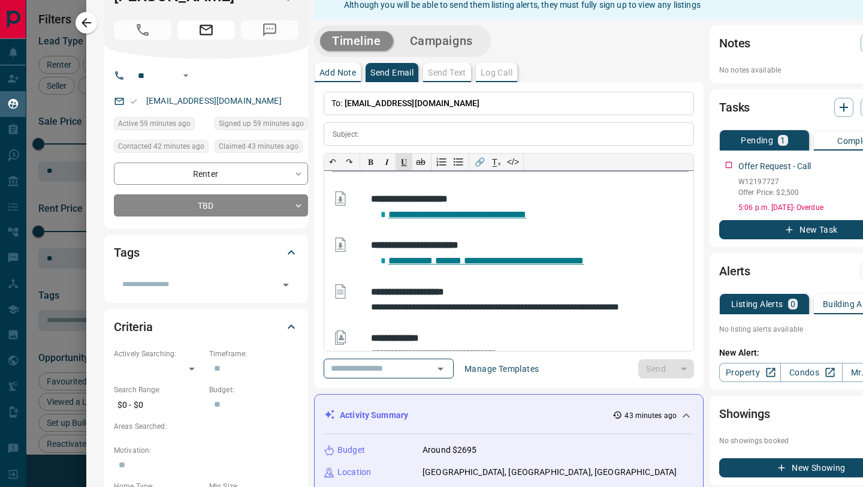
click at [462, 264] on span "*******" at bounding box center [448, 260] width 26 height 9
click at [489, 281] on td "**********" at bounding box center [522, 260] width 303 height 46
click at [526, 213] on link "**********" at bounding box center [457, 214] width 138 height 9
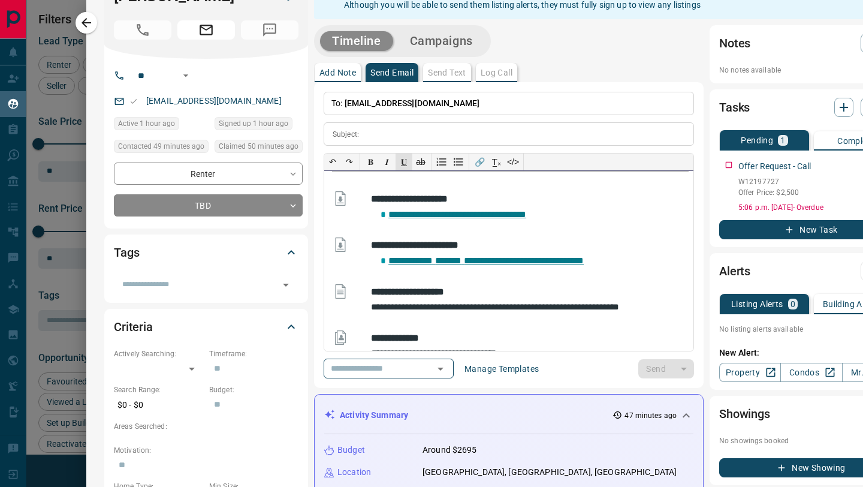
click at [599, 404] on p "**********" at bounding box center [509, 461] width 348 height 115
click at [458, 106] on p "To: [EMAIL_ADDRESS][DOMAIN_NAME]" at bounding box center [509, 103] width 370 height 23
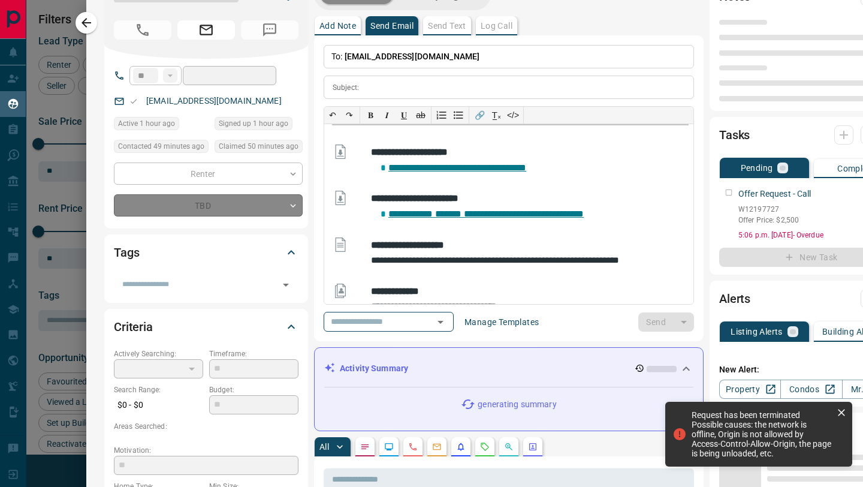
scroll to position [149, 0]
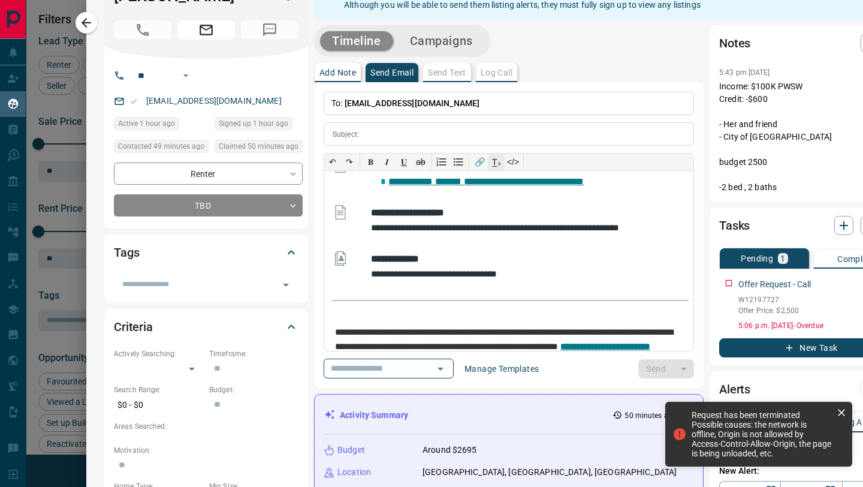
click at [412, 106] on span "[EMAIL_ADDRESS][DOMAIN_NAME]" at bounding box center [412, 103] width 135 height 10
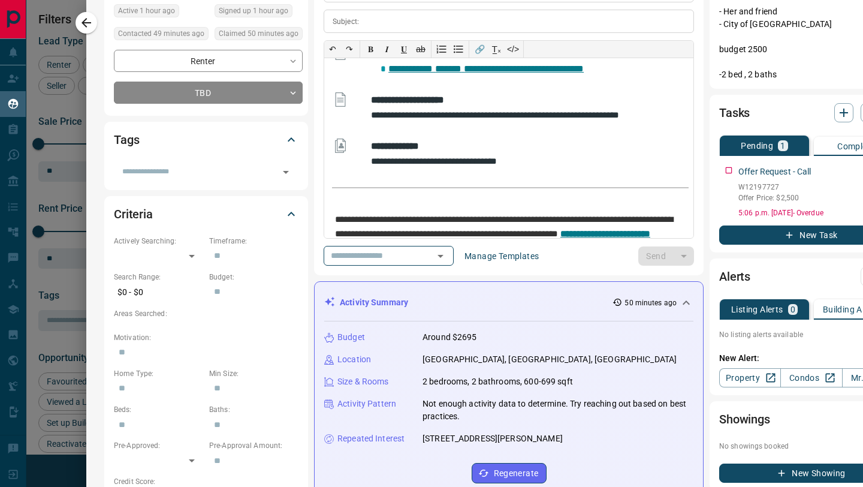
scroll to position [0, 0]
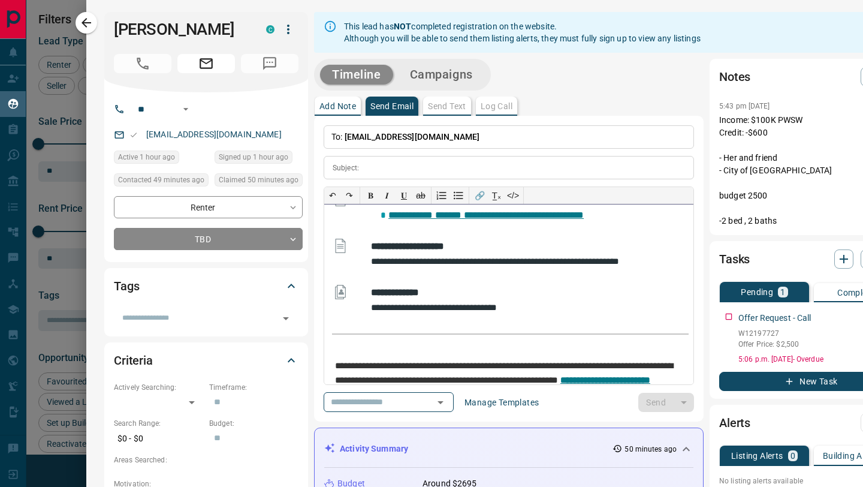
click at [501, 282] on td "**********" at bounding box center [522, 262] width 303 height 46
click at [484, 138] on p "To: [EMAIL_ADDRESS][DOMAIN_NAME]" at bounding box center [509, 136] width 370 height 23
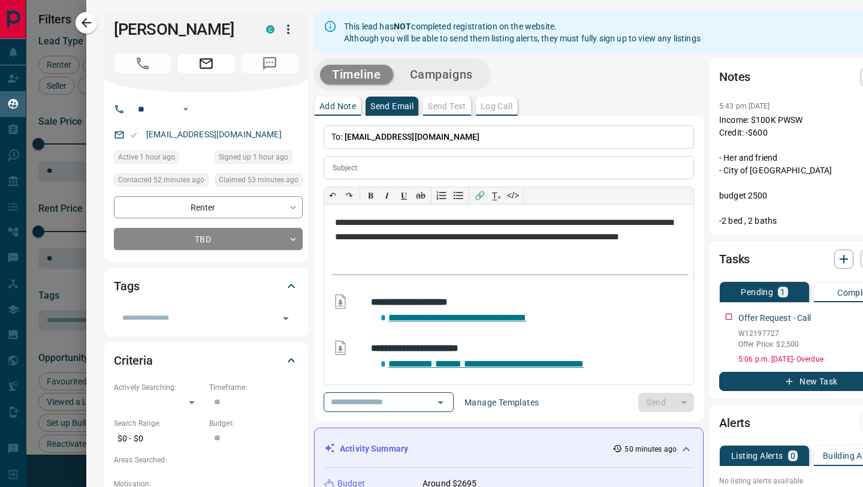
click at [391, 135] on span "[EMAIL_ADDRESS][DOMAIN_NAME]" at bounding box center [412, 137] width 135 height 10
copy link "[EMAIL_ADDRESS][DOMAIN_NAME]"
click at [84, 23] on icon "button" at bounding box center [86, 23] width 14 height 14
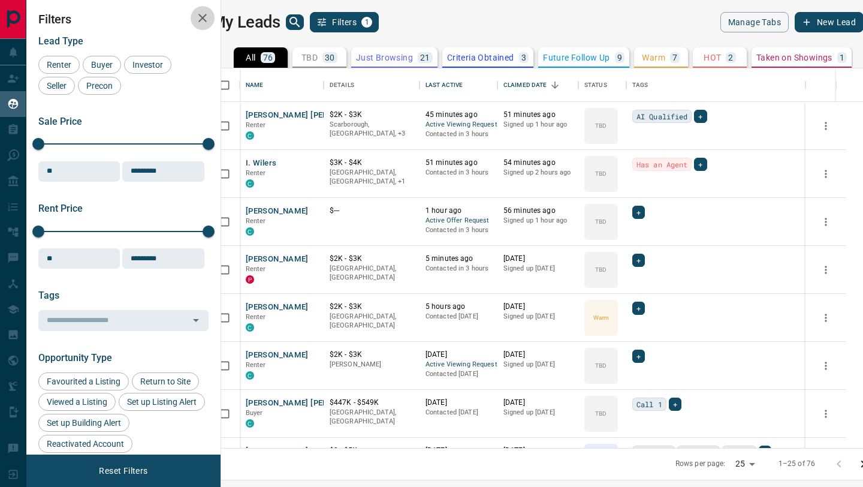
click at [203, 18] on icon "button" at bounding box center [202, 18] width 14 height 14
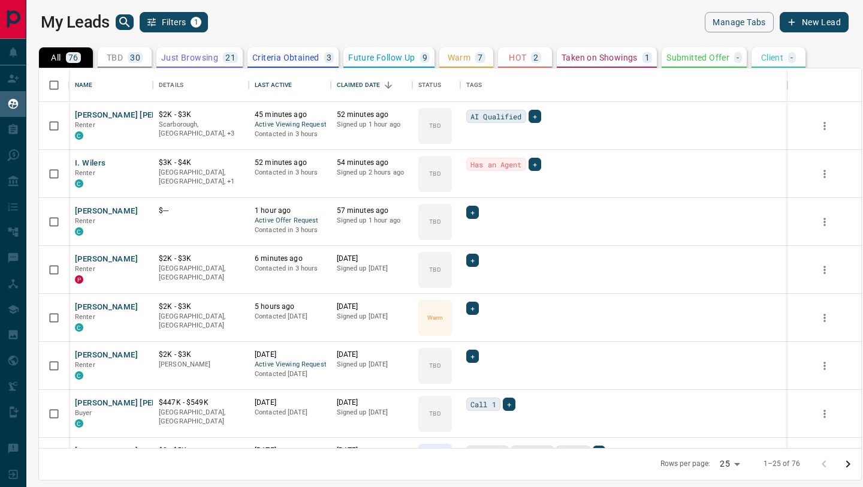
click at [120, 61] on p "TBD" at bounding box center [115, 57] width 16 height 8
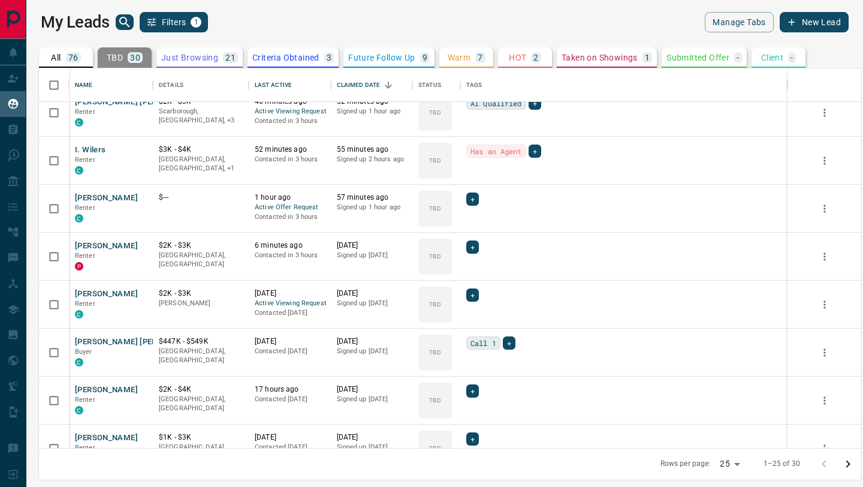
scroll to position [15, 0]
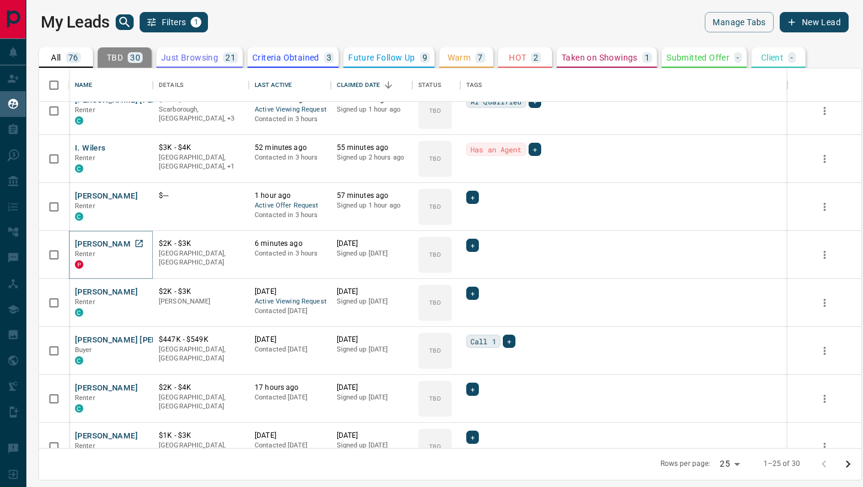
click at [116, 243] on button "[PERSON_NAME]" at bounding box center [106, 244] width 63 height 11
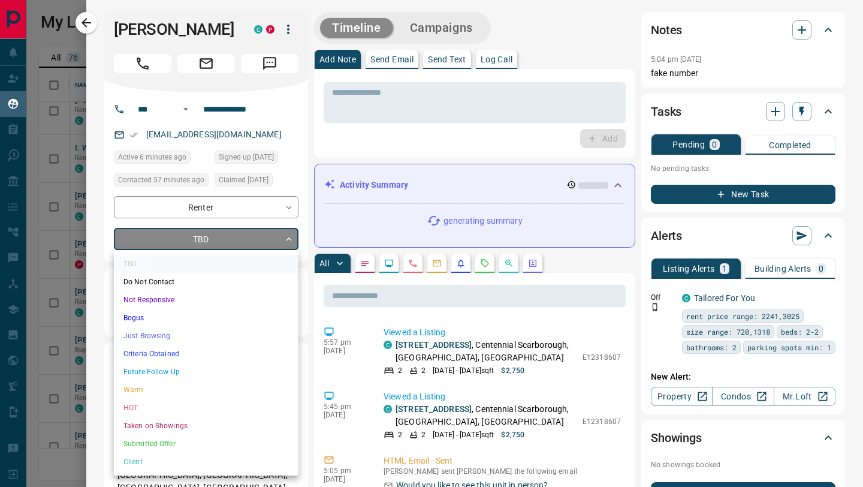
click at [252, 234] on body "Lead Transfers Claim Leads My Leads Tasks Opportunities Deals Campaigns Automat…" at bounding box center [431, 236] width 863 height 472
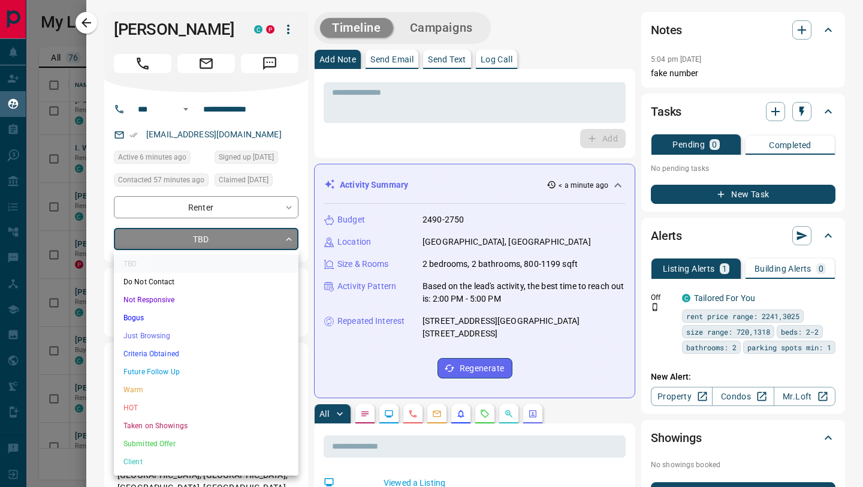
click at [378, 99] on div at bounding box center [431, 243] width 863 height 487
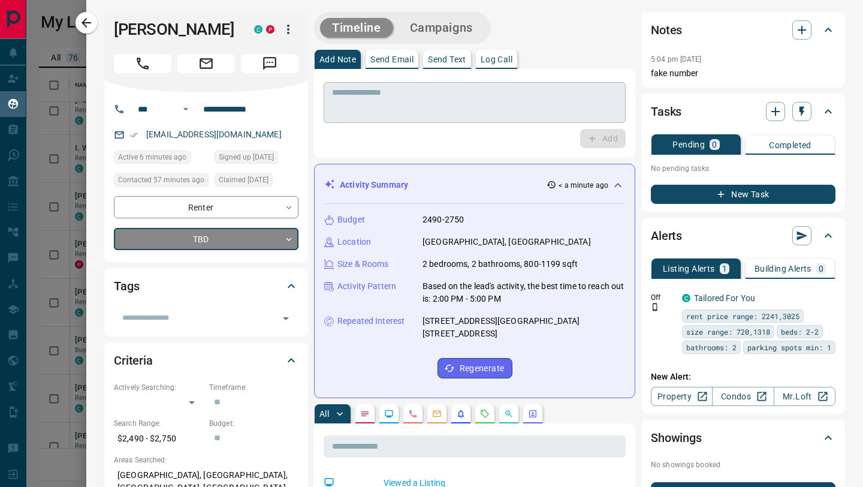
click at [388, 92] on textarea at bounding box center [474, 103] width 285 height 31
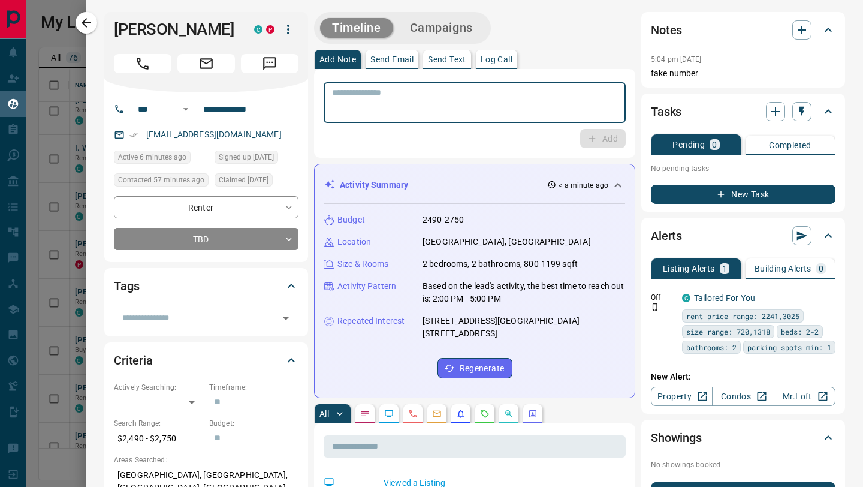
click at [393, 61] on p "Send Email" at bounding box center [391, 59] width 43 height 8
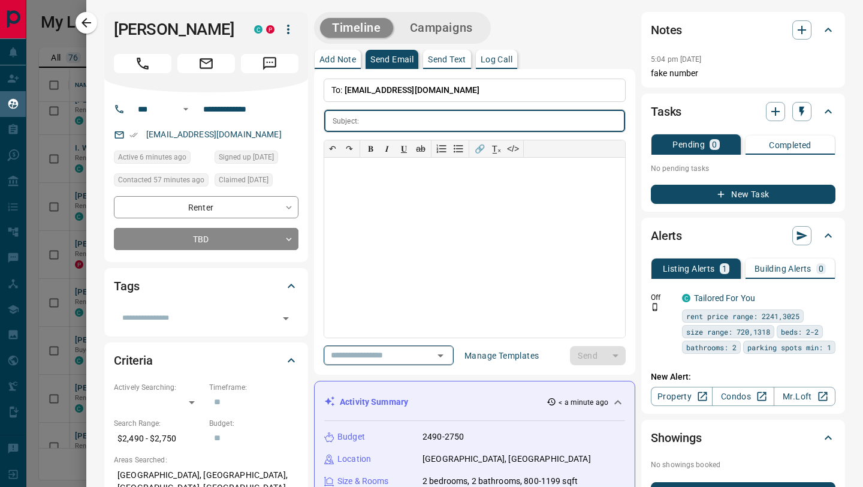
click at [388, 358] on input "text" at bounding box center [371, 355] width 91 height 15
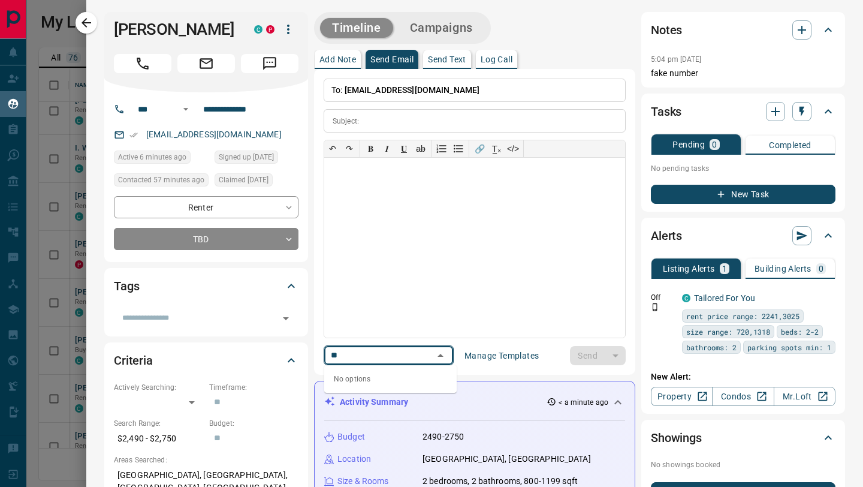
type input "*"
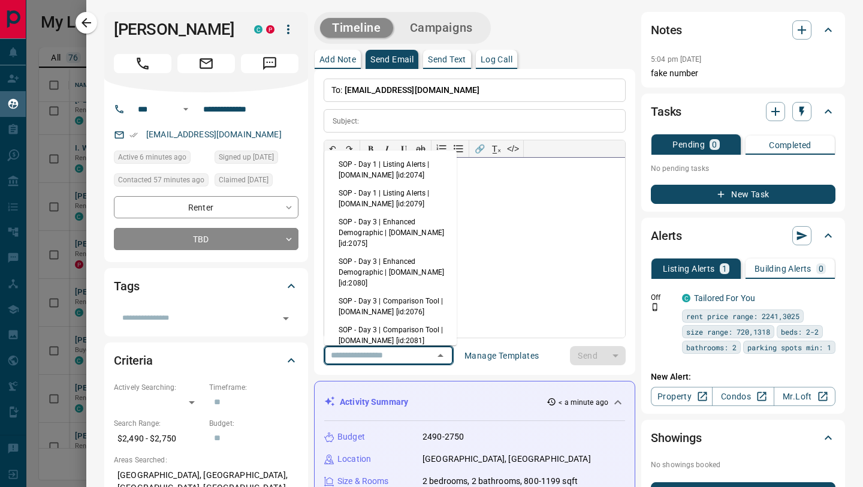
click at [526, 290] on div at bounding box center [474, 248] width 301 height 180
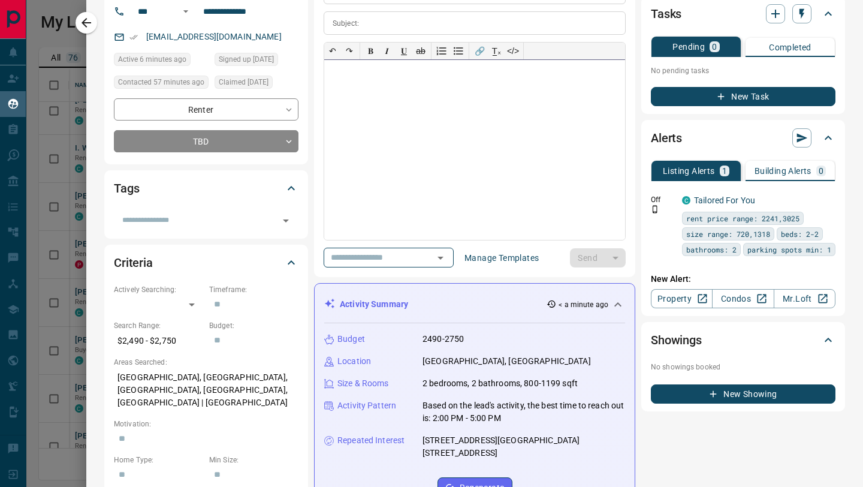
scroll to position [101, 0]
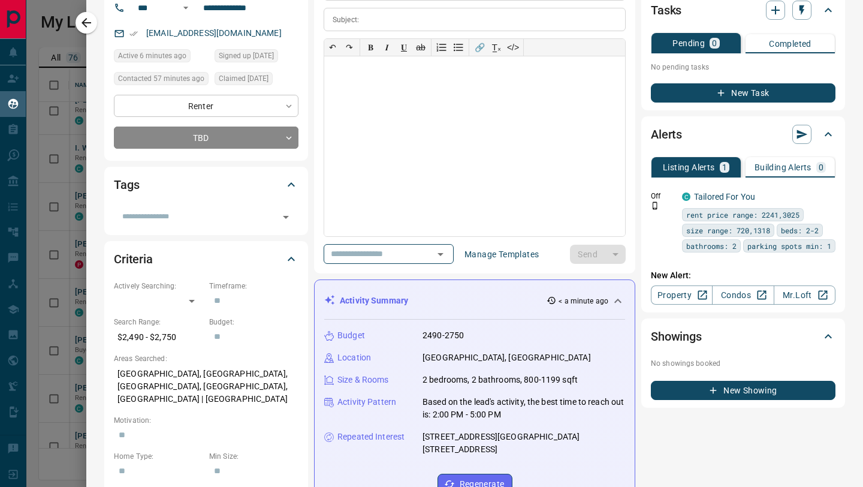
click at [239, 106] on body "Lead Transfers Claim Leads My Leads Tasks Opportunities Deals Campaigns Automat…" at bounding box center [431, 236] width 863 height 472
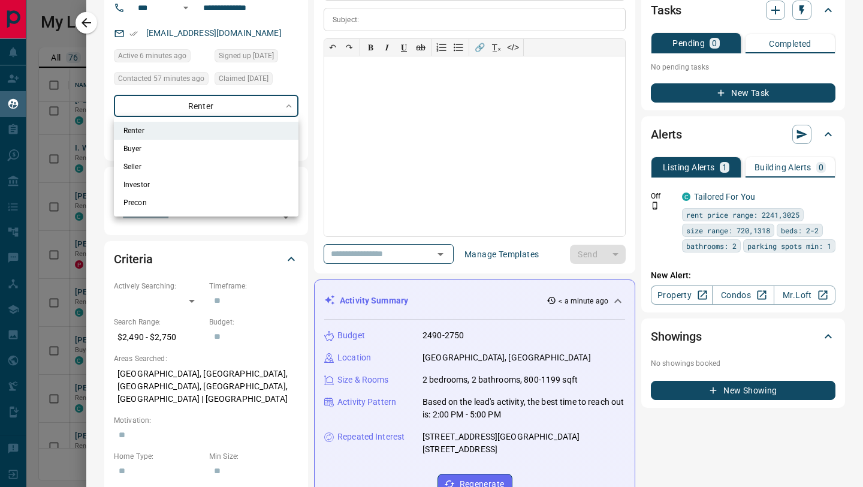
click at [249, 131] on li "Renter" at bounding box center [206, 131] width 185 height 18
click at [308, 128] on div at bounding box center [431, 243] width 863 height 487
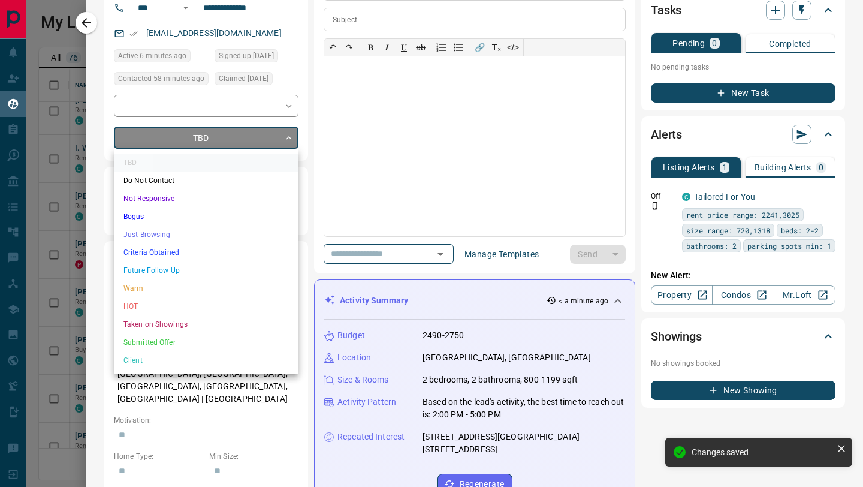
click at [278, 139] on body "Lead Transfers Claim Leads My Leads Tasks Opportunities Deals Campaigns Automat…" at bounding box center [431, 236] width 863 height 472
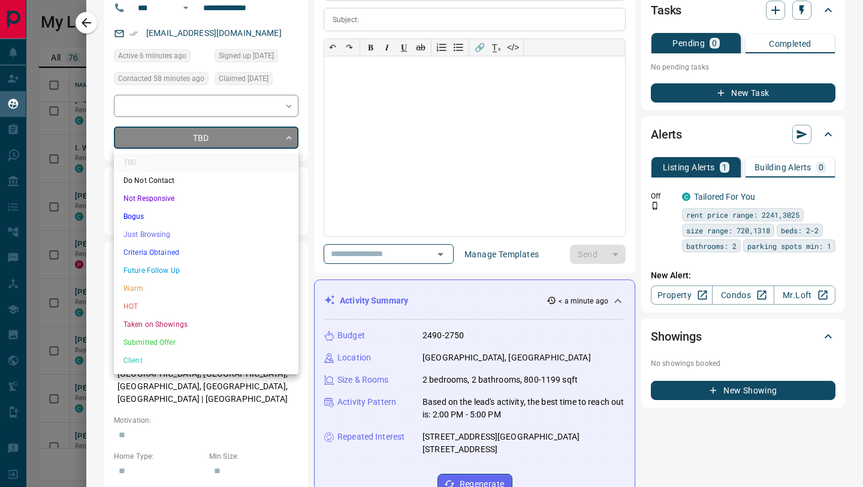
click at [275, 400] on div at bounding box center [431, 243] width 863 height 487
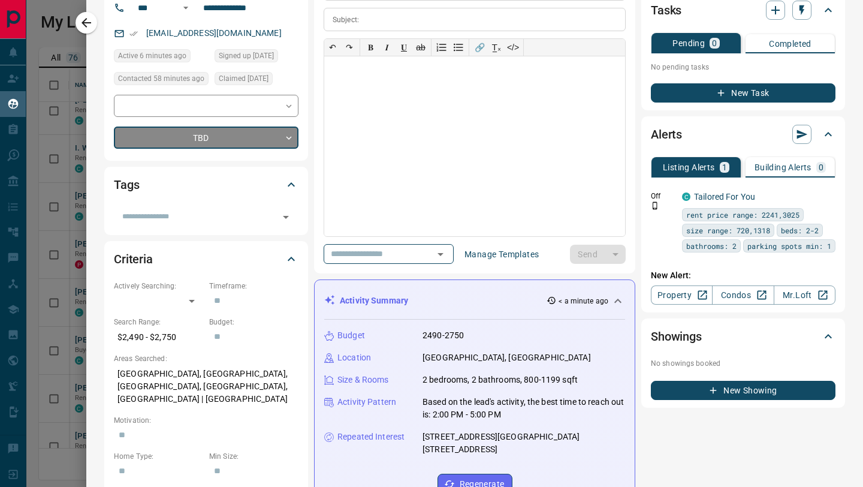
click at [267, 188] on div "Tags" at bounding box center [199, 184] width 170 height 19
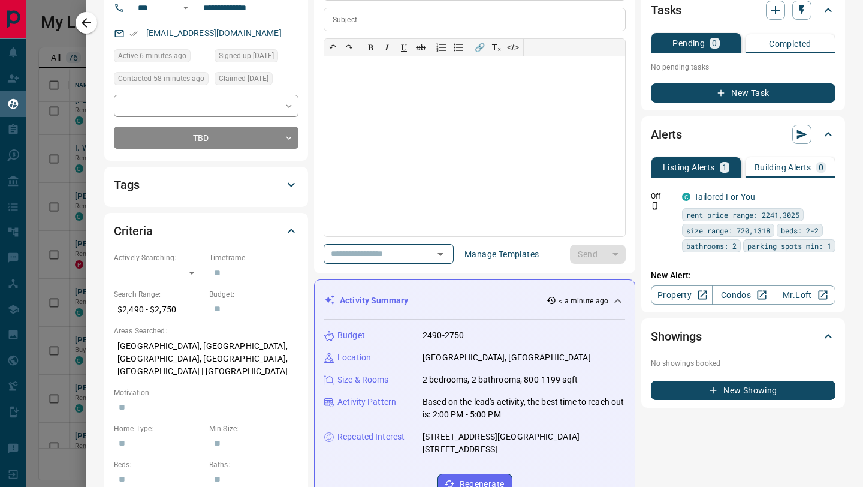
click at [261, 189] on div "Tags" at bounding box center [199, 184] width 170 height 19
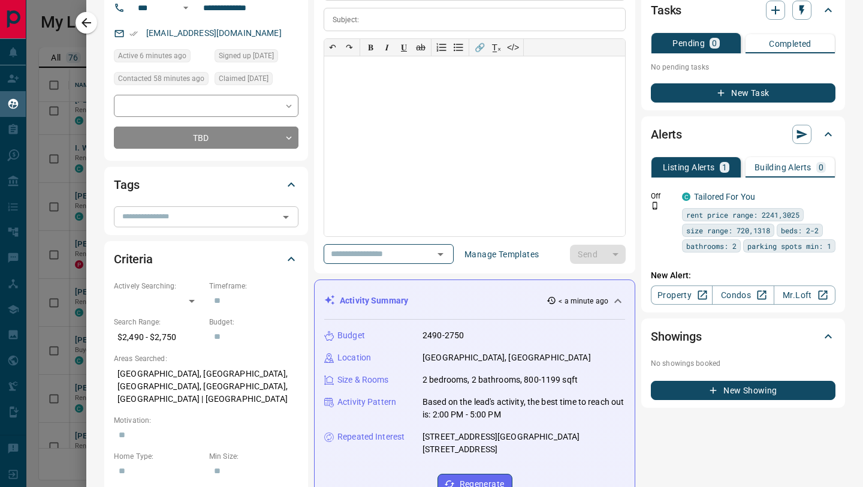
click at [239, 218] on input "text" at bounding box center [196, 216] width 158 height 13
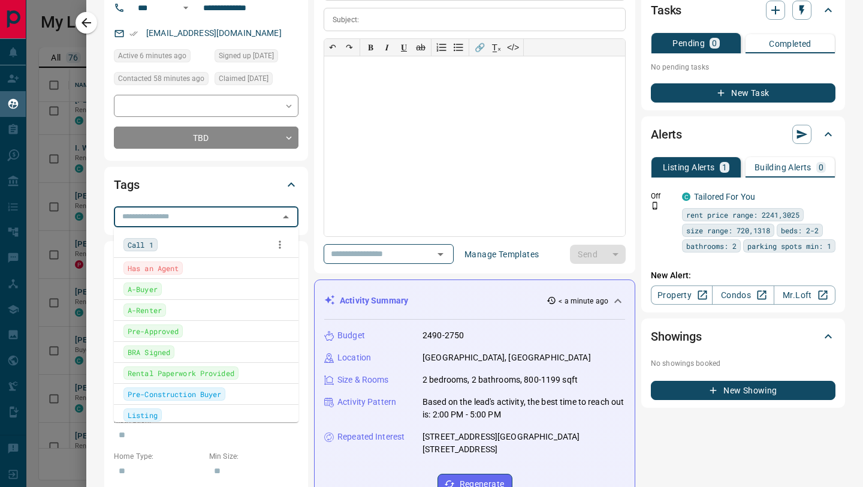
click at [209, 266] on div "Has an Agent" at bounding box center [205, 267] width 165 height 13
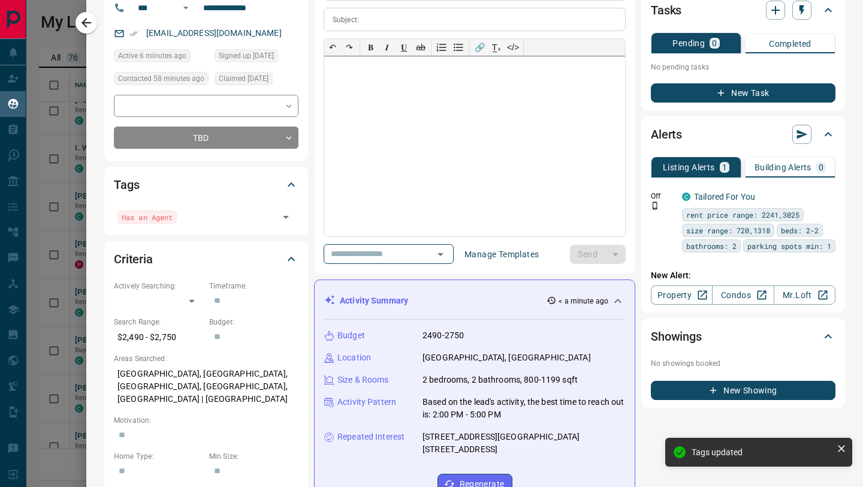
click at [495, 179] on div at bounding box center [474, 146] width 301 height 180
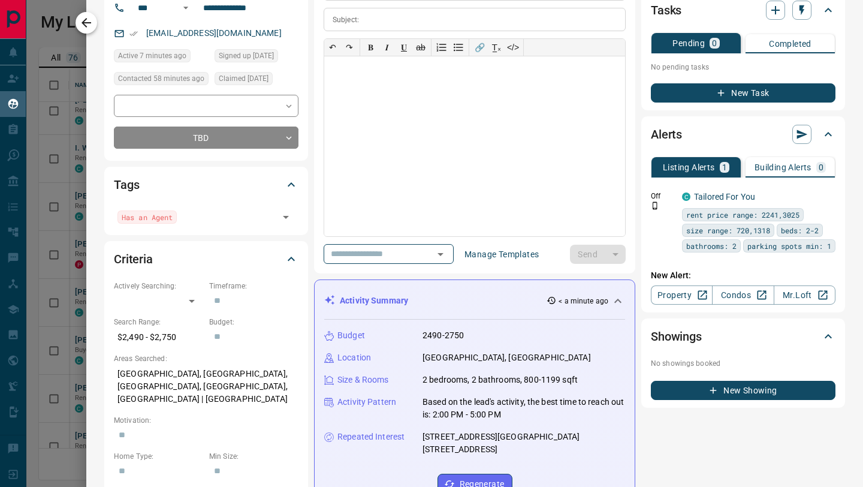
click at [84, 18] on icon "button" at bounding box center [86, 23] width 14 height 14
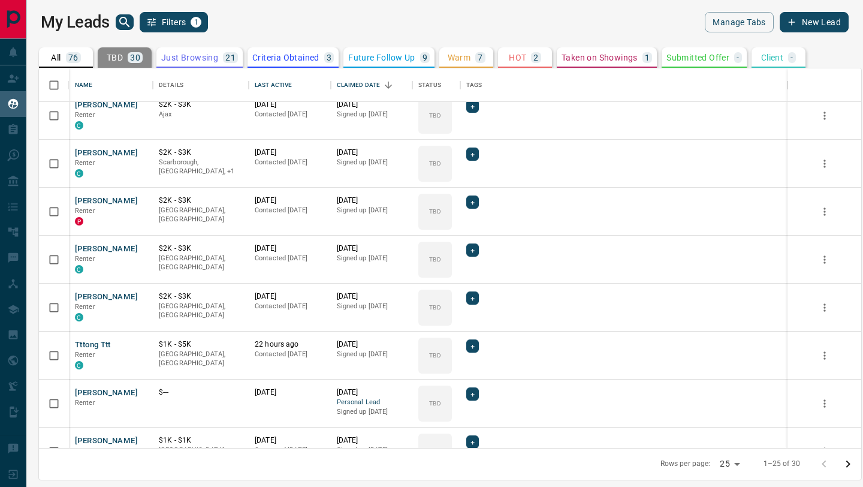
scroll to position [0, 0]
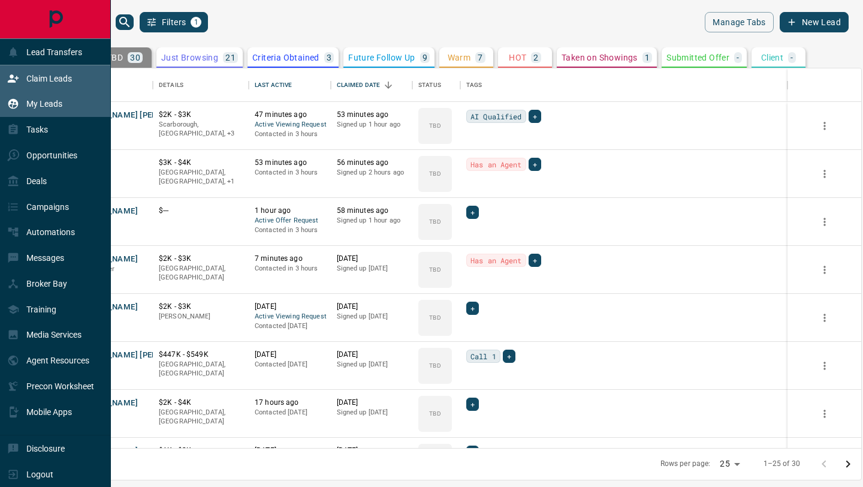
click at [44, 79] on p "Claim Leads" at bounding box center [49, 79] width 46 height 10
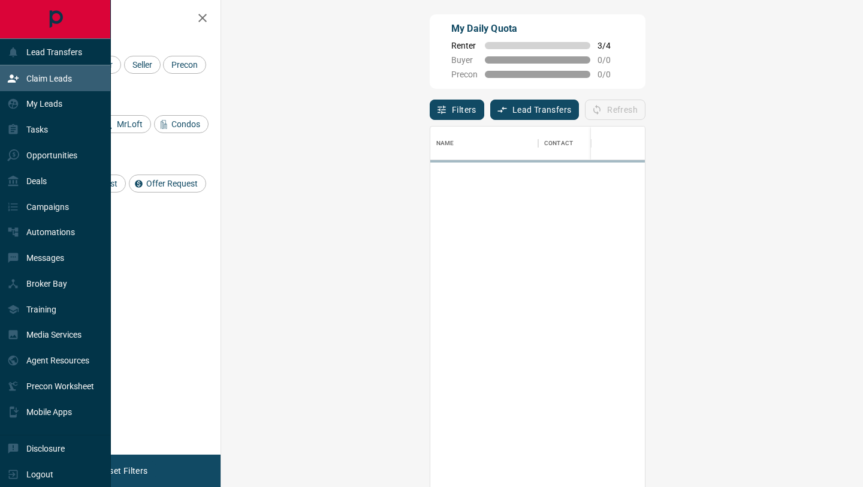
scroll to position [370, 616]
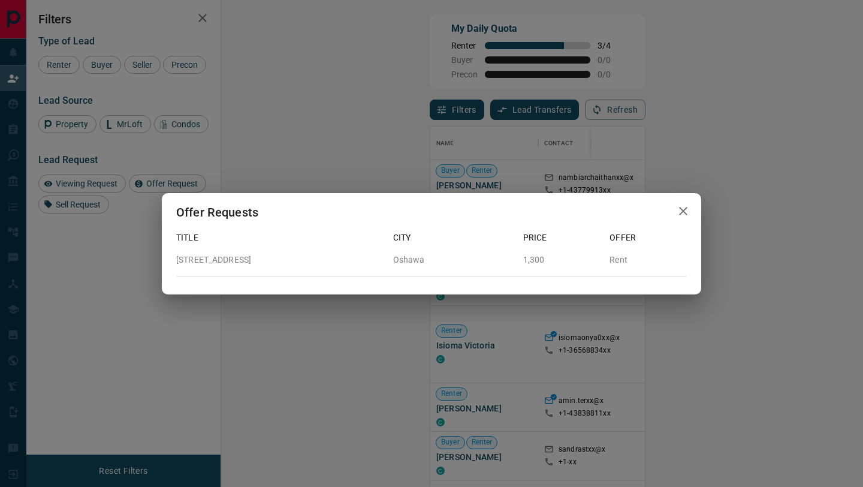
click at [682, 212] on icon "button" at bounding box center [683, 211] width 8 height 8
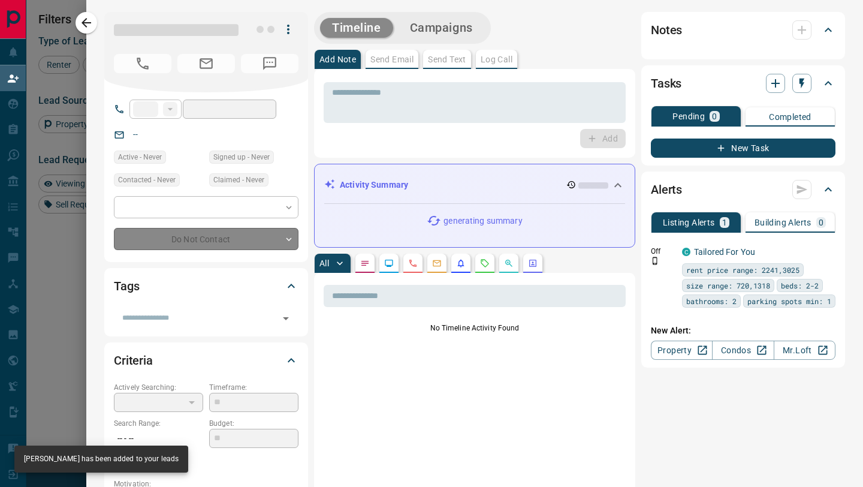
type input "**"
type input "**********"
type input "**"
type input "*"
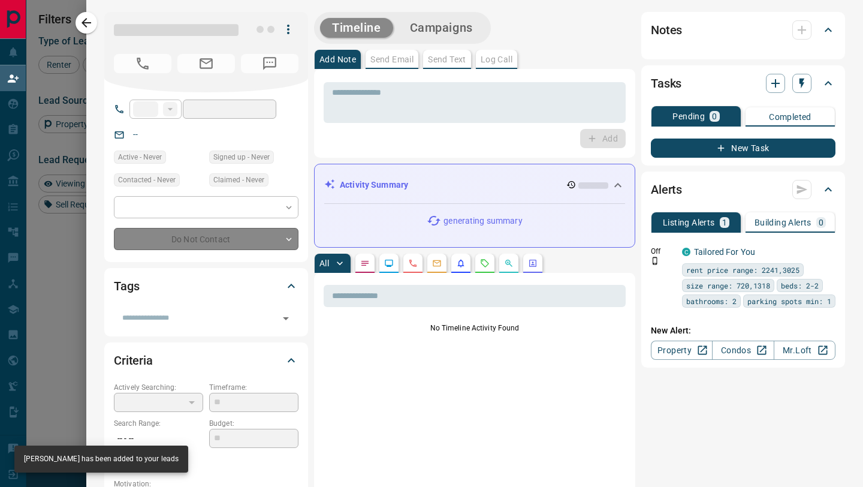
type input "**********"
type input "*******"
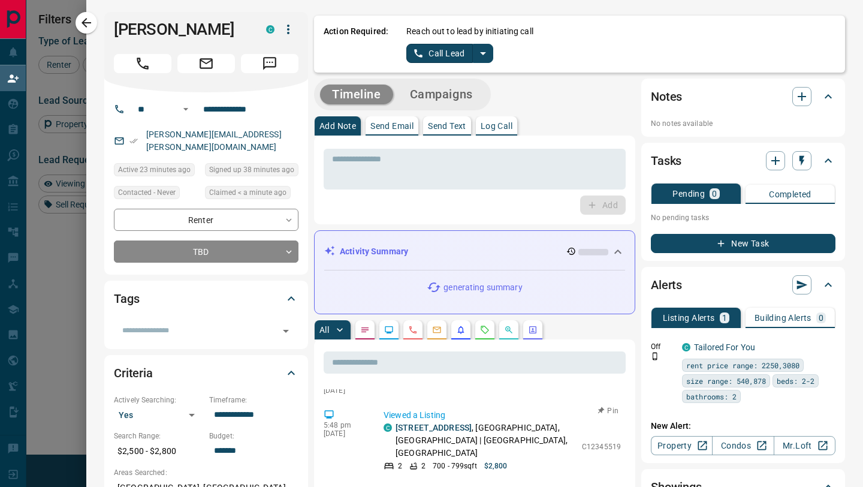
scroll to position [0, 0]
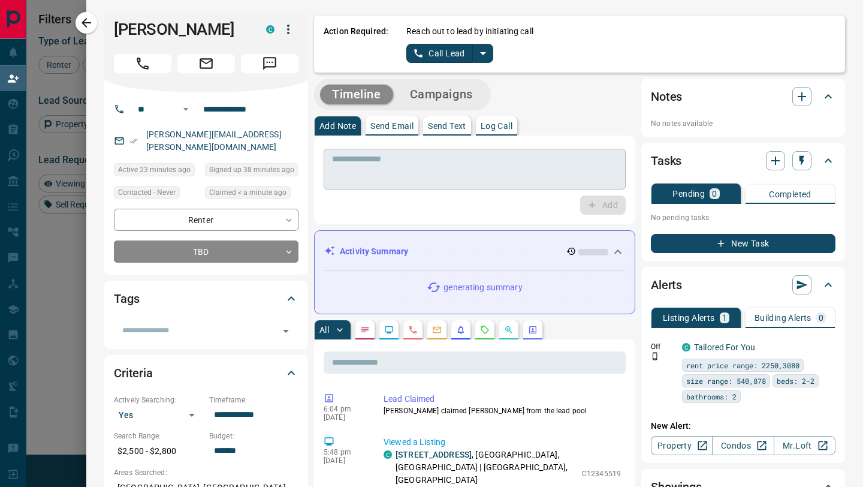
click at [415, 174] on textarea at bounding box center [474, 169] width 285 height 31
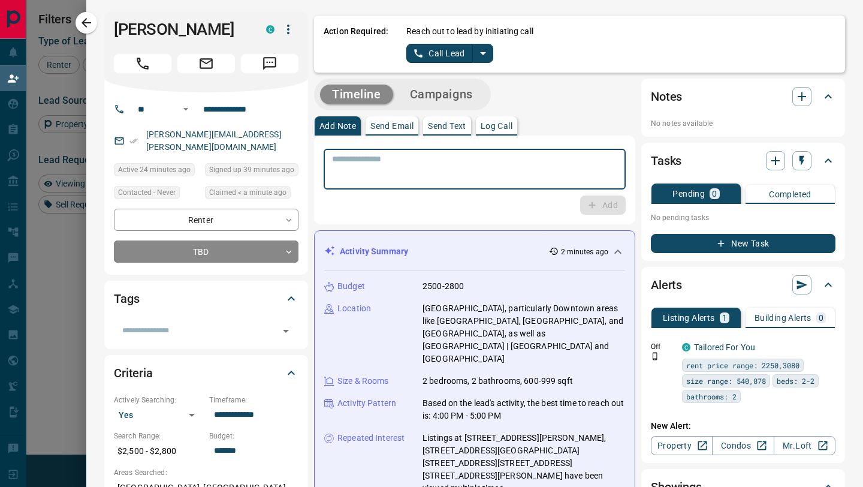
click at [258, 290] on div "Tags" at bounding box center [199, 298] width 170 height 19
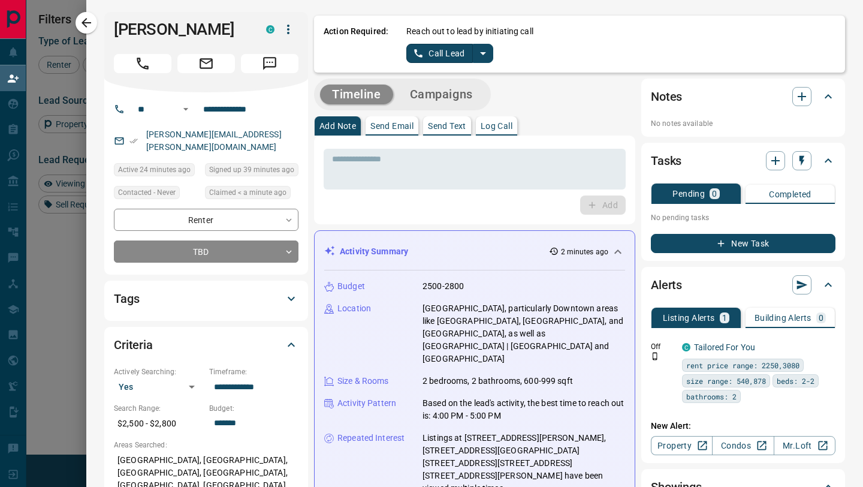
click at [258, 290] on div "Tags" at bounding box center [199, 298] width 170 height 19
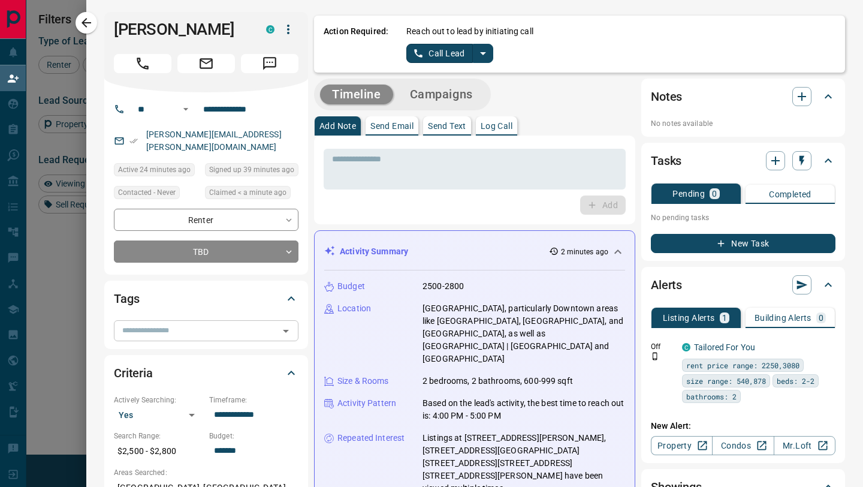
click at [242, 324] on input "text" at bounding box center [196, 330] width 158 height 13
type input "****"
click at [144, 342] on span "Call 1" at bounding box center [141, 346] width 26 height 12
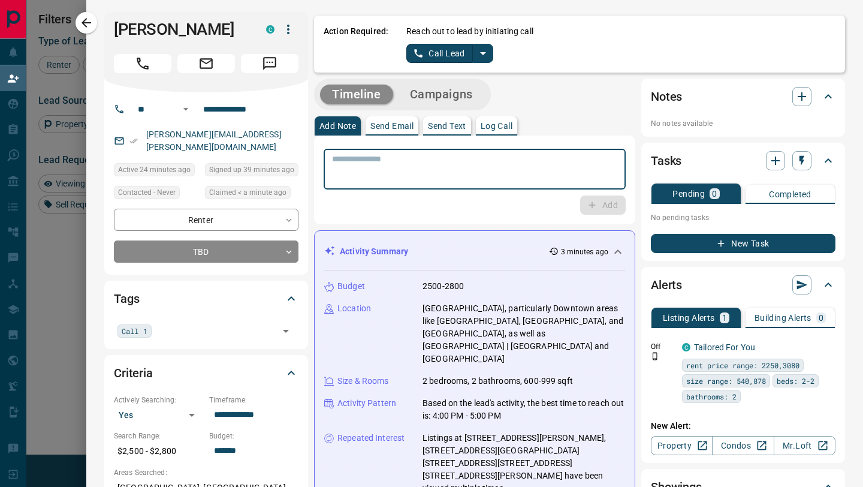
click at [406, 179] on textarea at bounding box center [474, 169] width 285 height 31
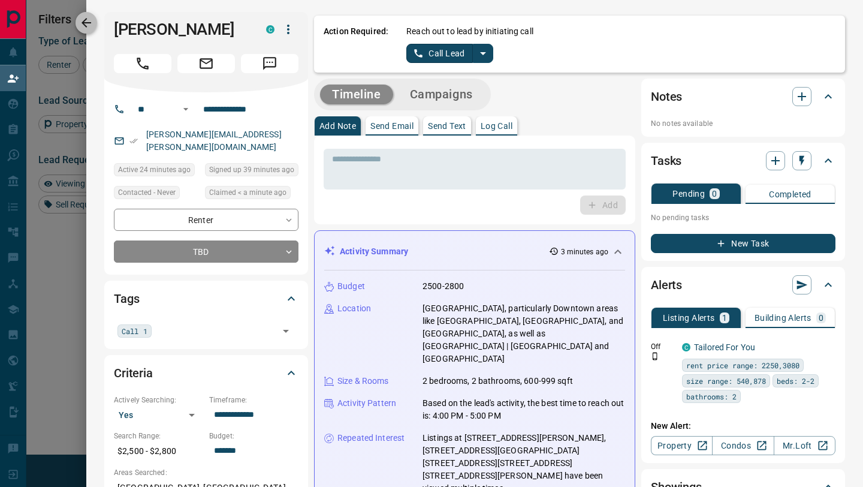
click at [91, 27] on icon "button" at bounding box center [86, 23] width 14 height 14
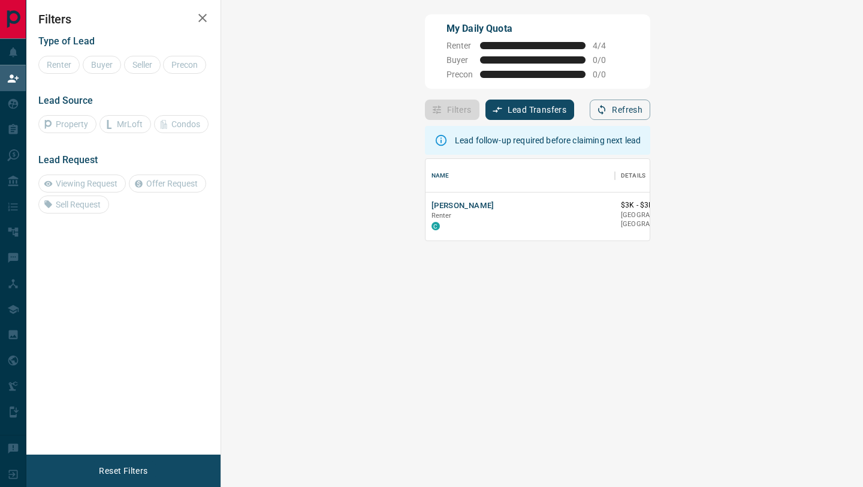
scroll to position [82, 616]
